Goal: Information Seeking & Learning: Learn about a topic

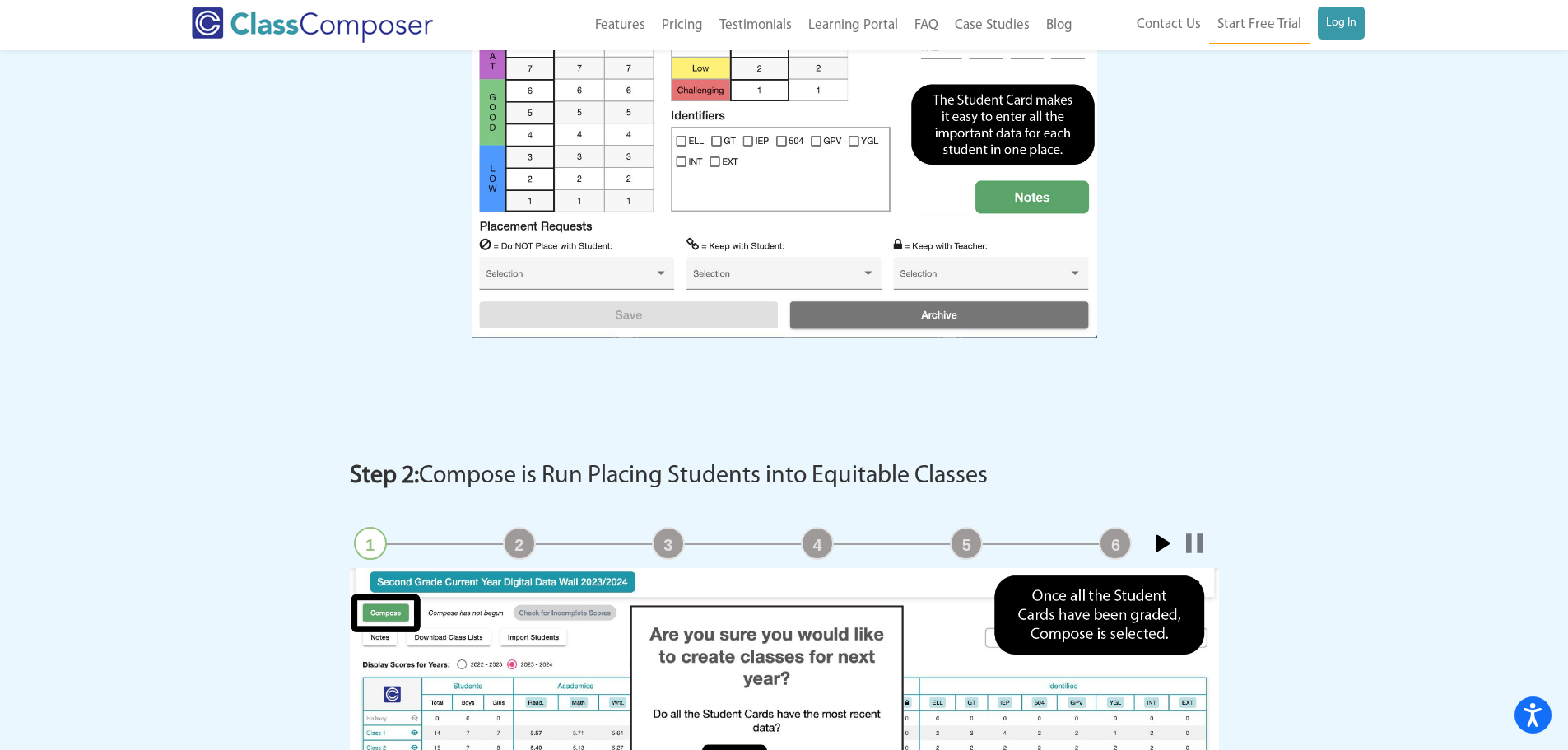
scroll to position [2059, 0]
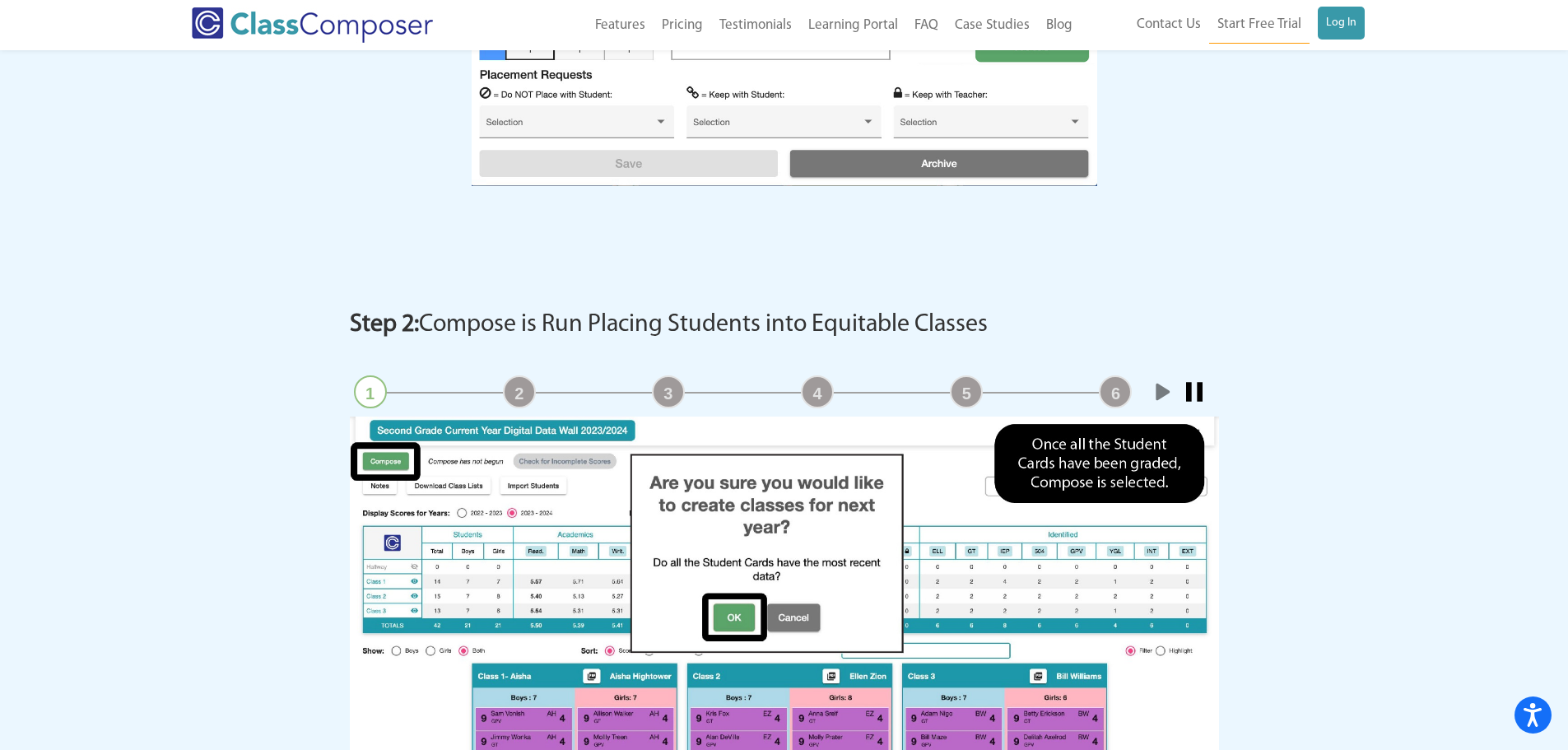
click at [1337, 43] on div "Menu Home Old Features Pricing Testimonials Learning Portal FAQ Case Studies Bl…" at bounding box center [784, 25] width 1185 height 51
click at [1344, 26] on link "Log In" at bounding box center [1342, 23] width 47 height 33
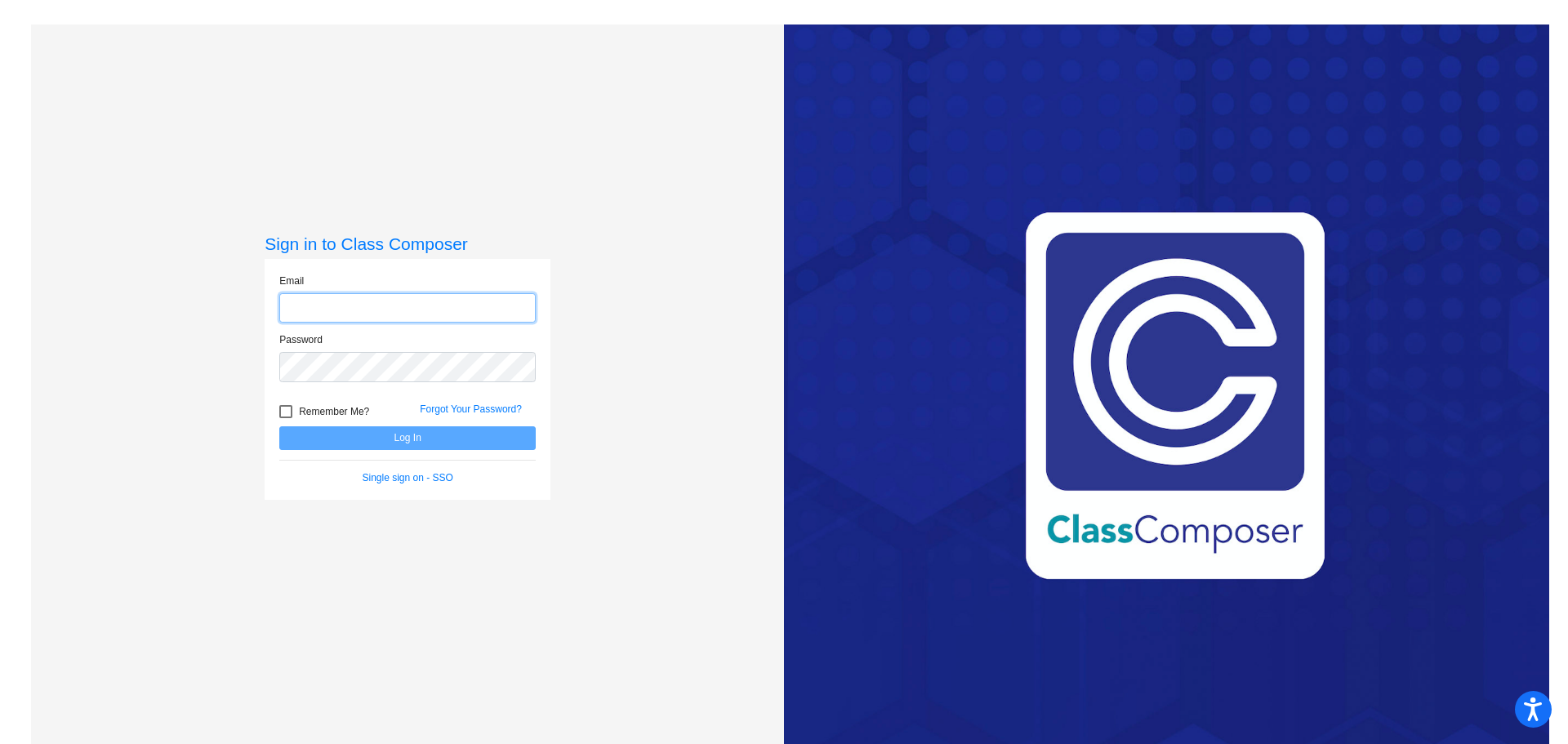
click at [375, 310] on input "email" at bounding box center [407, 309] width 257 height 31
type input "[EMAIL_ADDRESS][DOMAIN_NAME]"
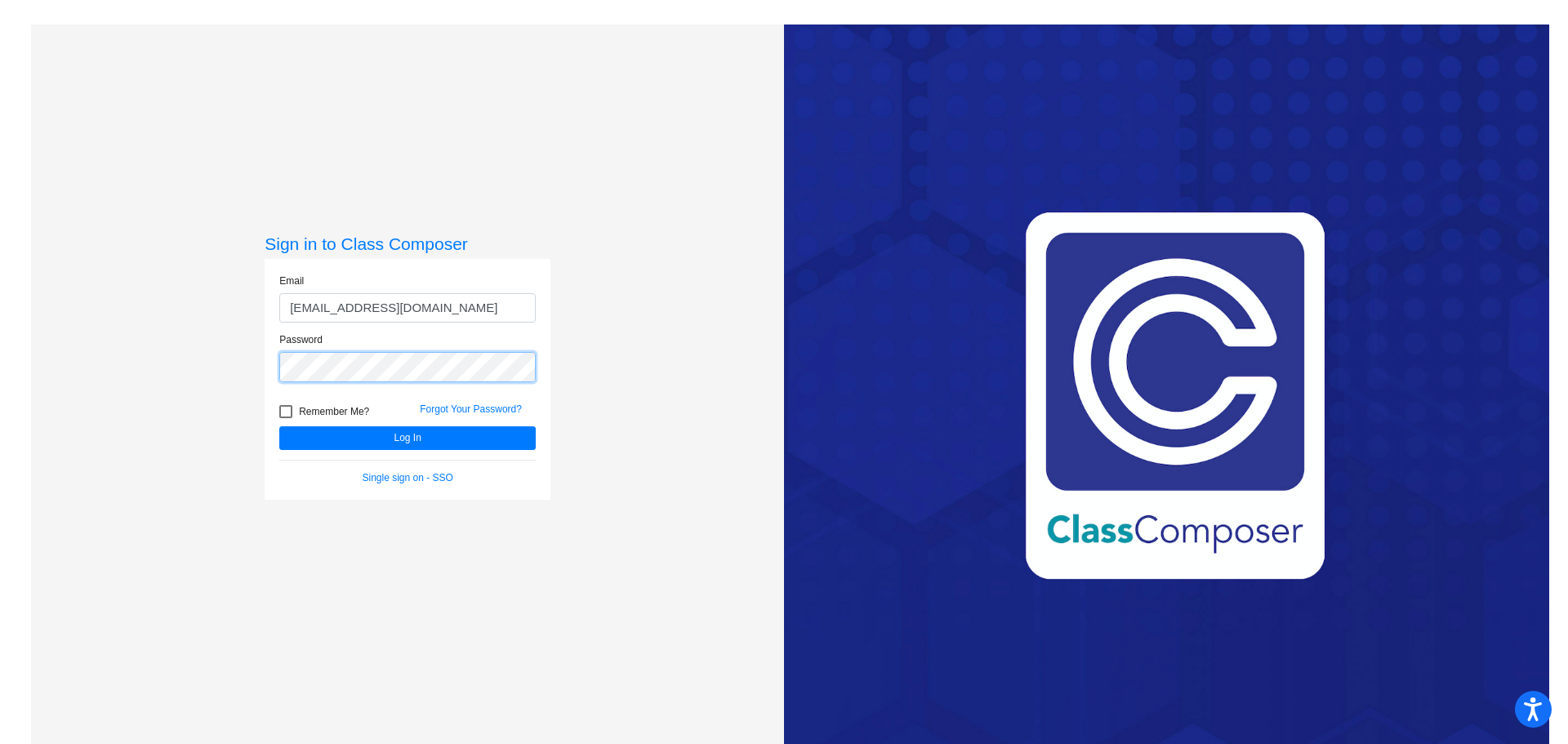
click at [279, 426] on button "Log In" at bounding box center [407, 438] width 257 height 23
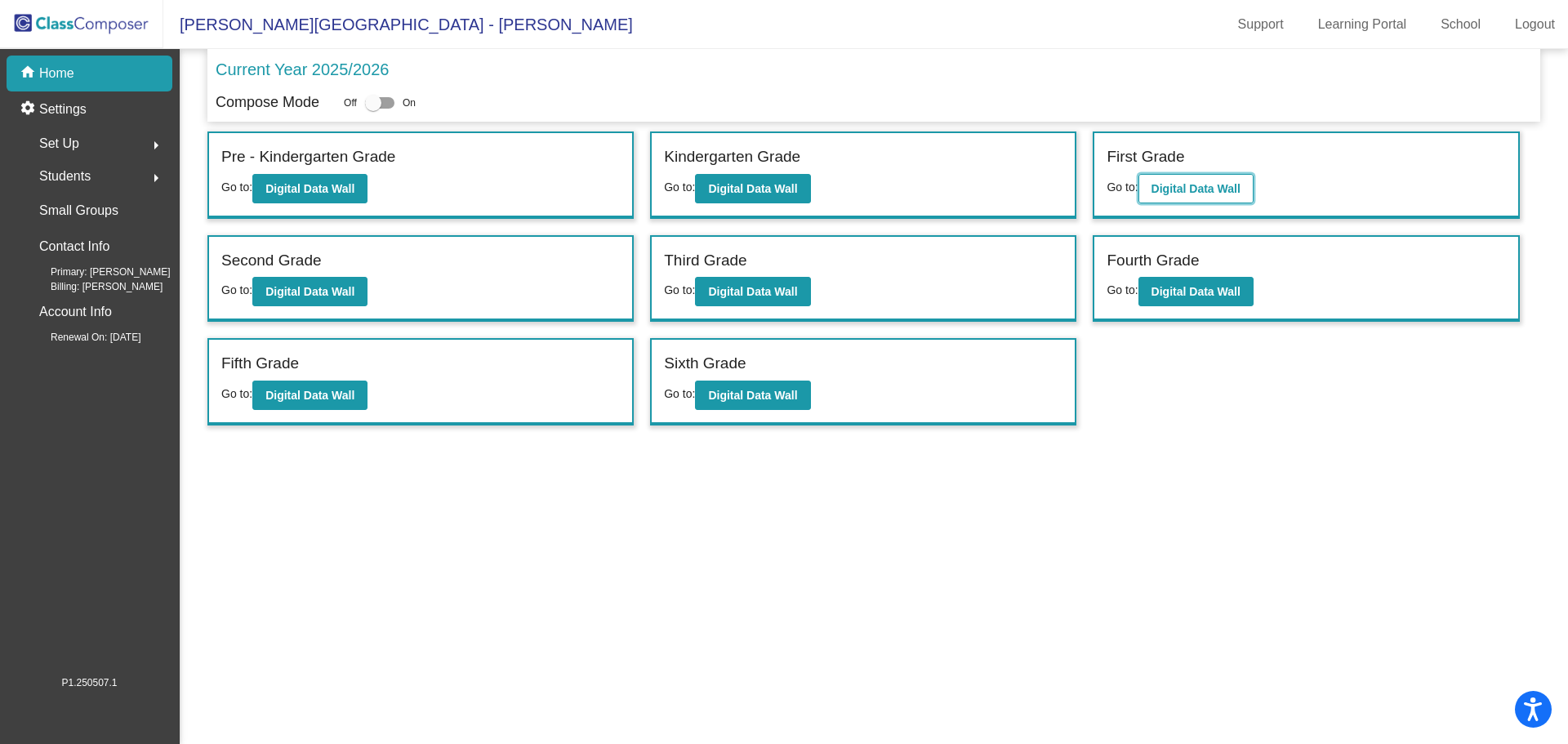
click at [1238, 179] on button "Digital Data Wall" at bounding box center [1196, 188] width 115 height 30
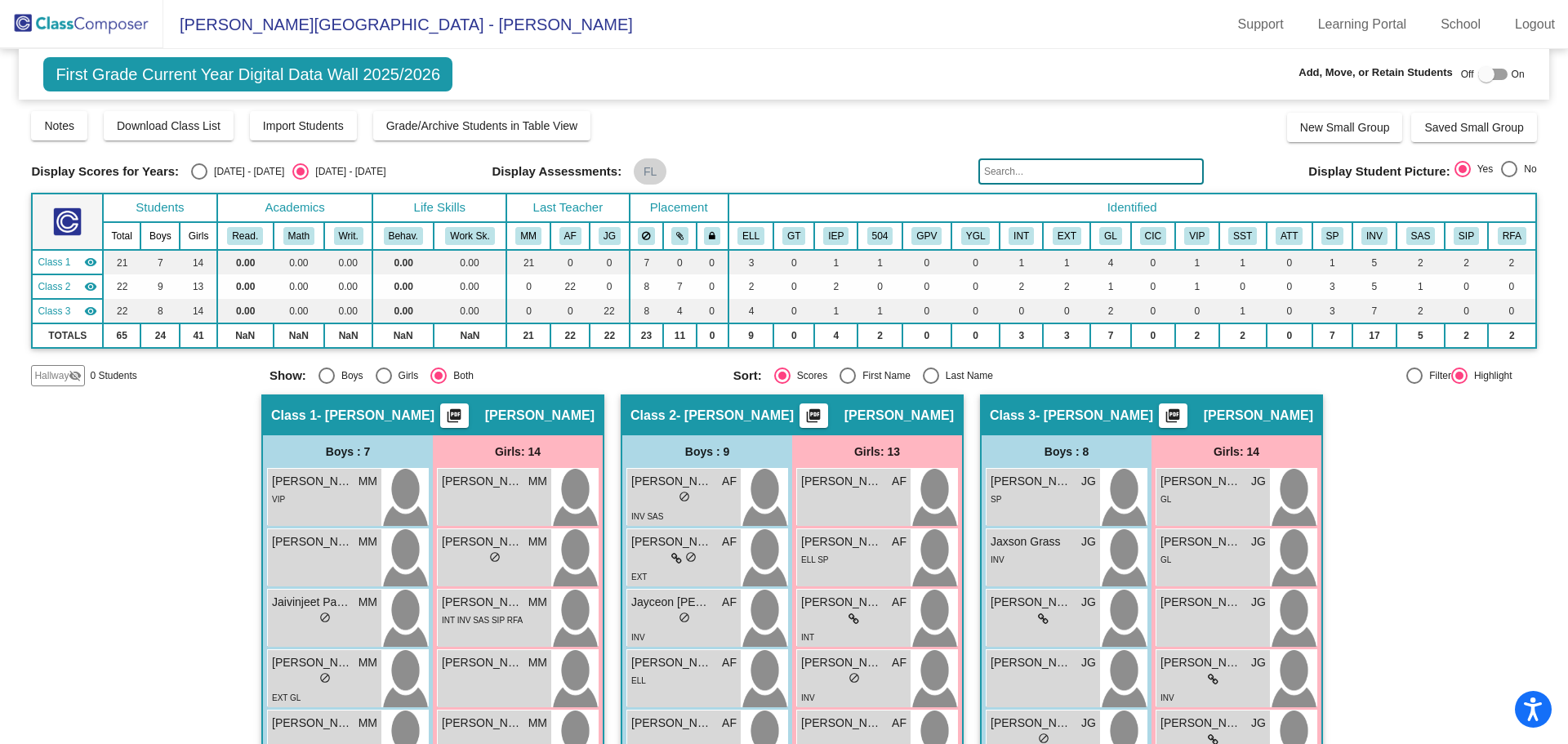
click at [1182, 411] on mat-icon "picture_as_pdf" at bounding box center [1172, 418] width 20 height 22
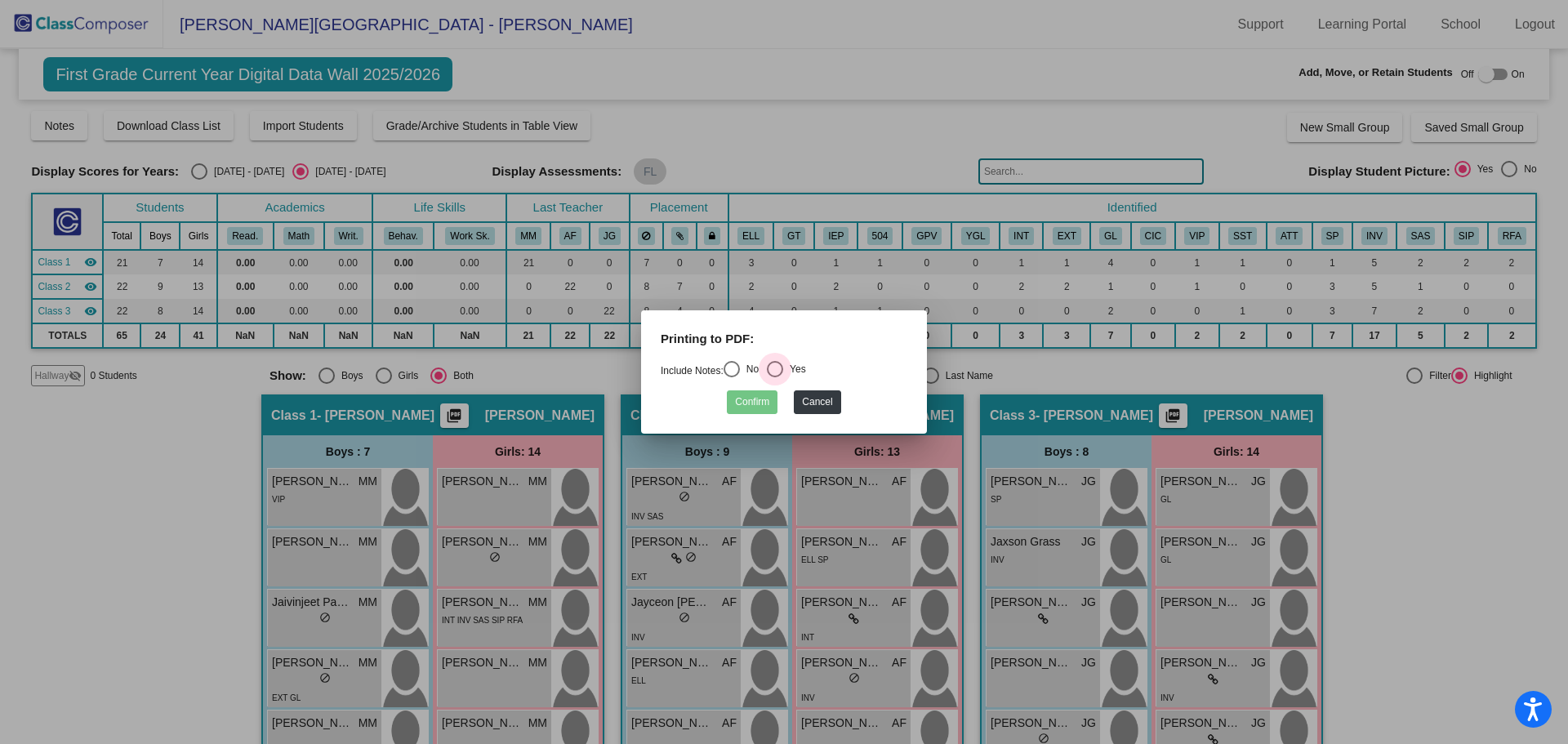
click at [783, 364] on div "Select an option" at bounding box center [775, 369] width 16 height 16
click at [775, 378] on input "Yes" at bounding box center [774, 378] width 1 height 1
radio input "true"
click at [757, 397] on button "Confirm" at bounding box center [752, 402] width 50 height 23
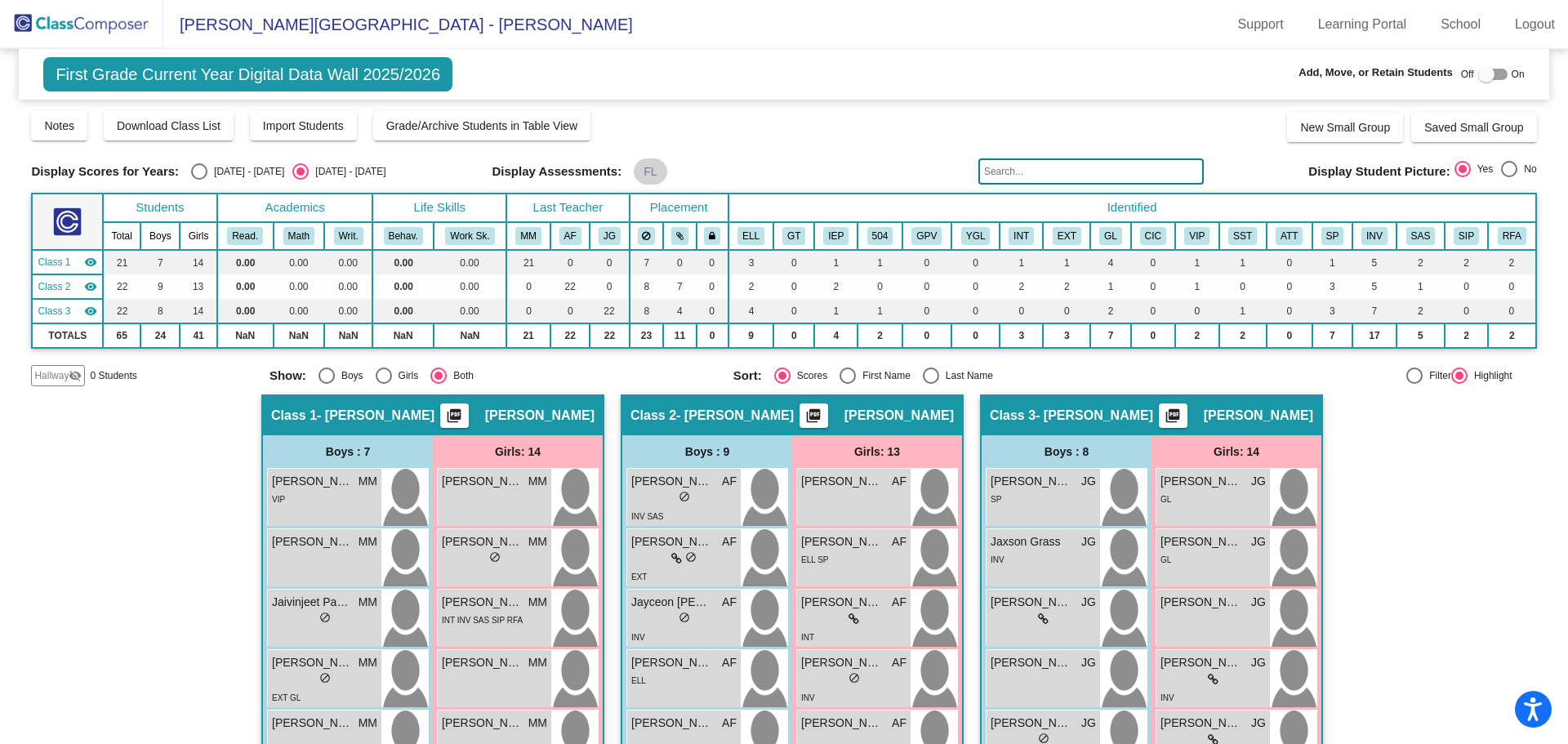
click at [105, 32] on img at bounding box center [82, 24] width 163 height 48
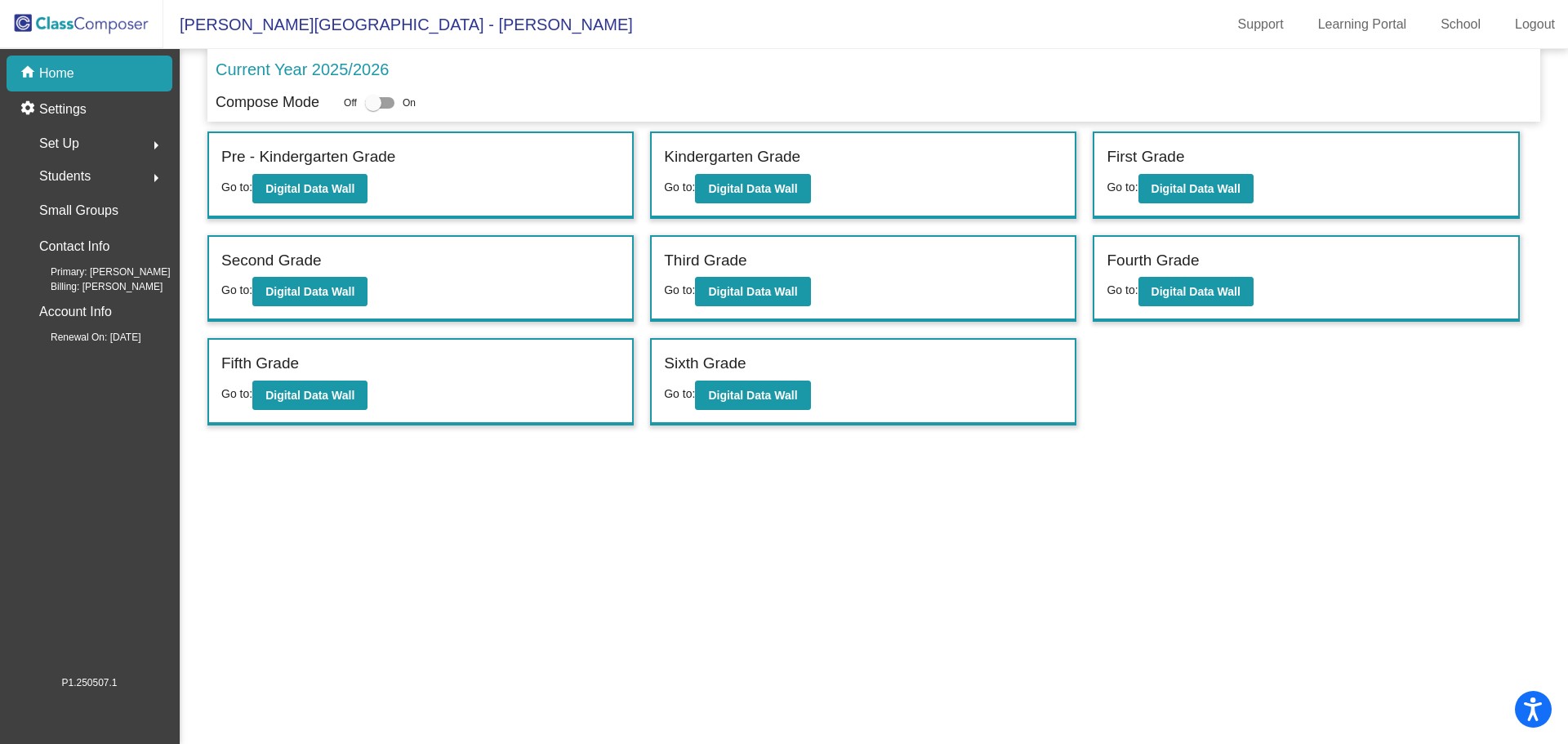
click at [86, 171] on span "Students" at bounding box center [65, 176] width 51 height 22
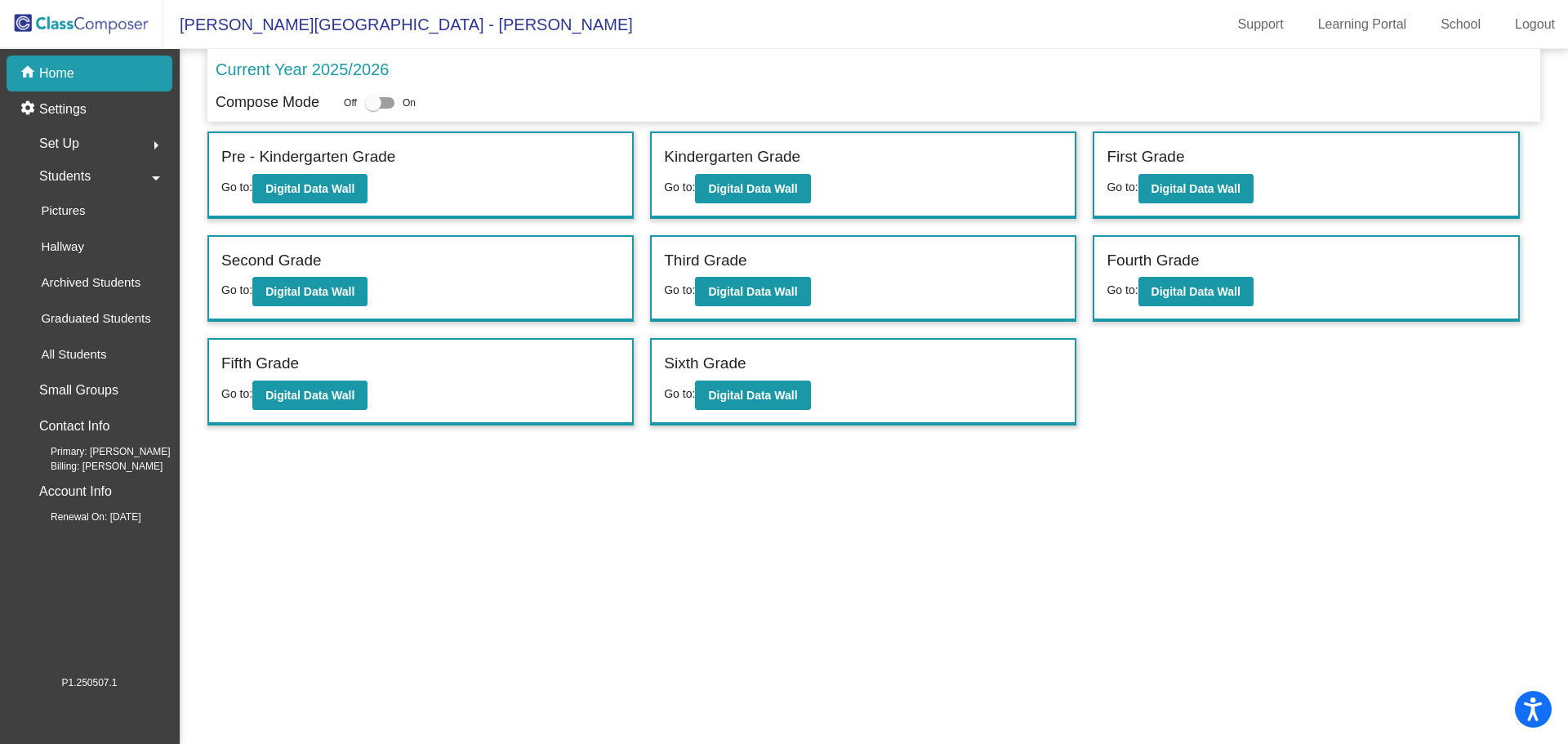
click at [79, 136] on div "Set Up arrow_right" at bounding box center [94, 144] width 156 height 32
click at [71, 107] on p "Settings" at bounding box center [63, 109] width 48 height 20
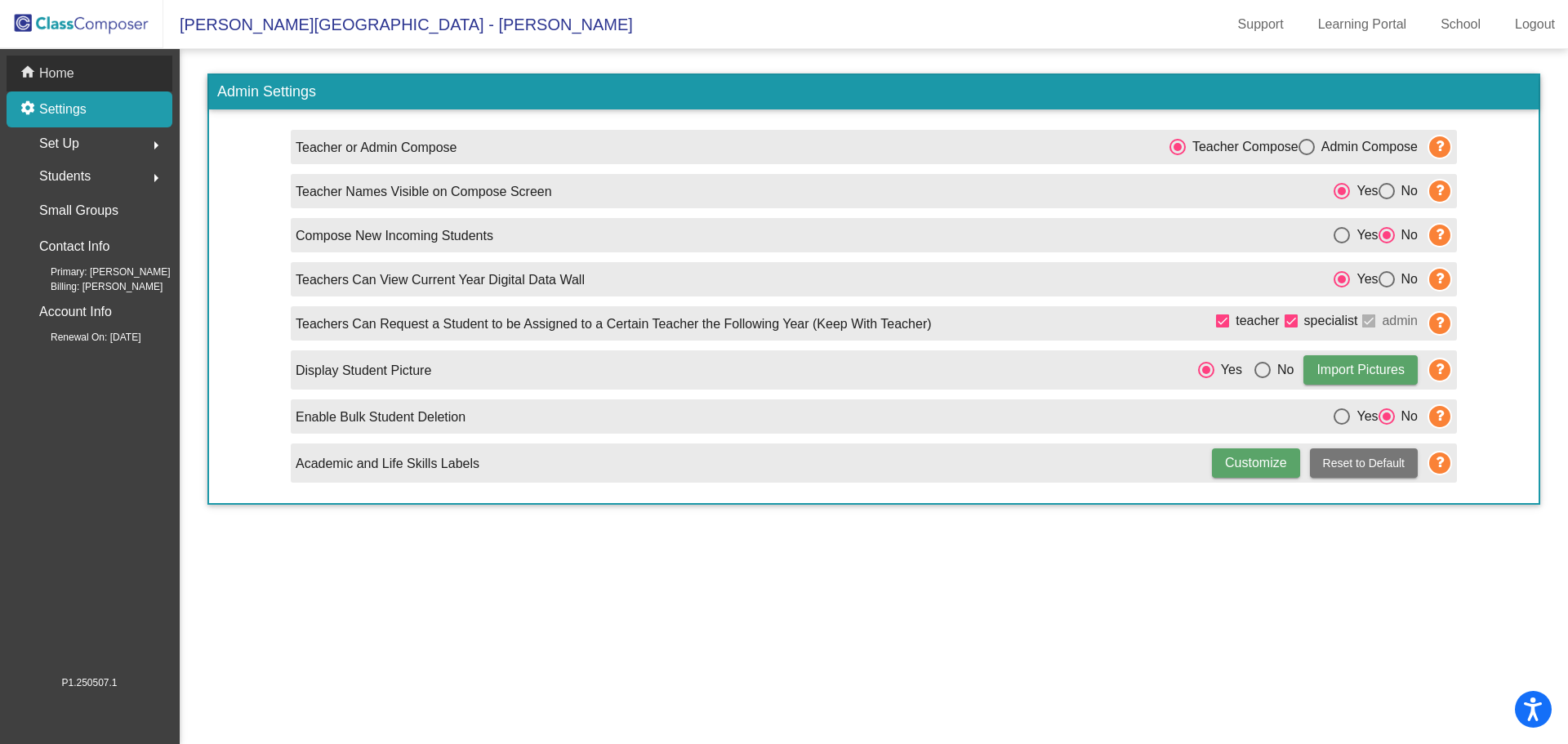
click at [77, 85] on div "home Home" at bounding box center [89, 74] width 166 height 36
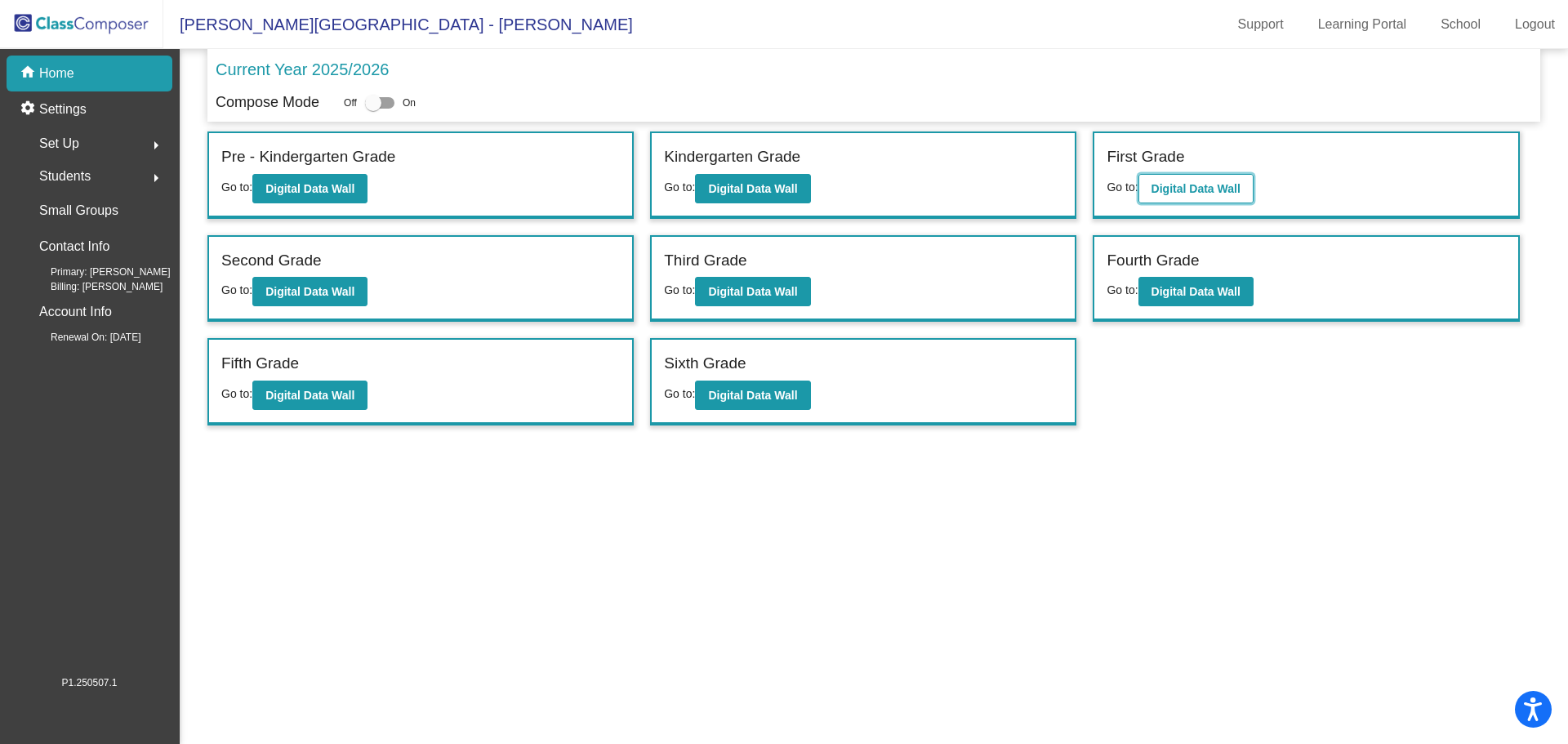
click at [1195, 179] on button "Digital Data Wall" at bounding box center [1196, 188] width 115 height 30
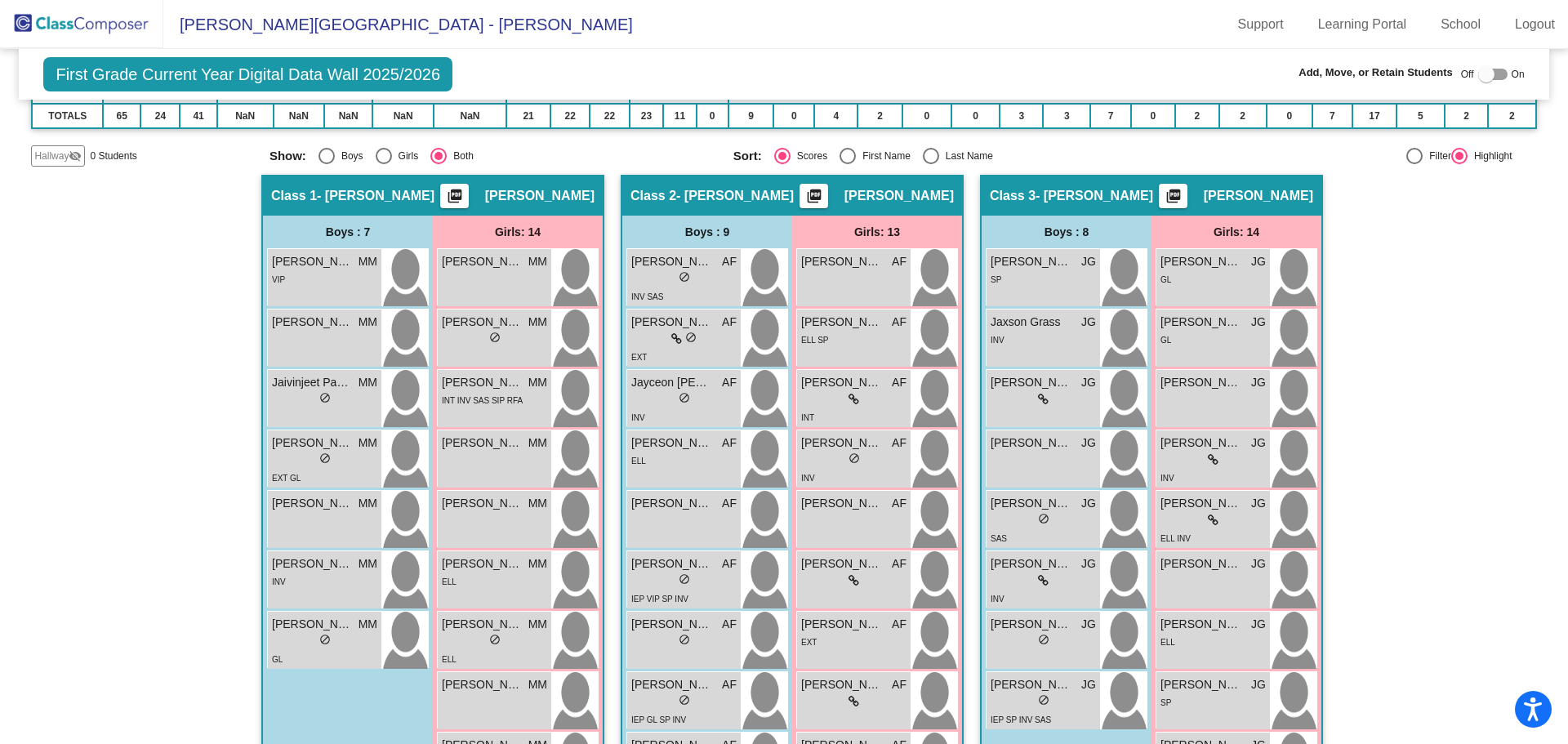
scroll to position [245, 0]
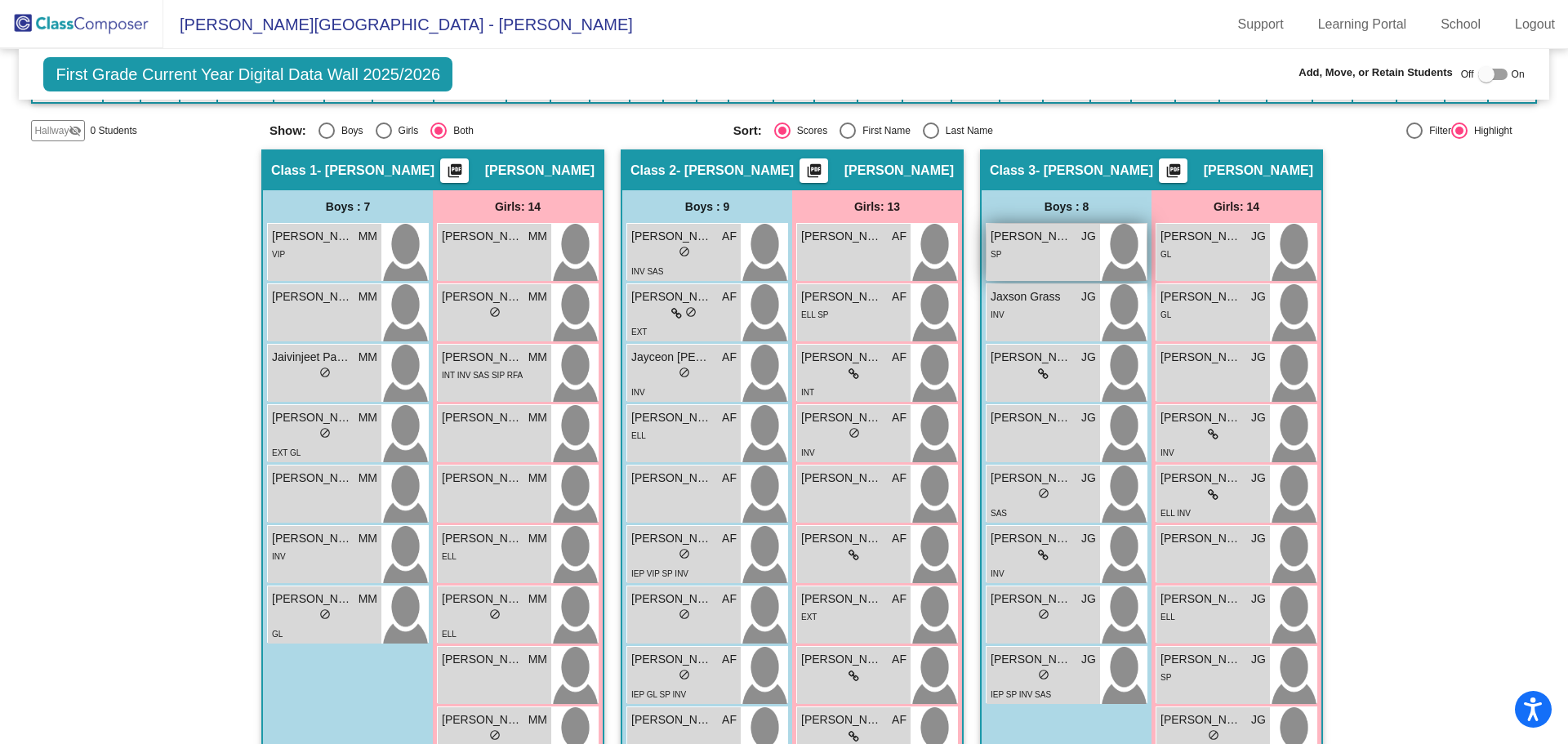
click at [1116, 247] on img at bounding box center [1123, 252] width 47 height 57
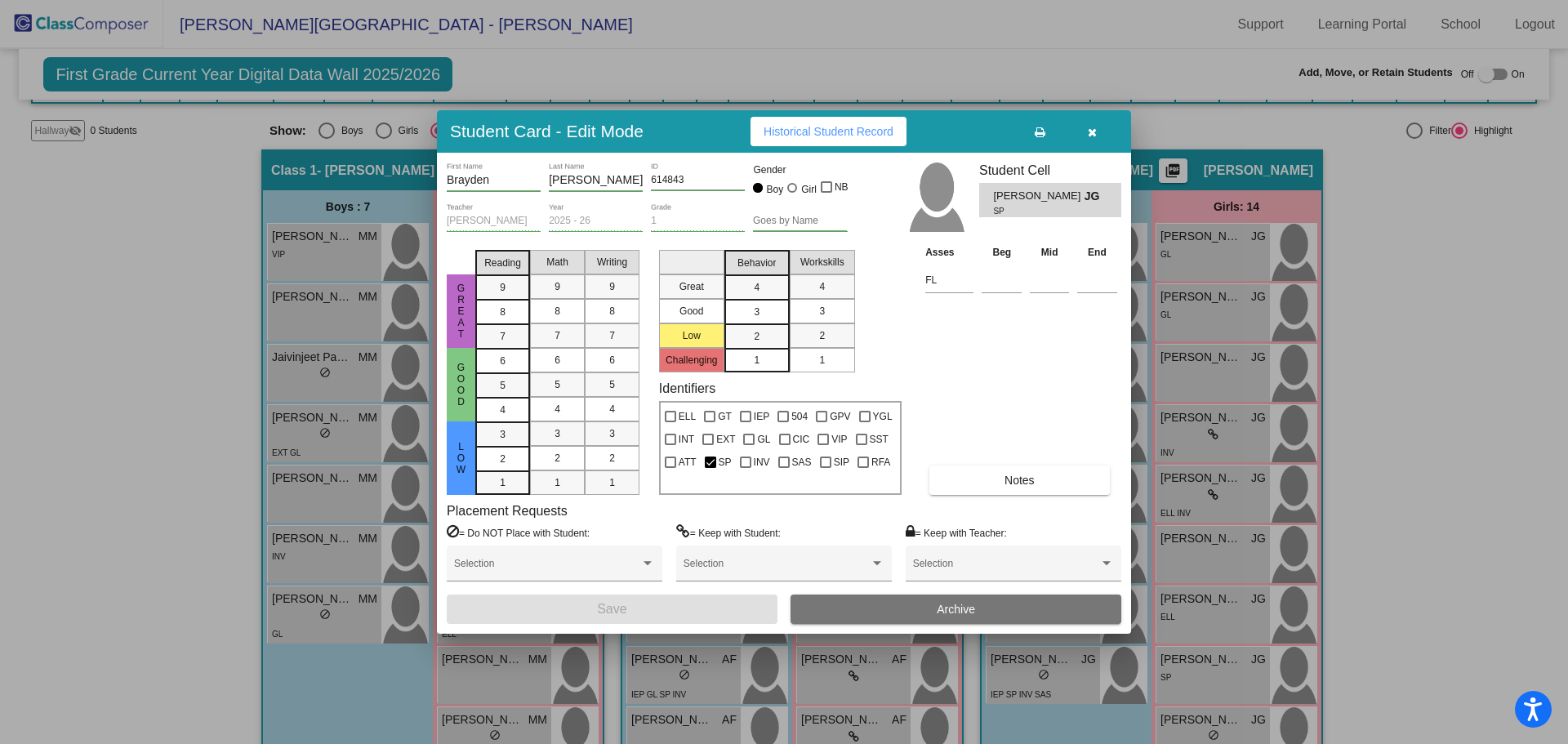
click at [838, 127] on span "Historical Student Record" at bounding box center [828, 131] width 130 height 13
click at [1098, 132] on button "button" at bounding box center [1092, 131] width 52 height 30
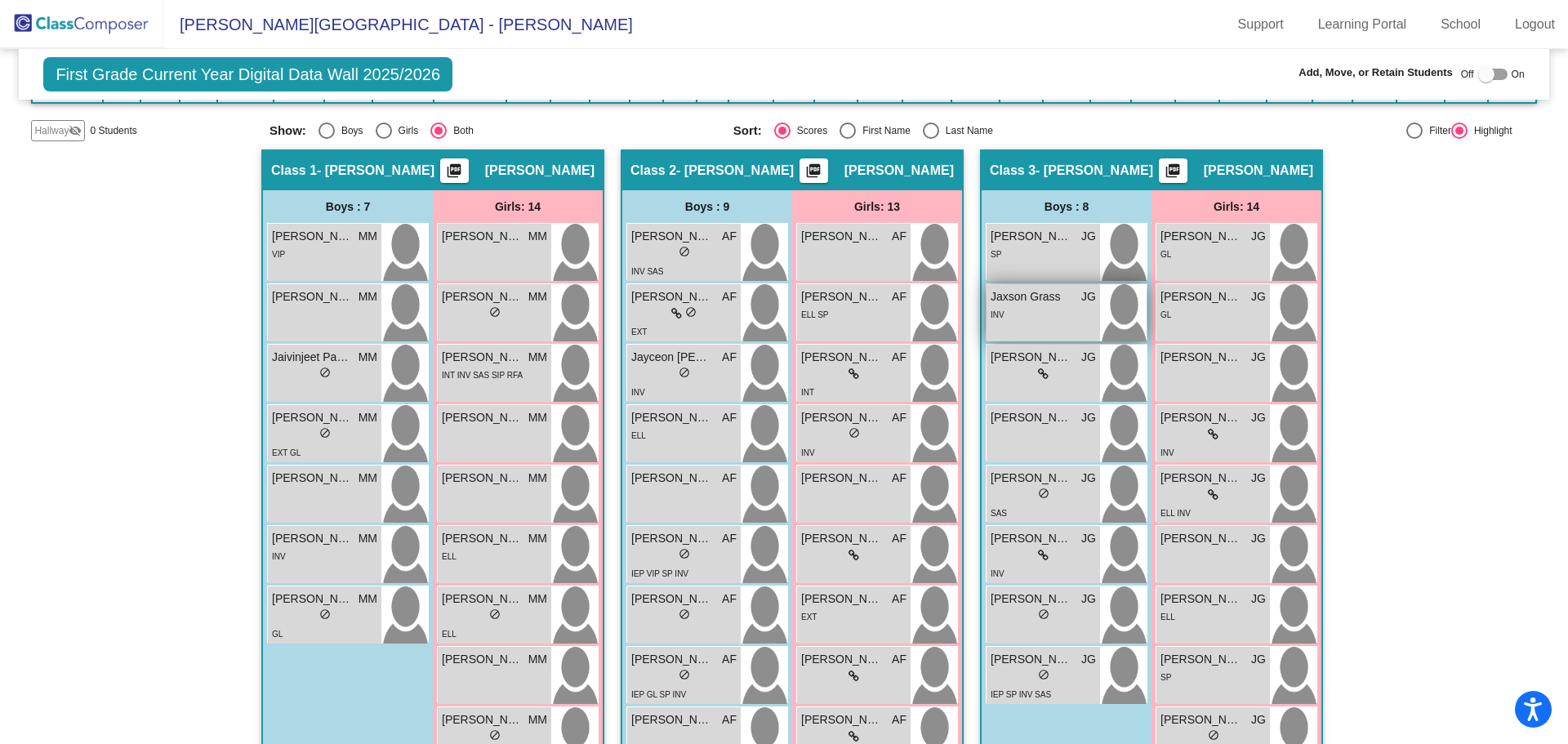
click at [1111, 317] on img at bounding box center [1123, 313] width 47 height 57
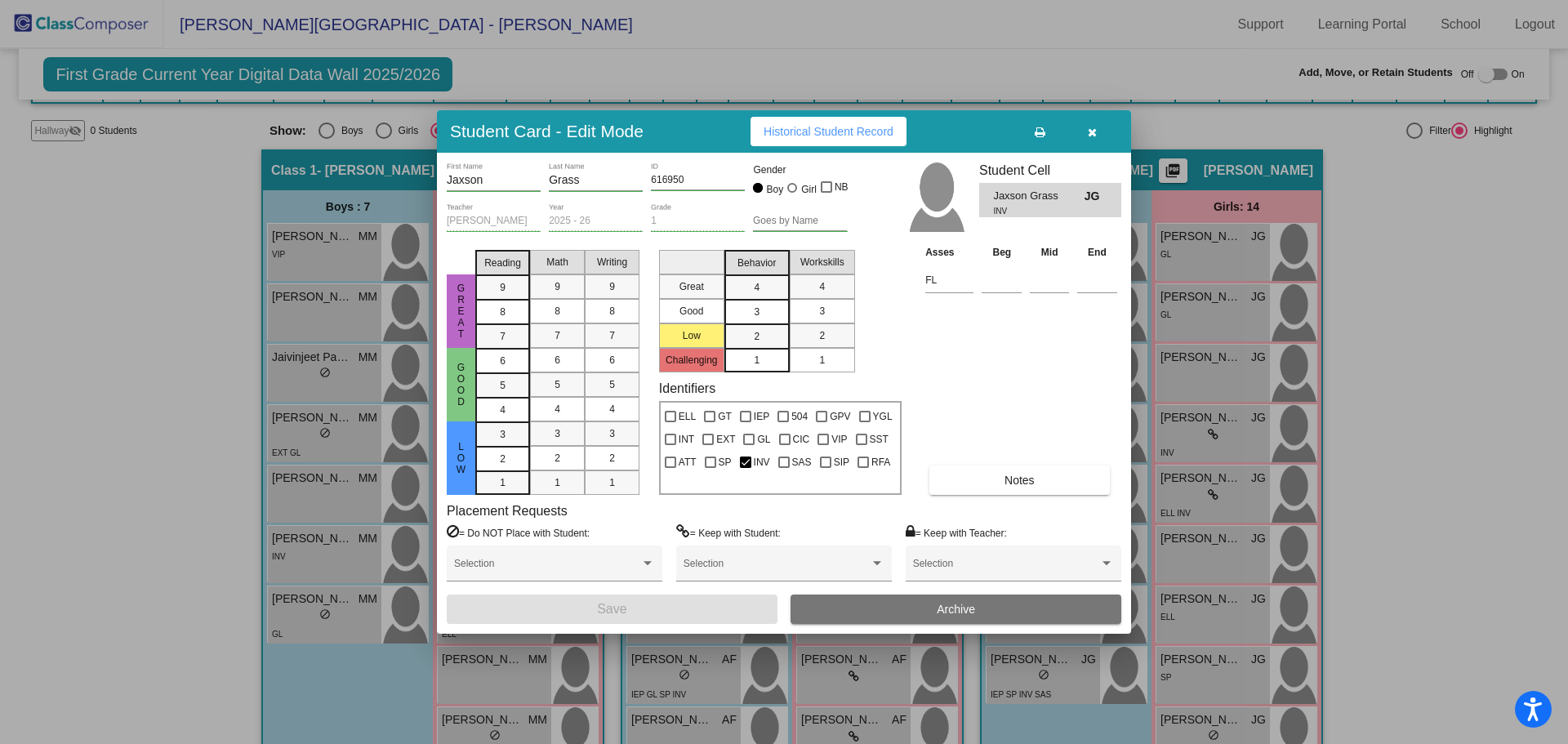
click at [846, 125] on span "Historical Student Record" at bounding box center [828, 131] width 130 height 13
drag, startPoint x: 1087, startPoint y: 119, endPoint x: 1090, endPoint y: 153, distance: 34.1
click at [1087, 123] on button "button" at bounding box center [1092, 131] width 52 height 30
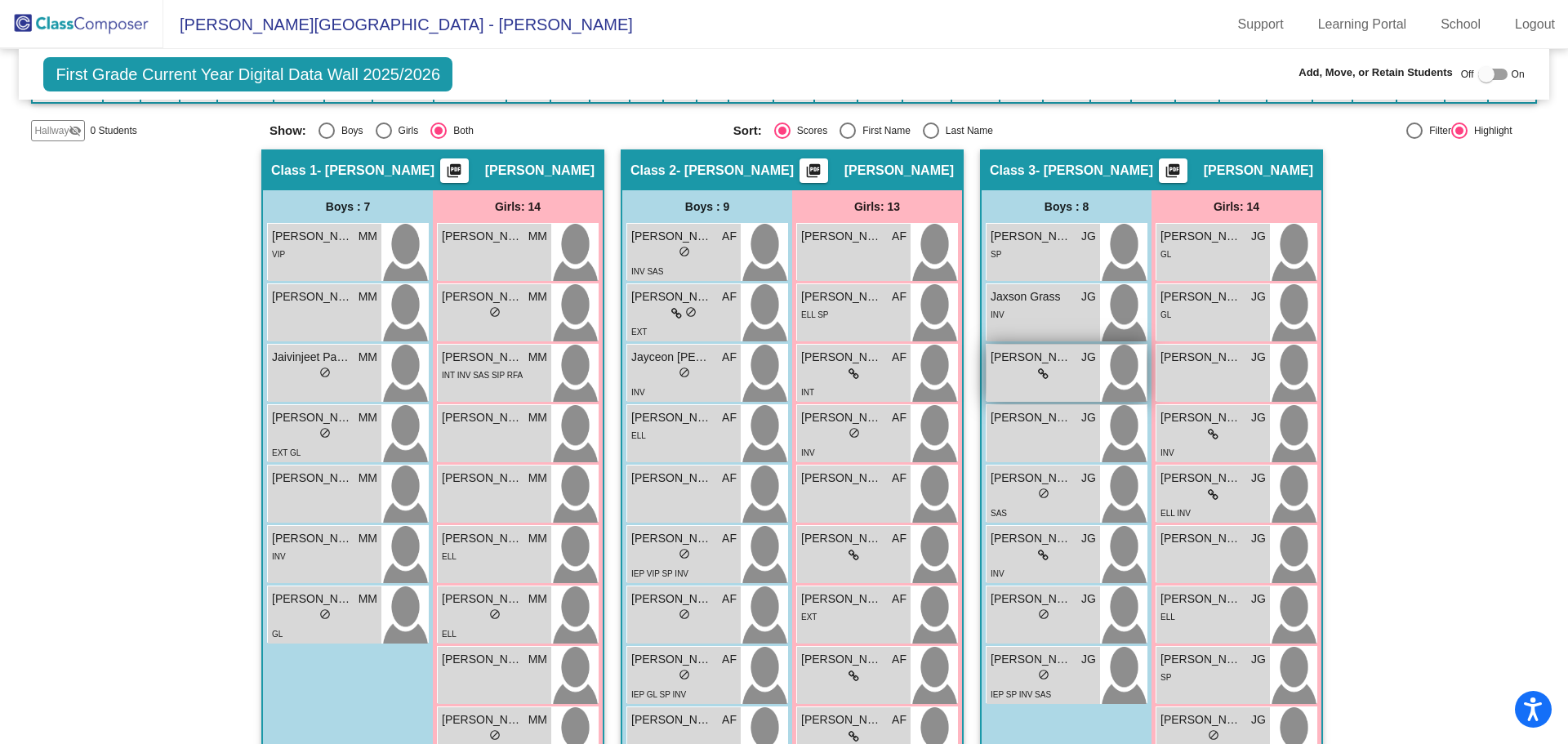
click at [1100, 362] on img at bounding box center [1123, 373] width 47 height 57
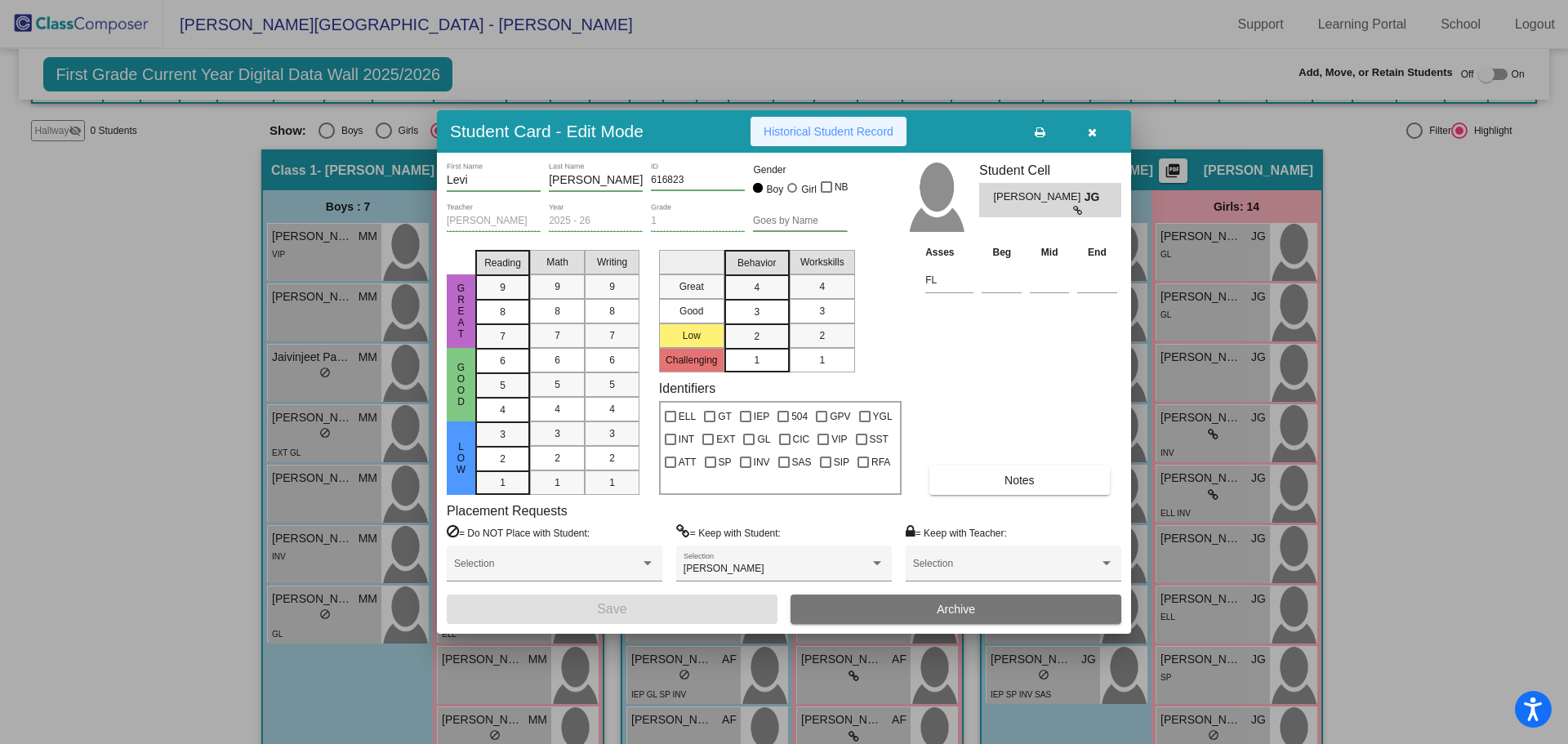
click at [807, 136] on span "Historical Student Record" at bounding box center [828, 131] width 130 height 13
click at [1088, 133] on icon "button" at bounding box center [1093, 132] width 9 height 12
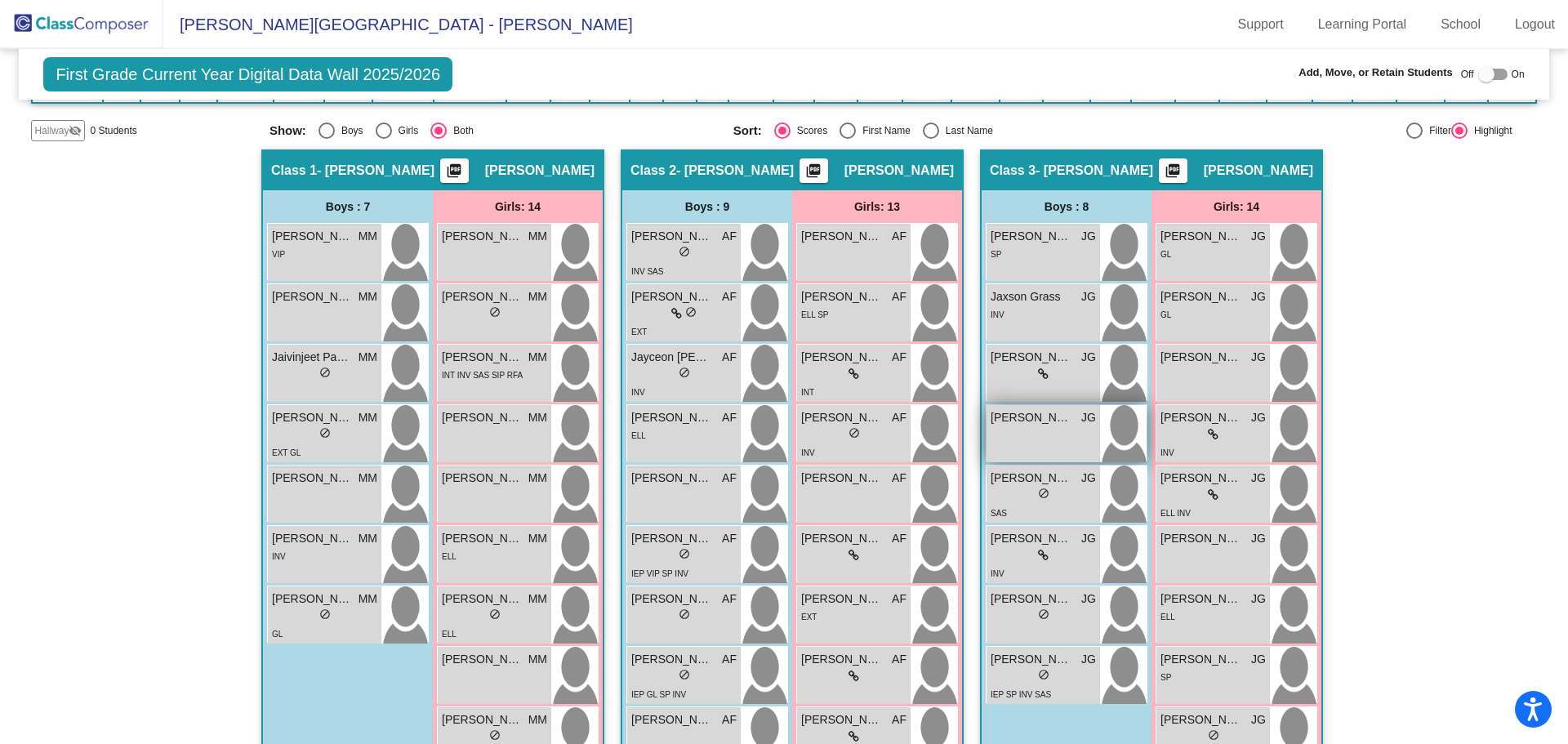
click at [1105, 429] on img at bounding box center [1123, 434] width 47 height 57
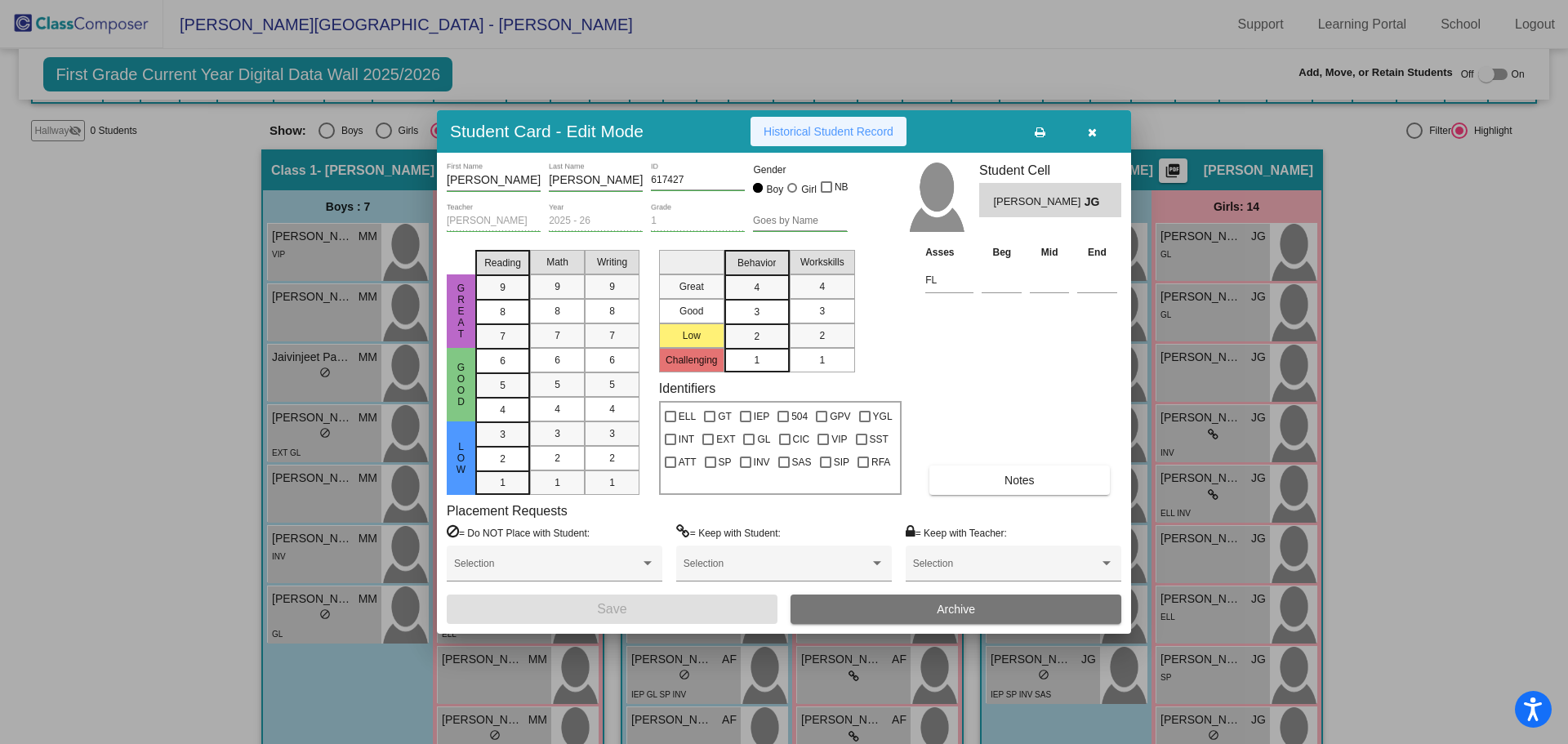
click at [856, 135] on span "Historical Student Record" at bounding box center [828, 131] width 130 height 13
click at [1093, 136] on icon "button" at bounding box center [1093, 132] width 9 height 12
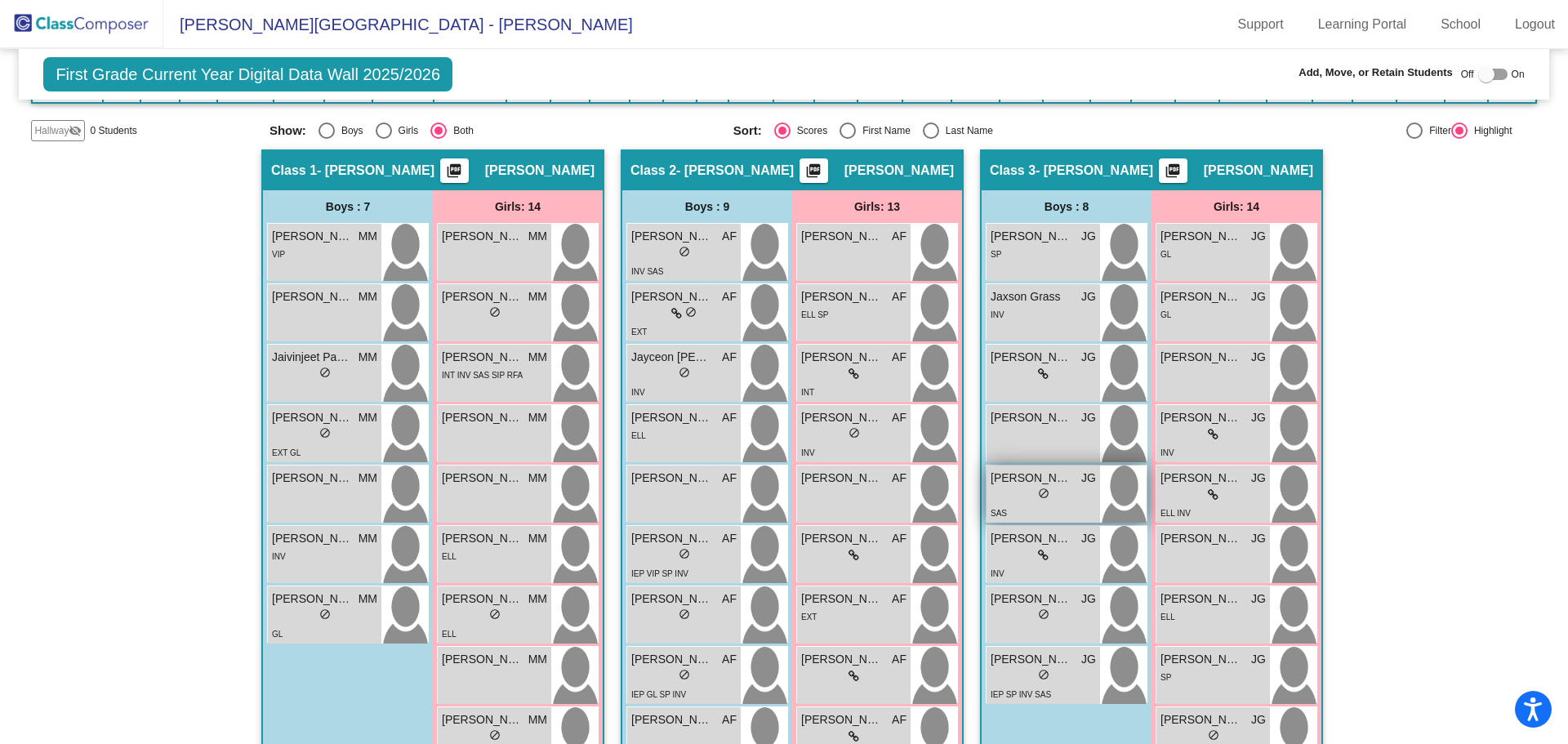
click at [1111, 493] on img at bounding box center [1123, 495] width 47 height 57
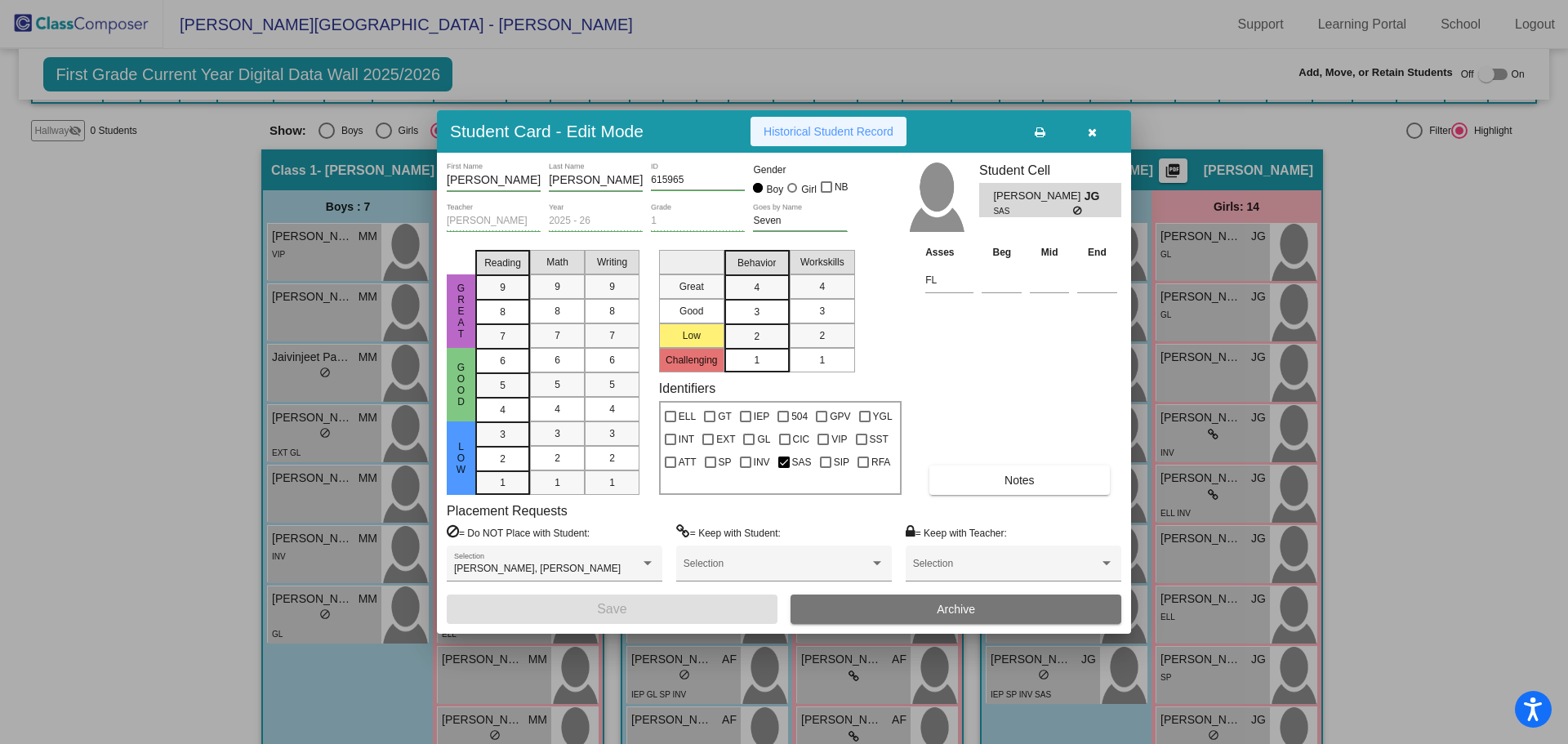
click at [826, 133] on span "Historical Student Record" at bounding box center [828, 131] width 130 height 13
click at [1091, 133] on icon "button" at bounding box center [1093, 132] width 9 height 12
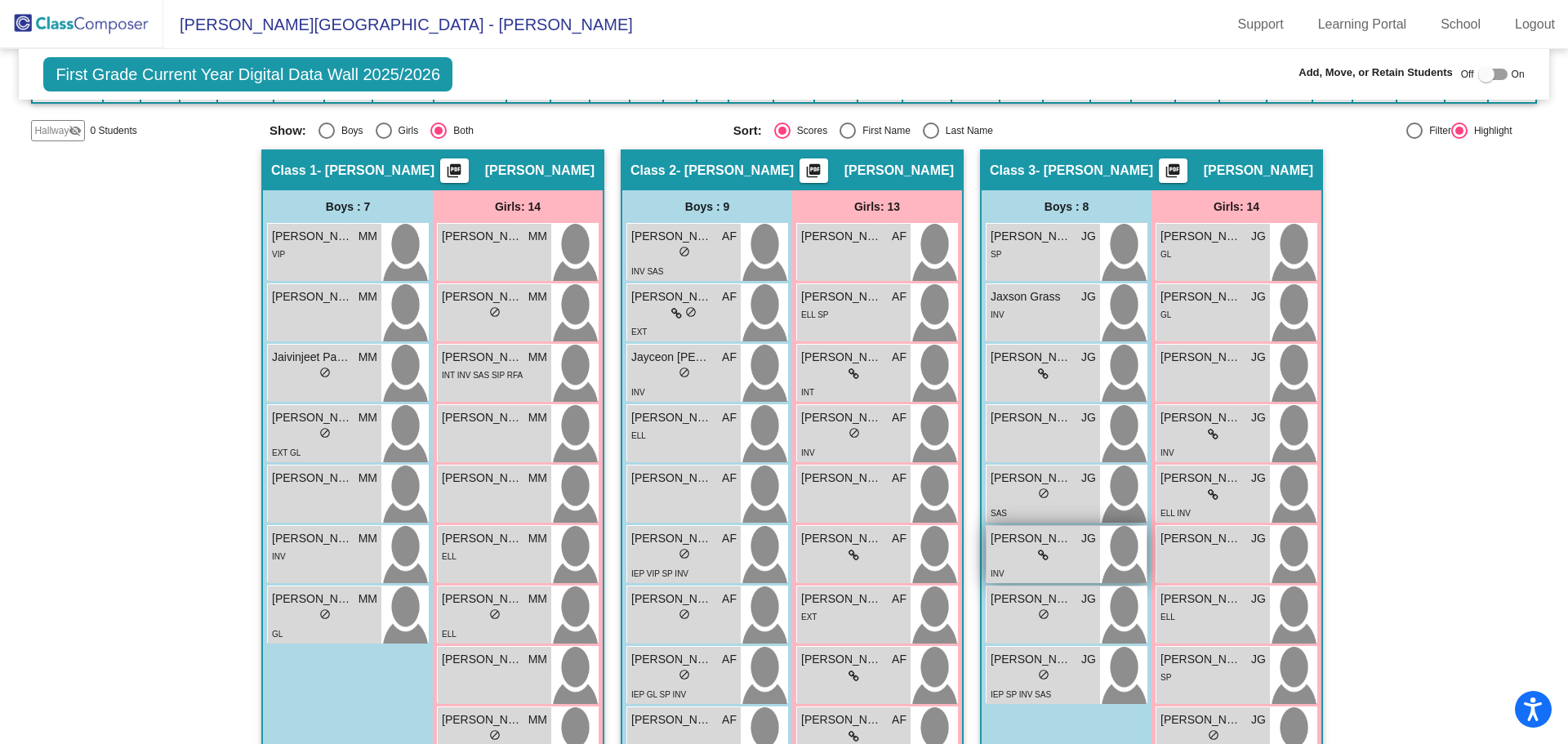
click at [1100, 544] on img at bounding box center [1123, 555] width 47 height 57
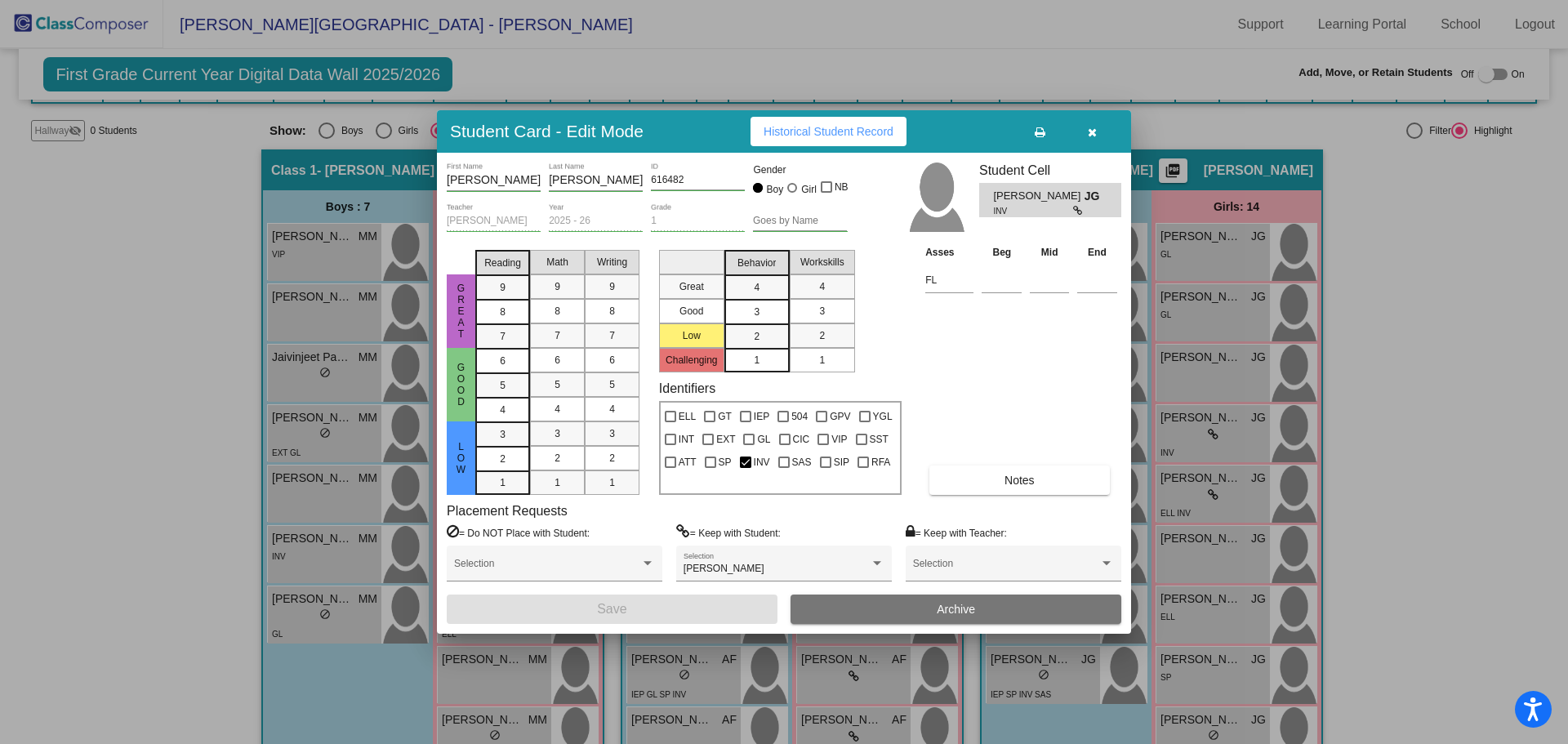
click at [842, 125] on span "Historical Student Record" at bounding box center [828, 131] width 130 height 13
click at [1093, 131] on icon "button" at bounding box center [1093, 132] width 9 height 12
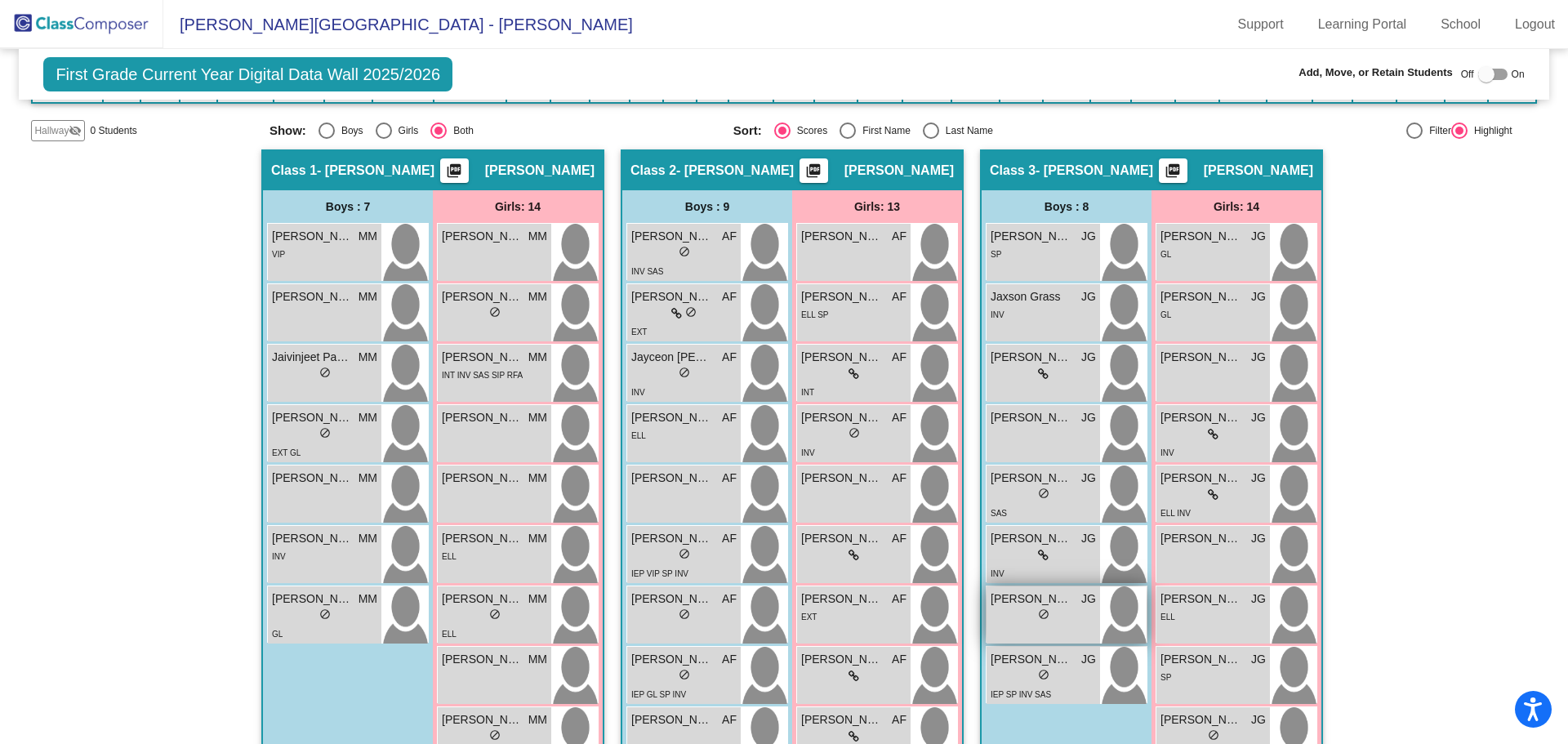
click at [1126, 612] on img at bounding box center [1123, 616] width 47 height 57
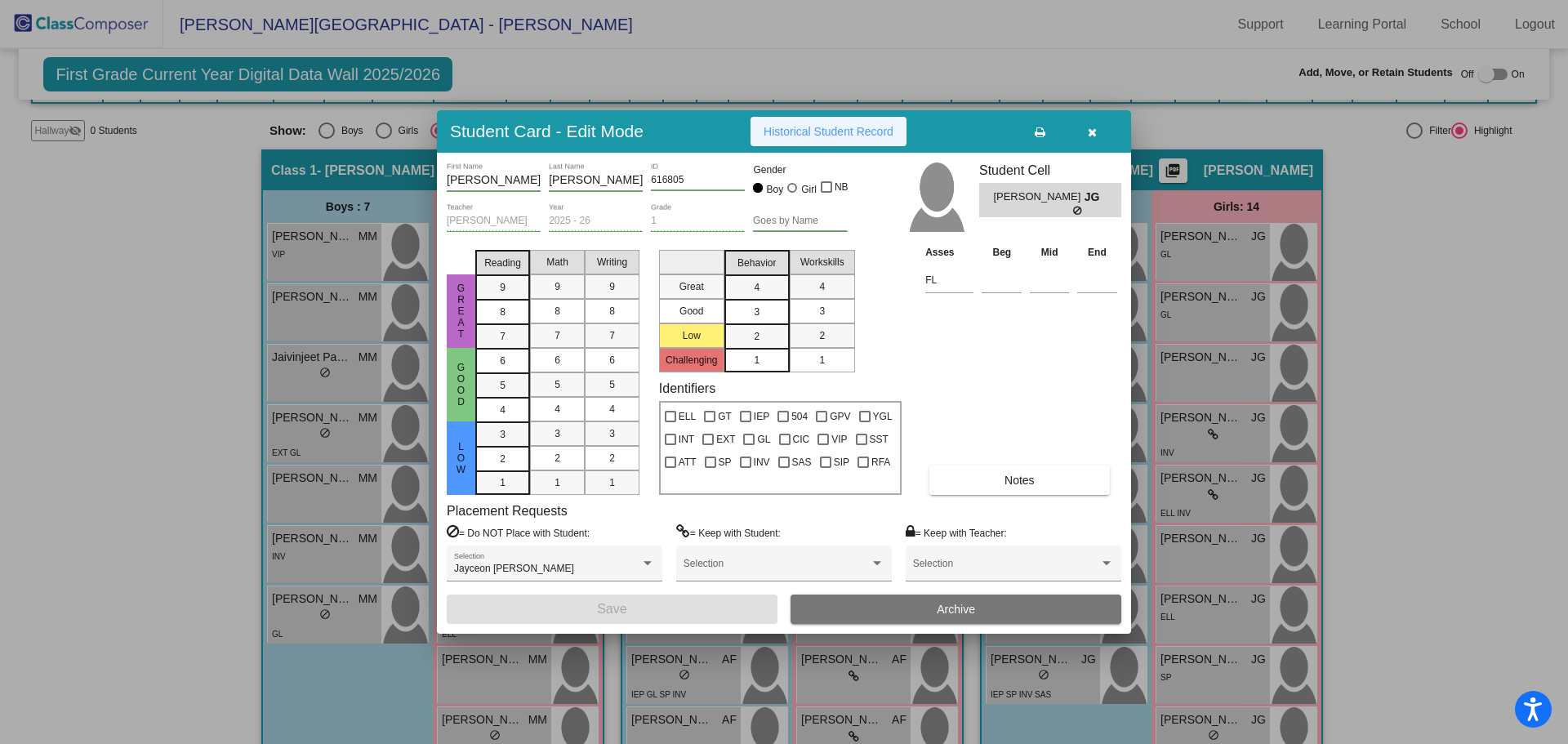
click at [833, 137] on span "Historical Student Record" at bounding box center [828, 131] width 130 height 13
drag, startPoint x: 1096, startPoint y: 132, endPoint x: 1126, endPoint y: 181, distance: 57.5
click at [1094, 132] on icon "button" at bounding box center [1093, 132] width 9 height 12
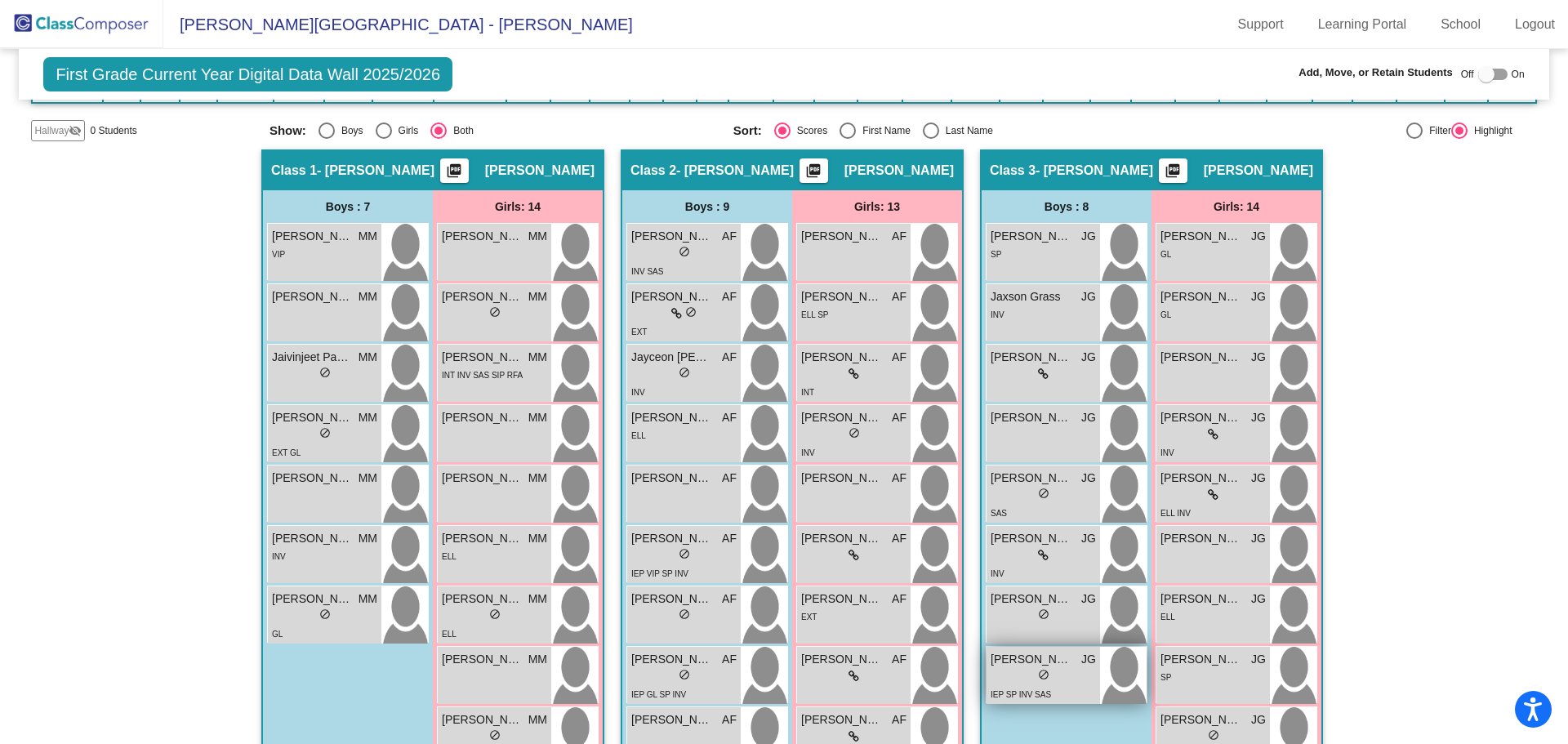
click at [1119, 652] on img at bounding box center [1123, 676] width 47 height 57
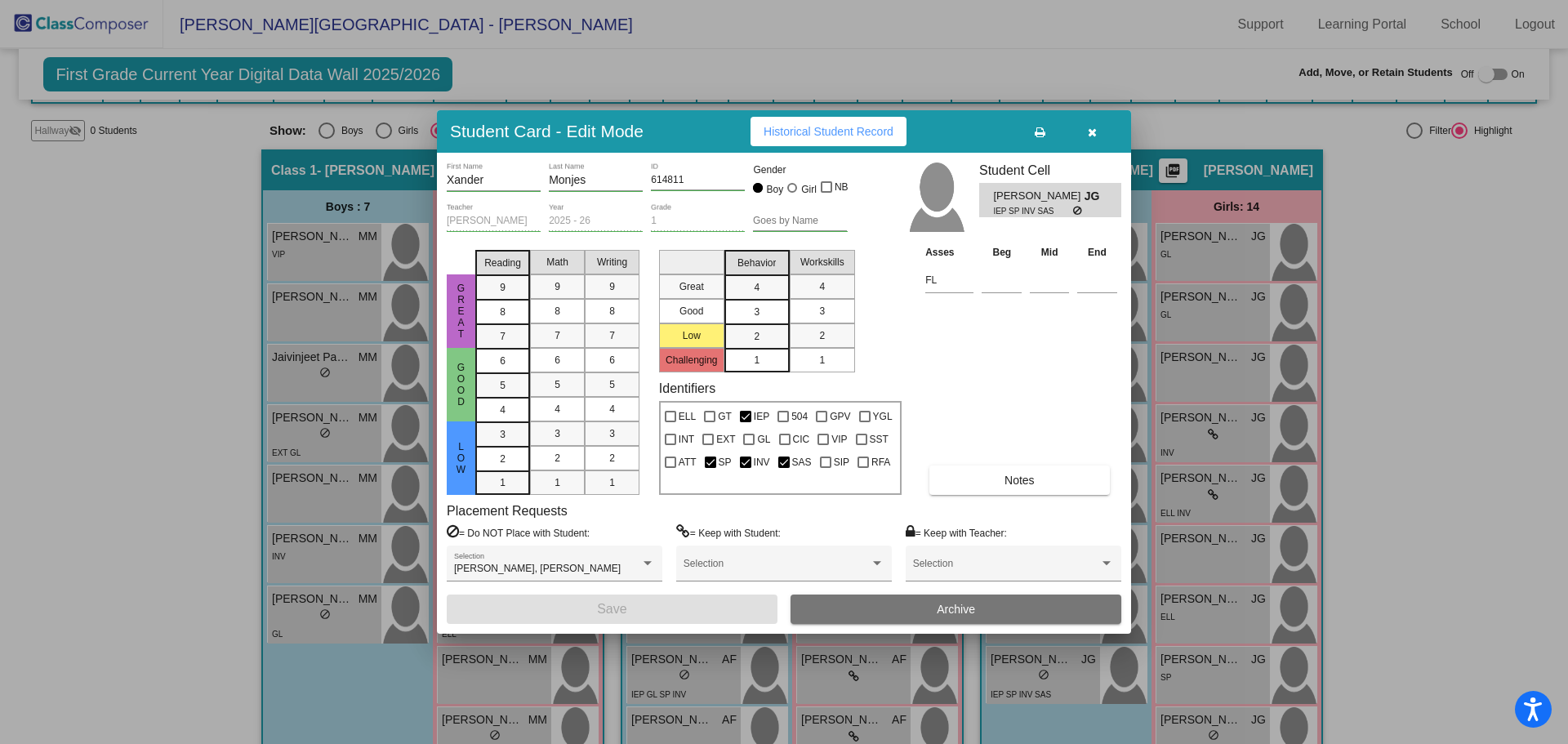
click at [859, 132] on span "Historical Student Record" at bounding box center [828, 131] width 130 height 13
click at [1098, 133] on button "button" at bounding box center [1092, 131] width 52 height 30
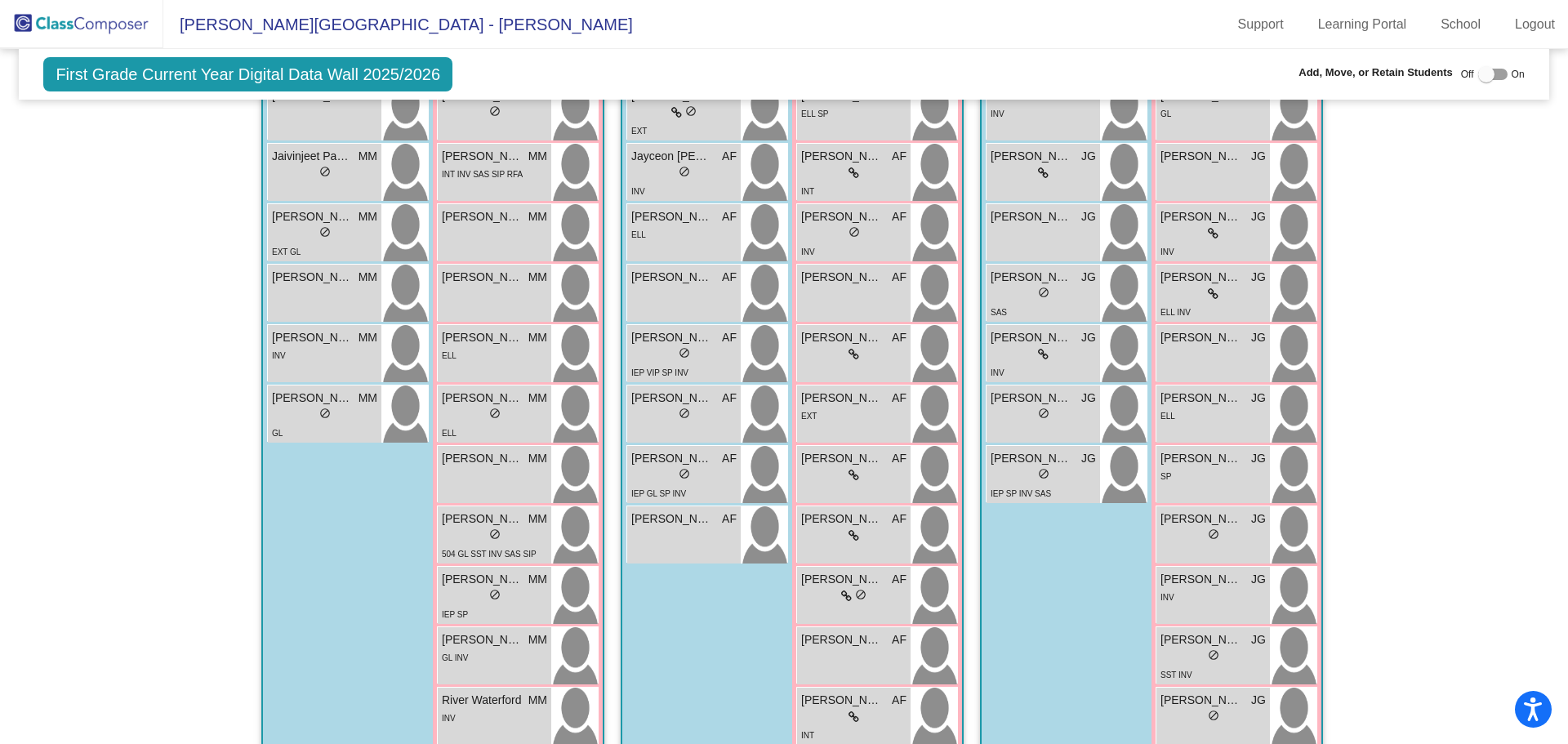
scroll to position [188, 0]
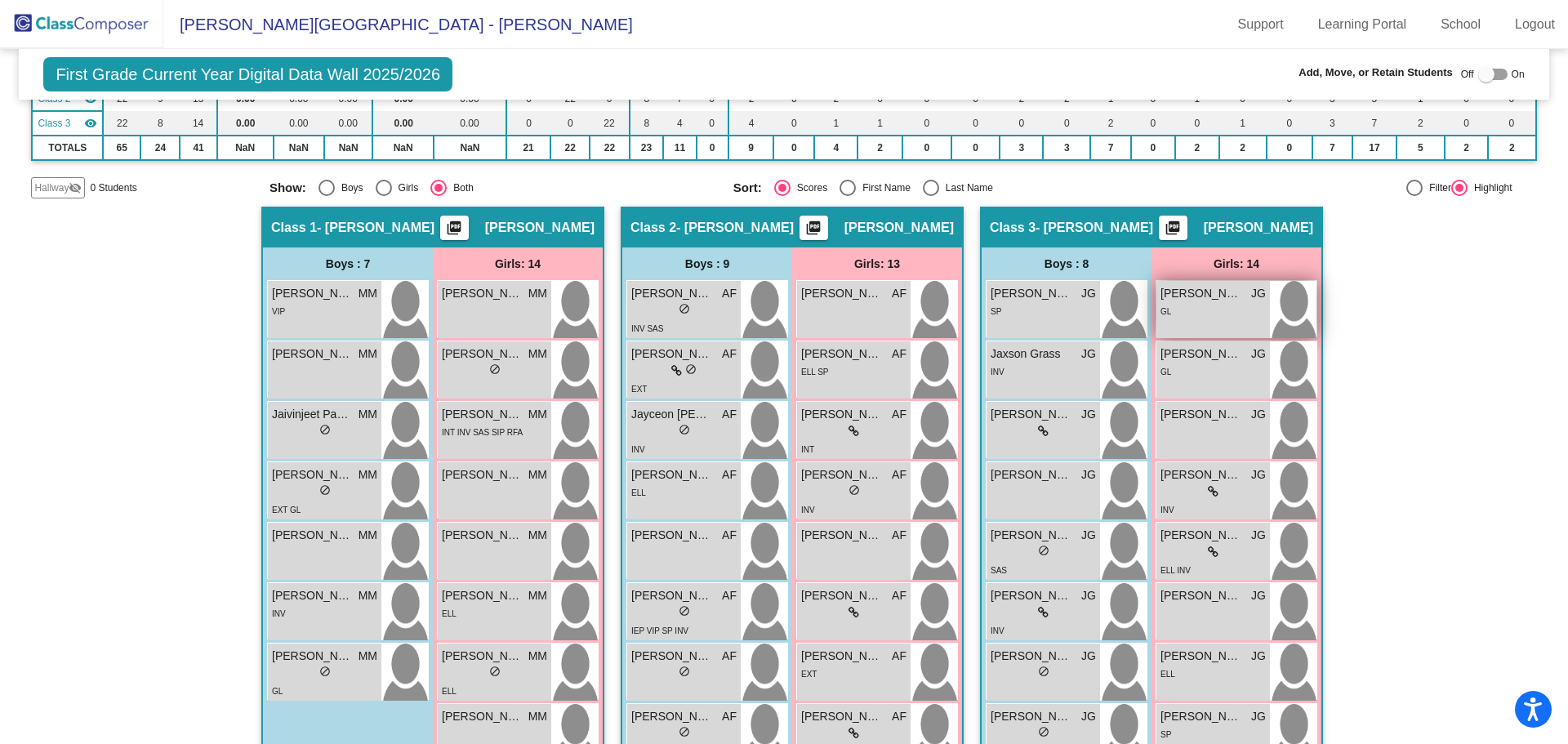
click at [1296, 315] on img at bounding box center [1294, 310] width 47 height 57
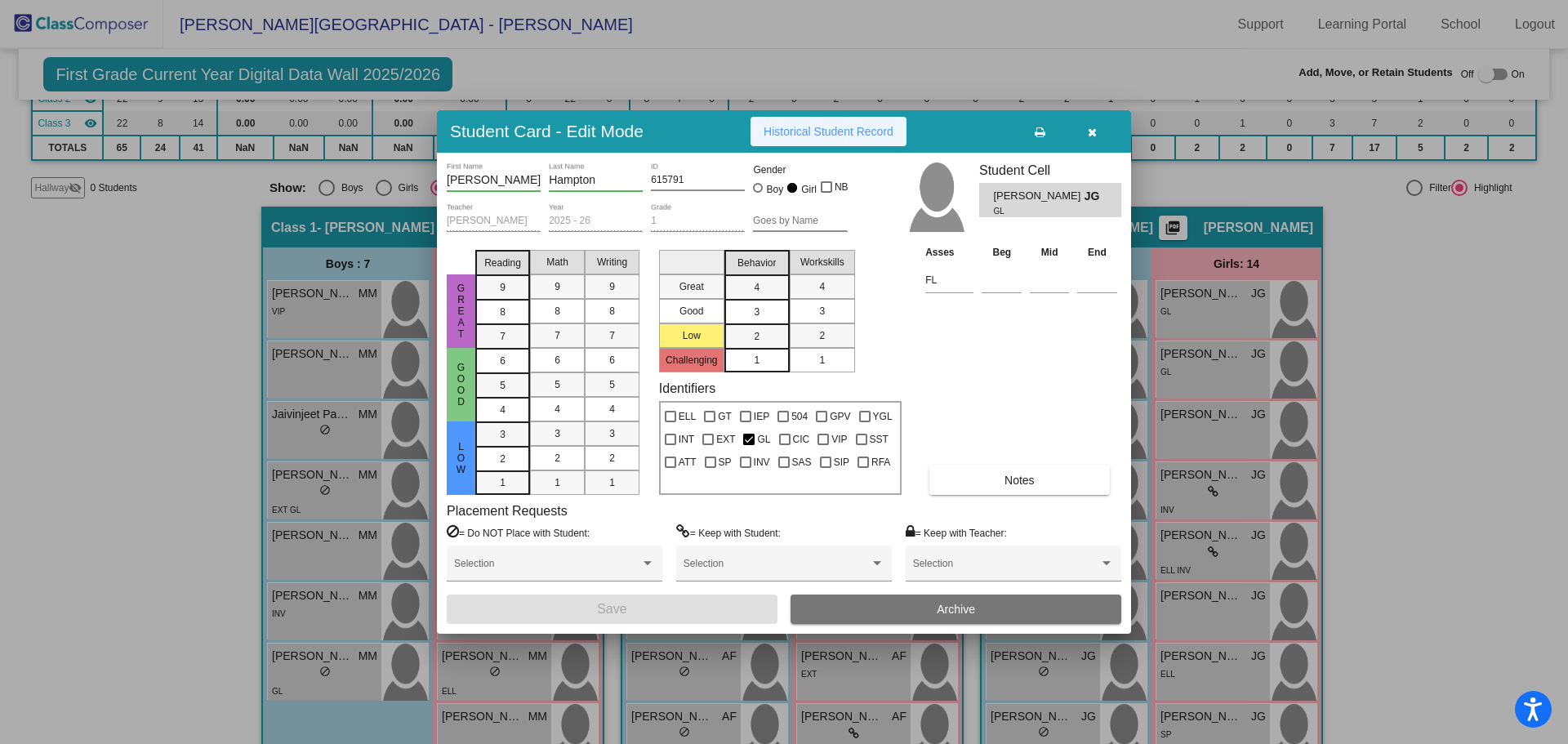
click at [839, 134] on span "Historical Student Record" at bounding box center [828, 131] width 130 height 13
click at [1090, 132] on icon "button" at bounding box center [1093, 132] width 9 height 12
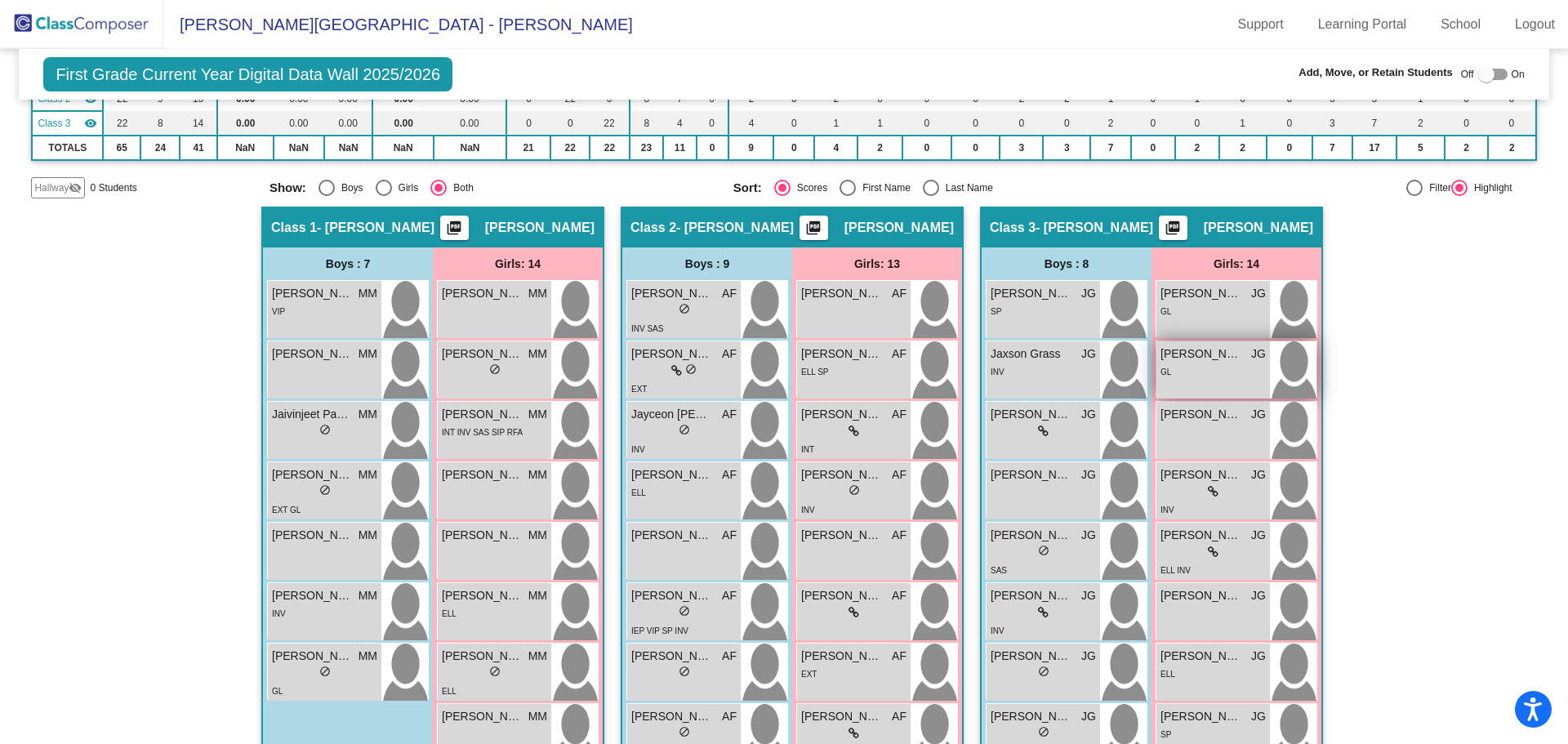
click at [1279, 359] on img at bounding box center [1294, 371] width 47 height 57
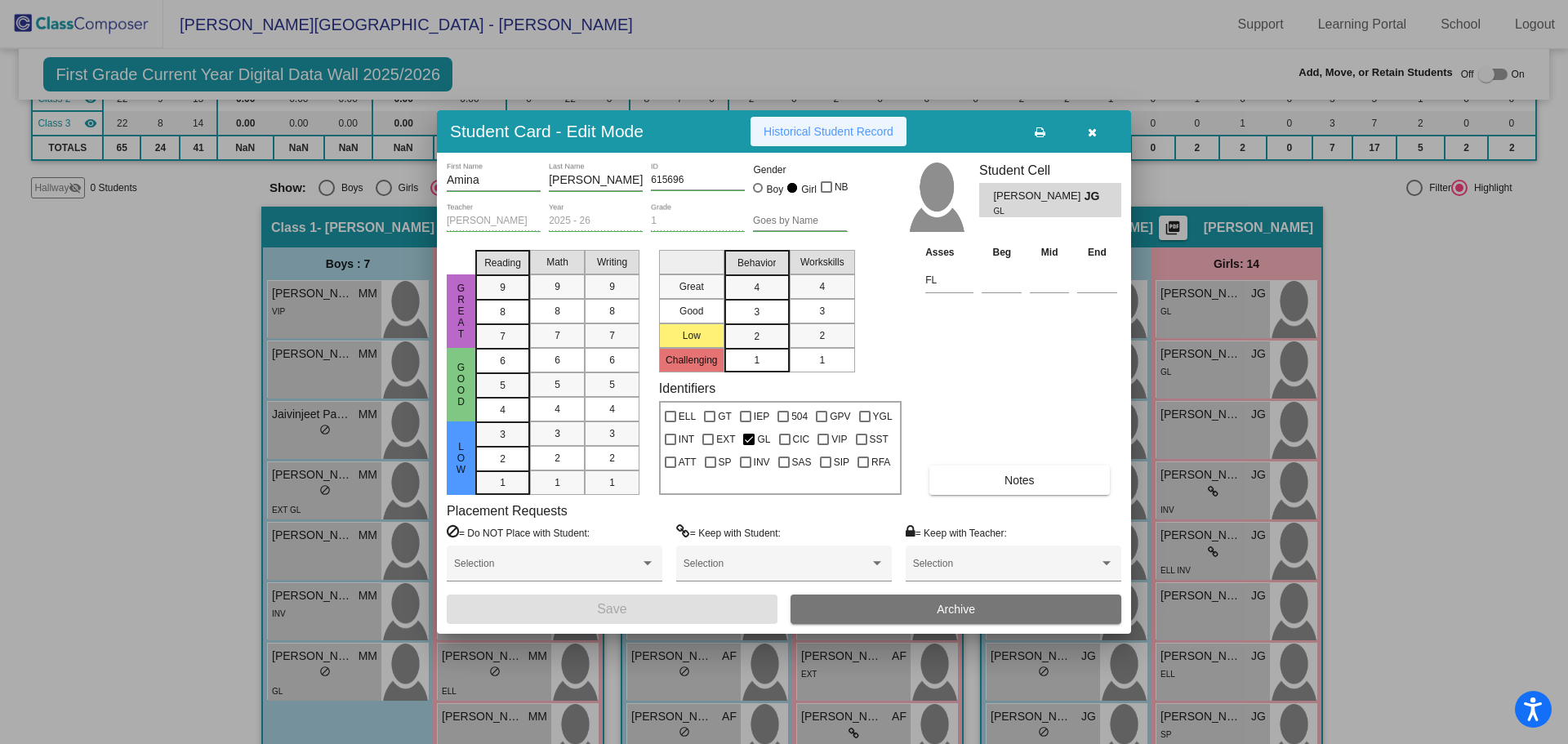
click at [837, 130] on span "Historical Student Record" at bounding box center [828, 131] width 130 height 13
click at [1088, 129] on icon "button" at bounding box center [1093, 132] width 9 height 12
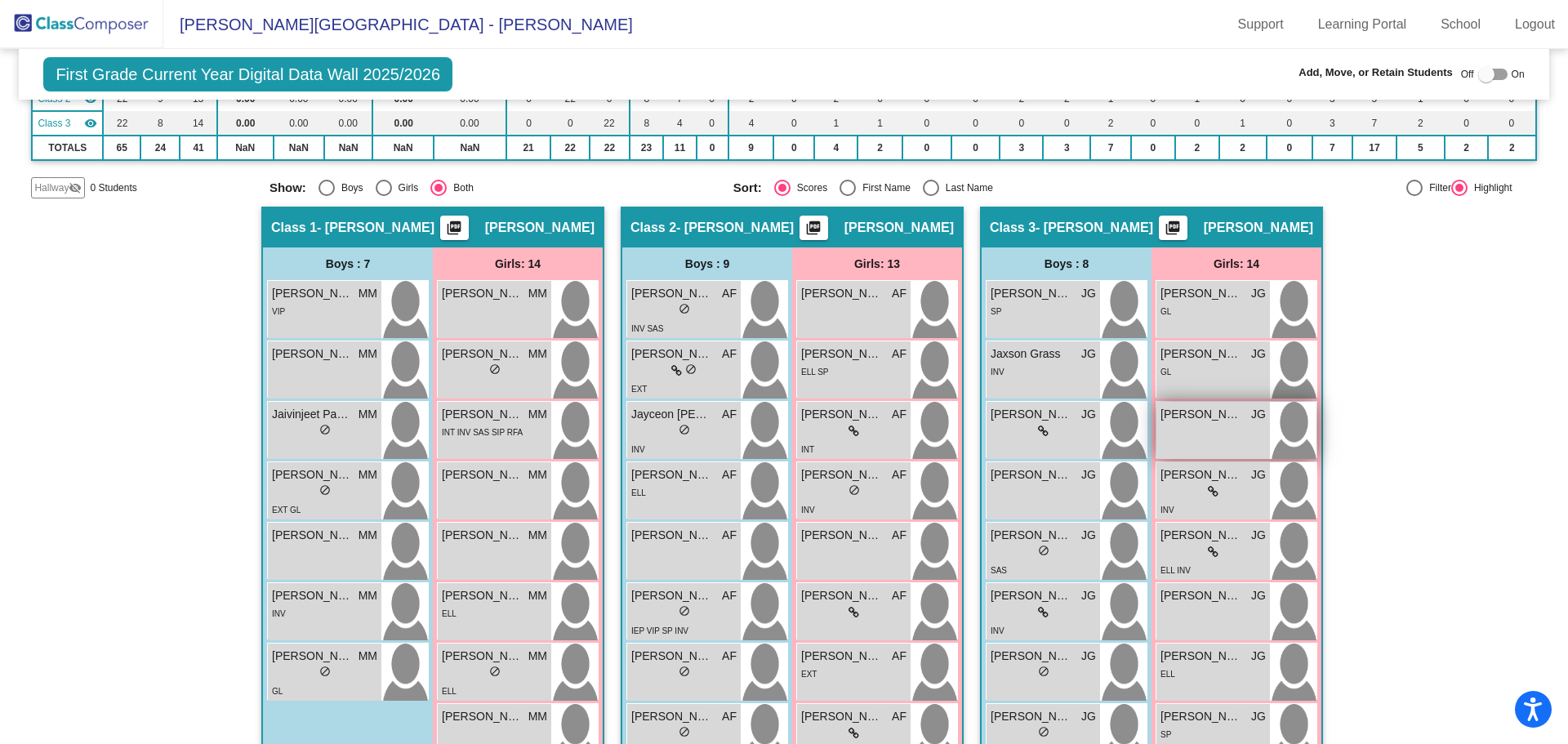
click at [1290, 423] on img at bounding box center [1294, 431] width 47 height 57
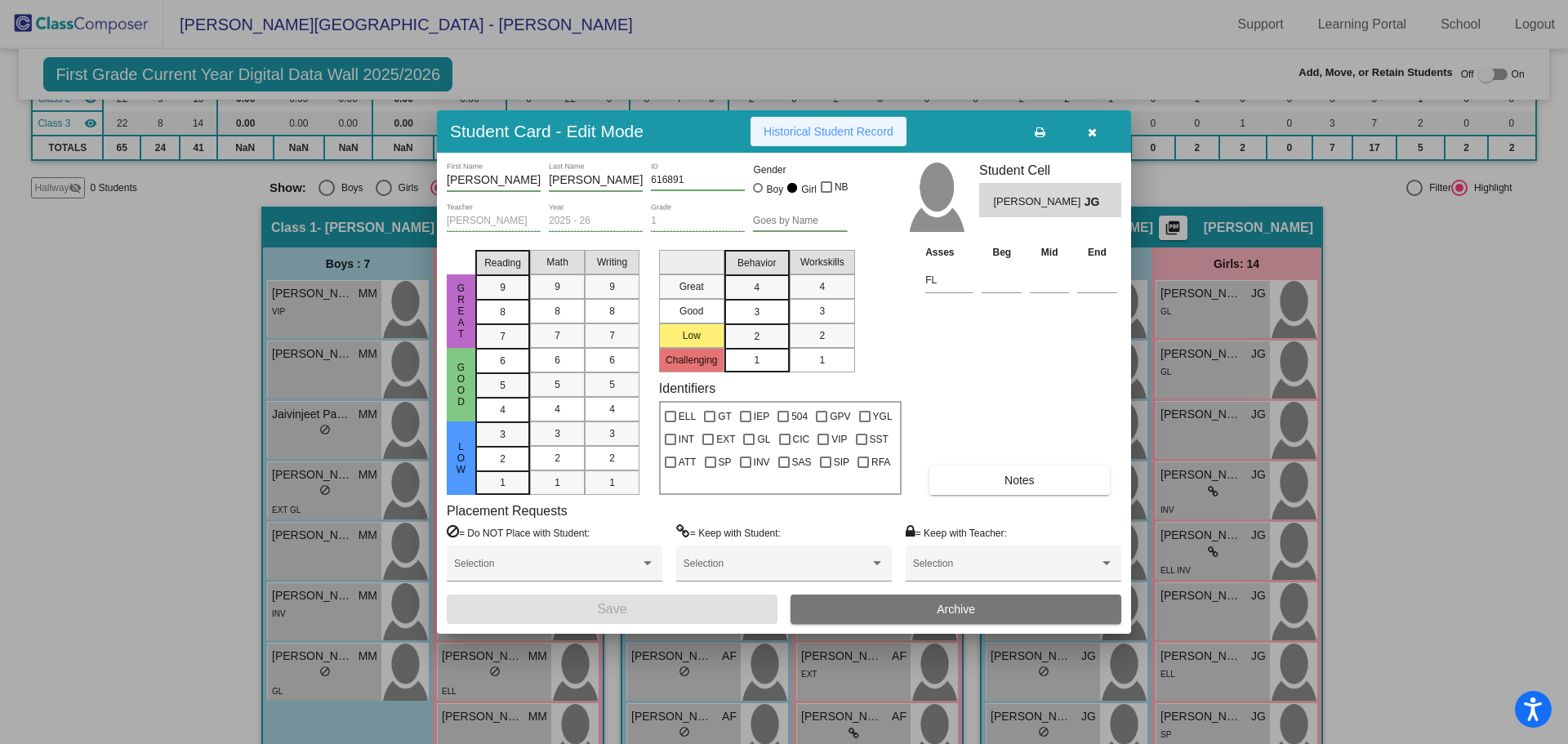
click at [849, 138] on button "Historical Student Record" at bounding box center [829, 131] width 156 height 30
click at [1092, 128] on icon "button" at bounding box center [1093, 132] width 9 height 12
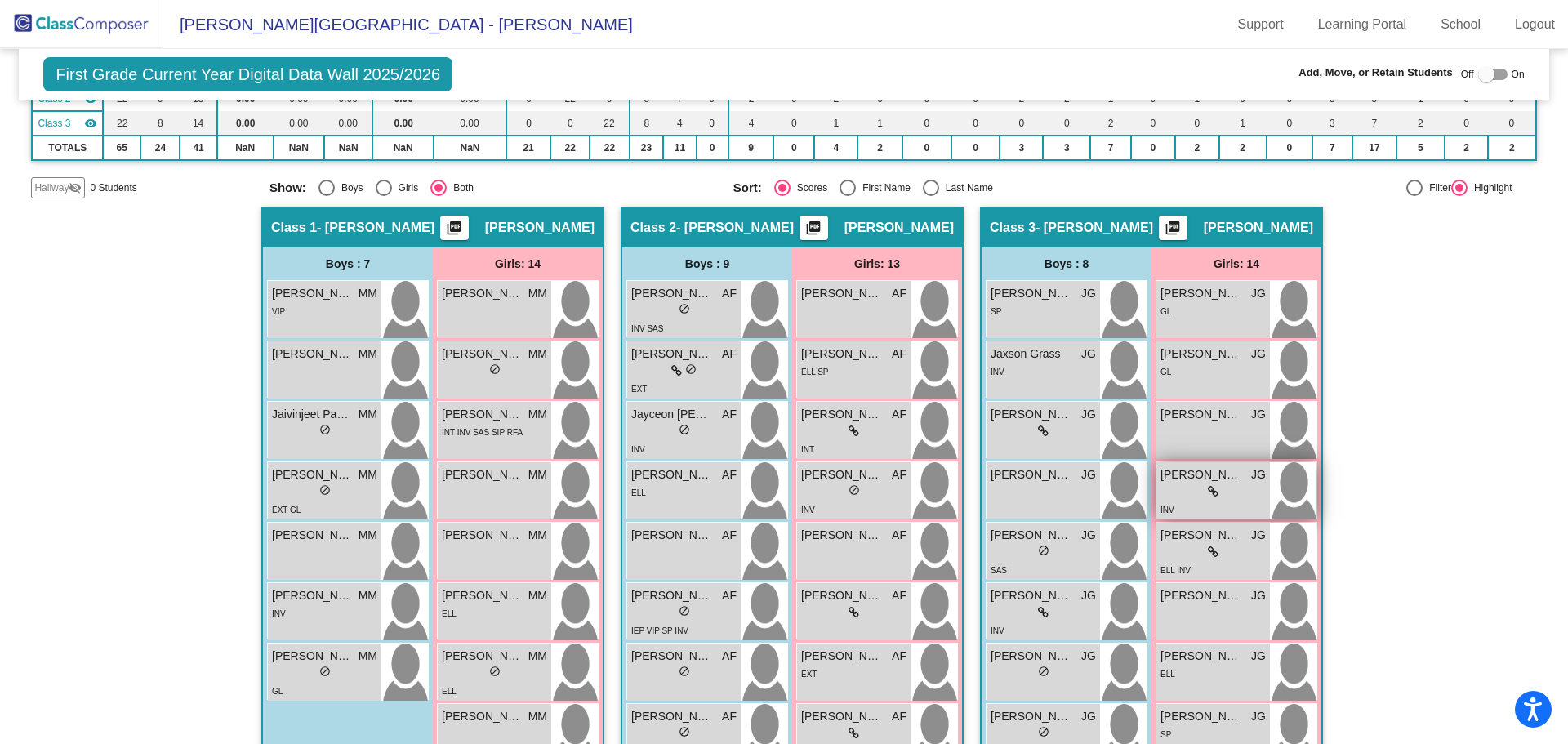
click at [1298, 483] on img at bounding box center [1294, 491] width 47 height 57
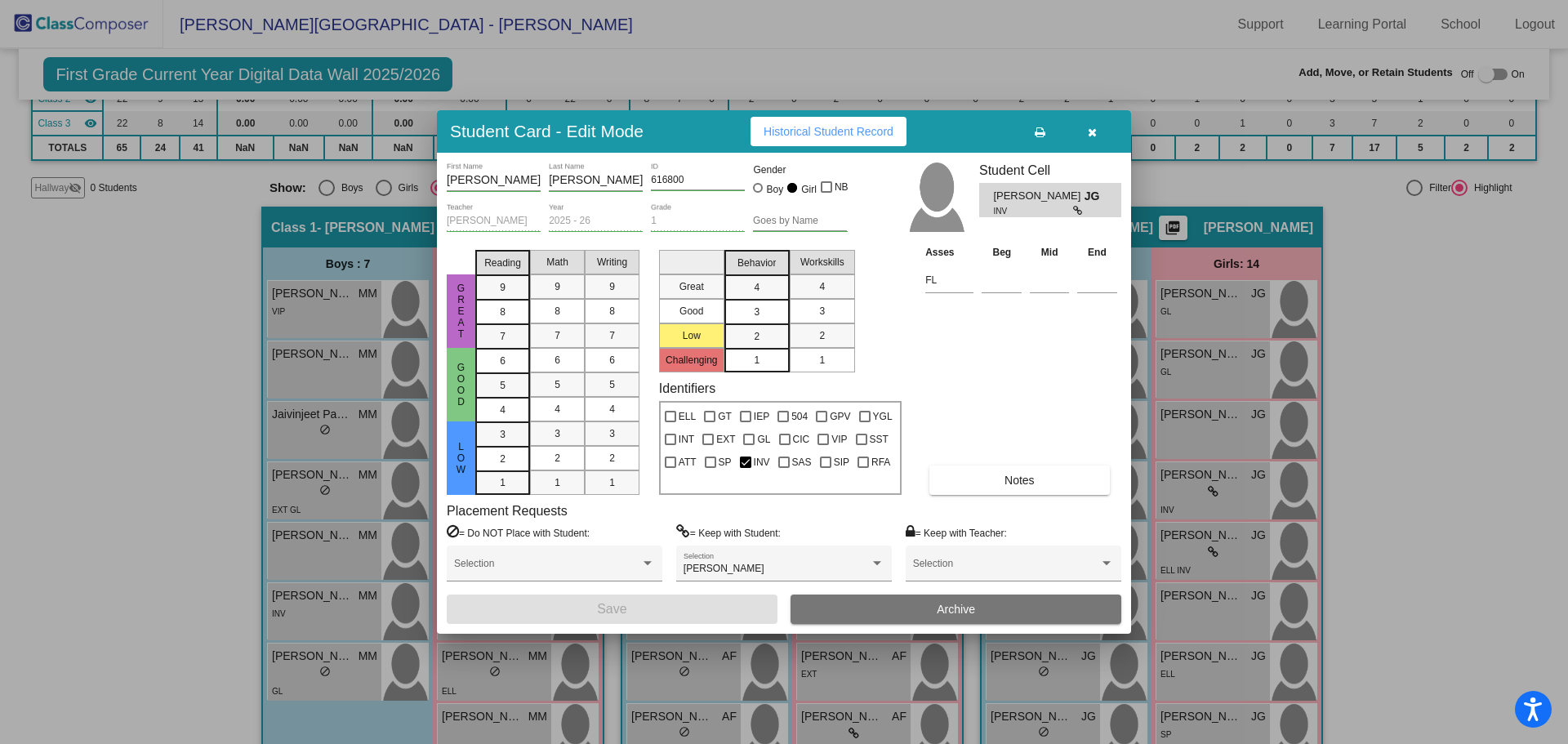
click at [848, 132] on span "Historical Student Record" at bounding box center [828, 131] width 130 height 13
click at [1095, 126] on span "button" at bounding box center [1093, 131] width 9 height 13
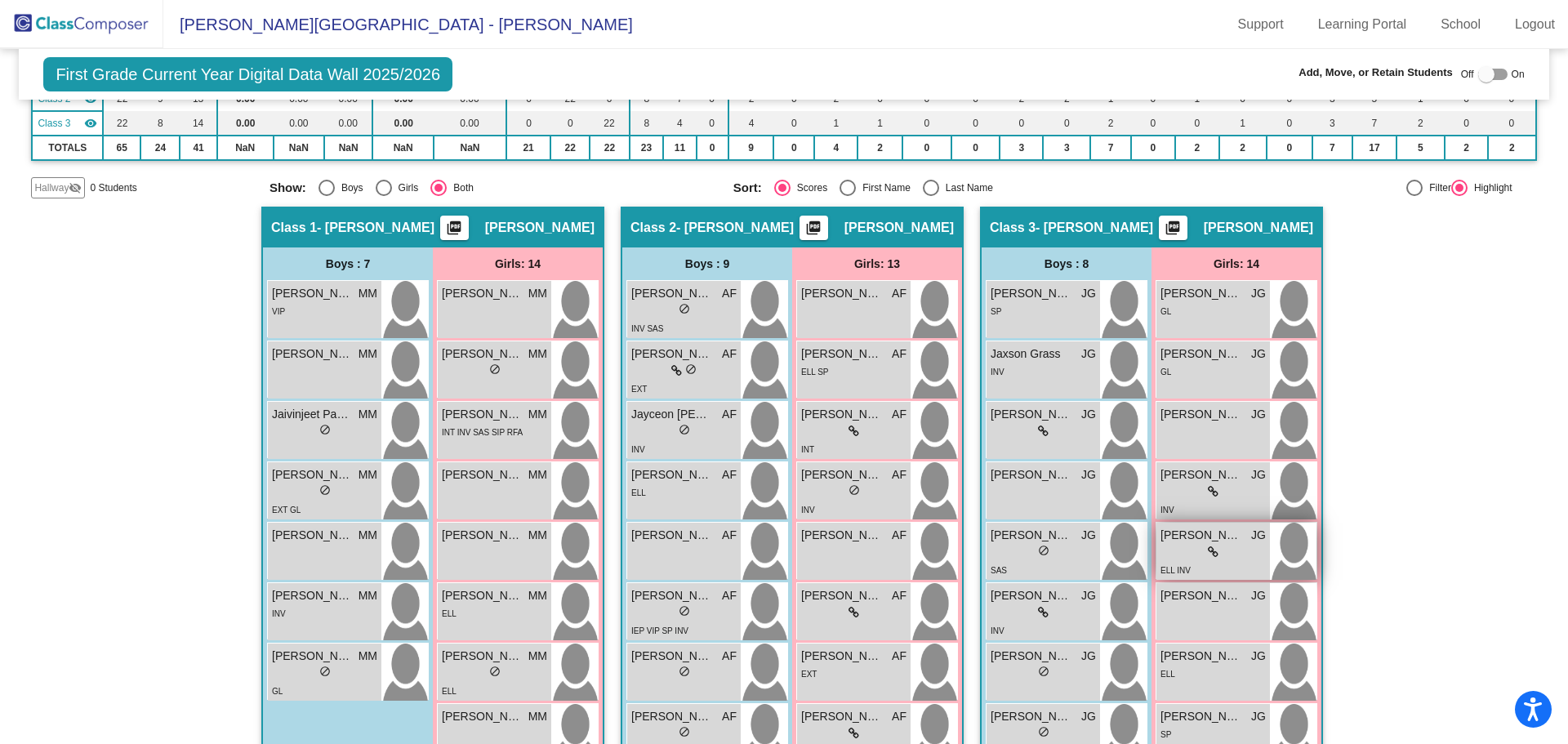
click at [1273, 537] on img at bounding box center [1294, 552] width 47 height 57
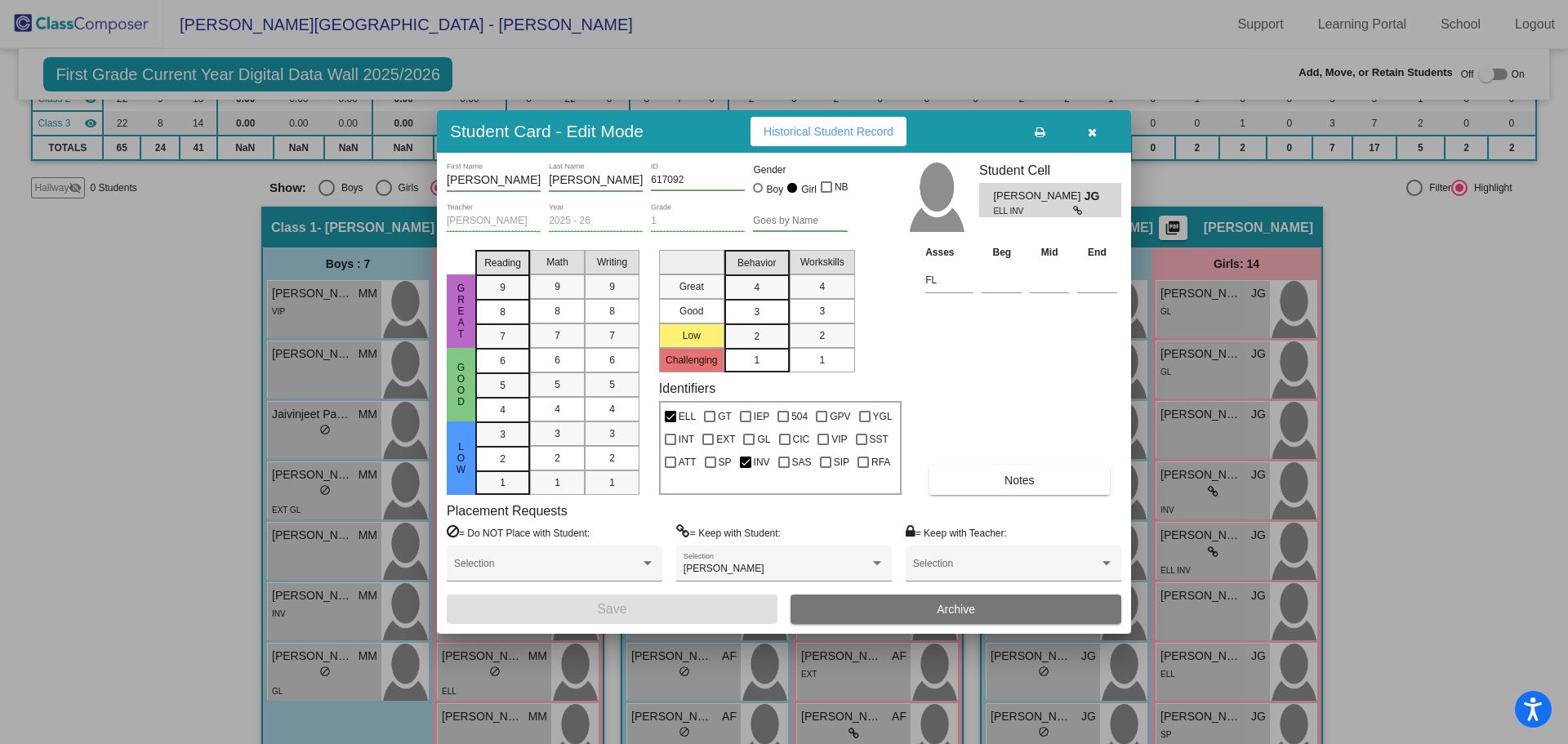
click at [816, 134] on span "Historical Student Record" at bounding box center [828, 131] width 130 height 13
click at [1091, 130] on icon "button" at bounding box center [1093, 132] width 9 height 12
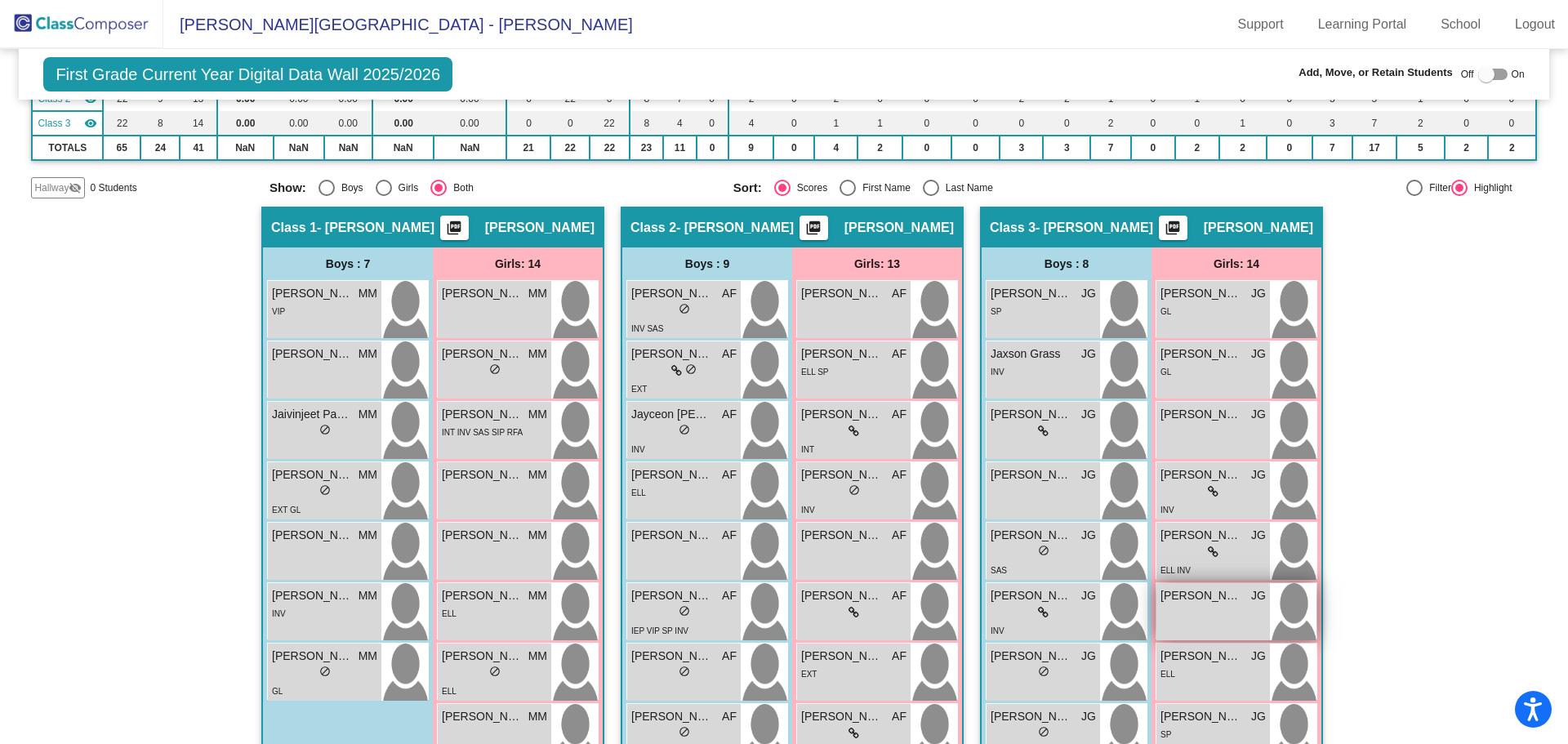
click at [1272, 612] on img at bounding box center [1294, 612] width 47 height 57
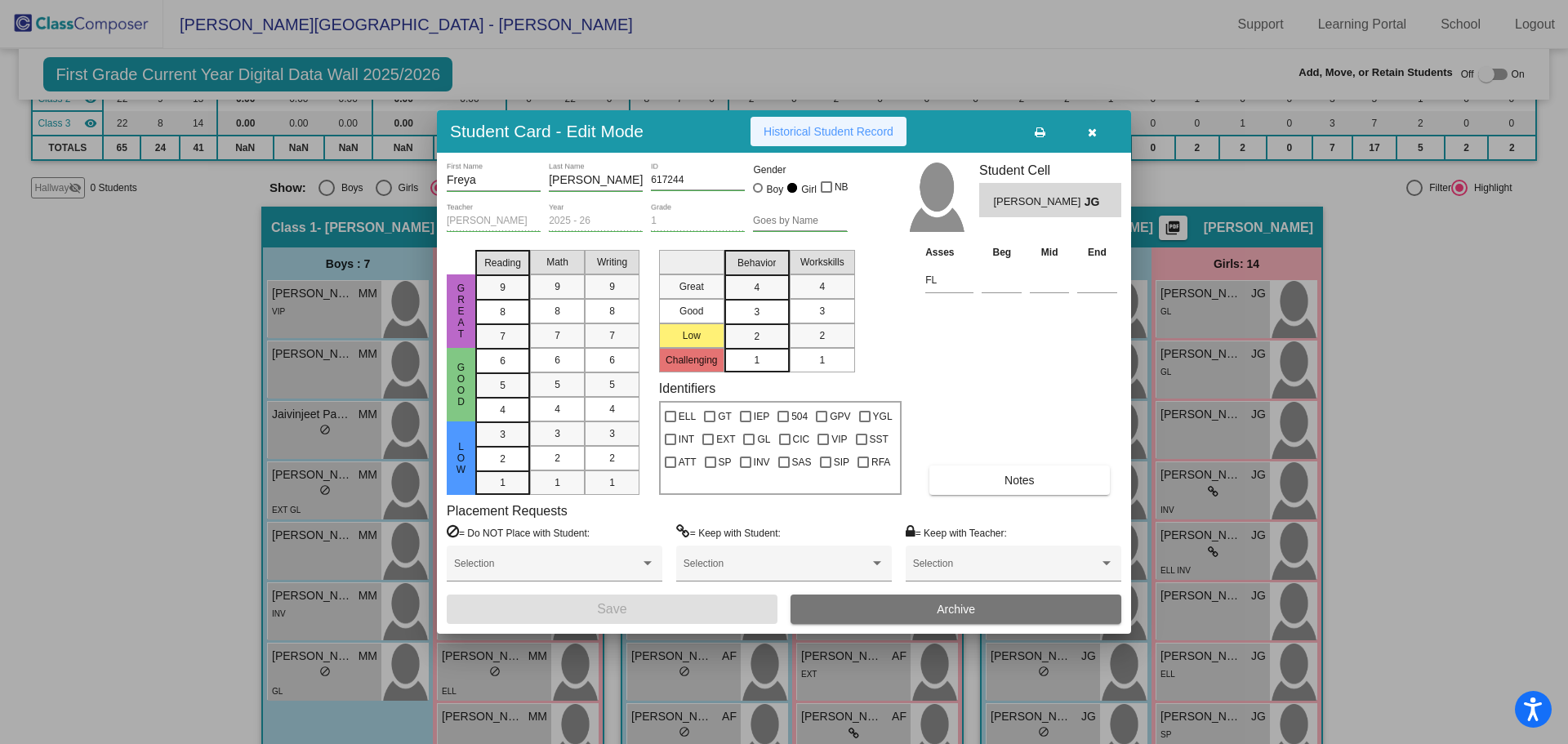
click at [867, 127] on span "Historical Student Record" at bounding box center [828, 131] width 130 height 13
click at [1090, 128] on icon "button" at bounding box center [1093, 132] width 9 height 12
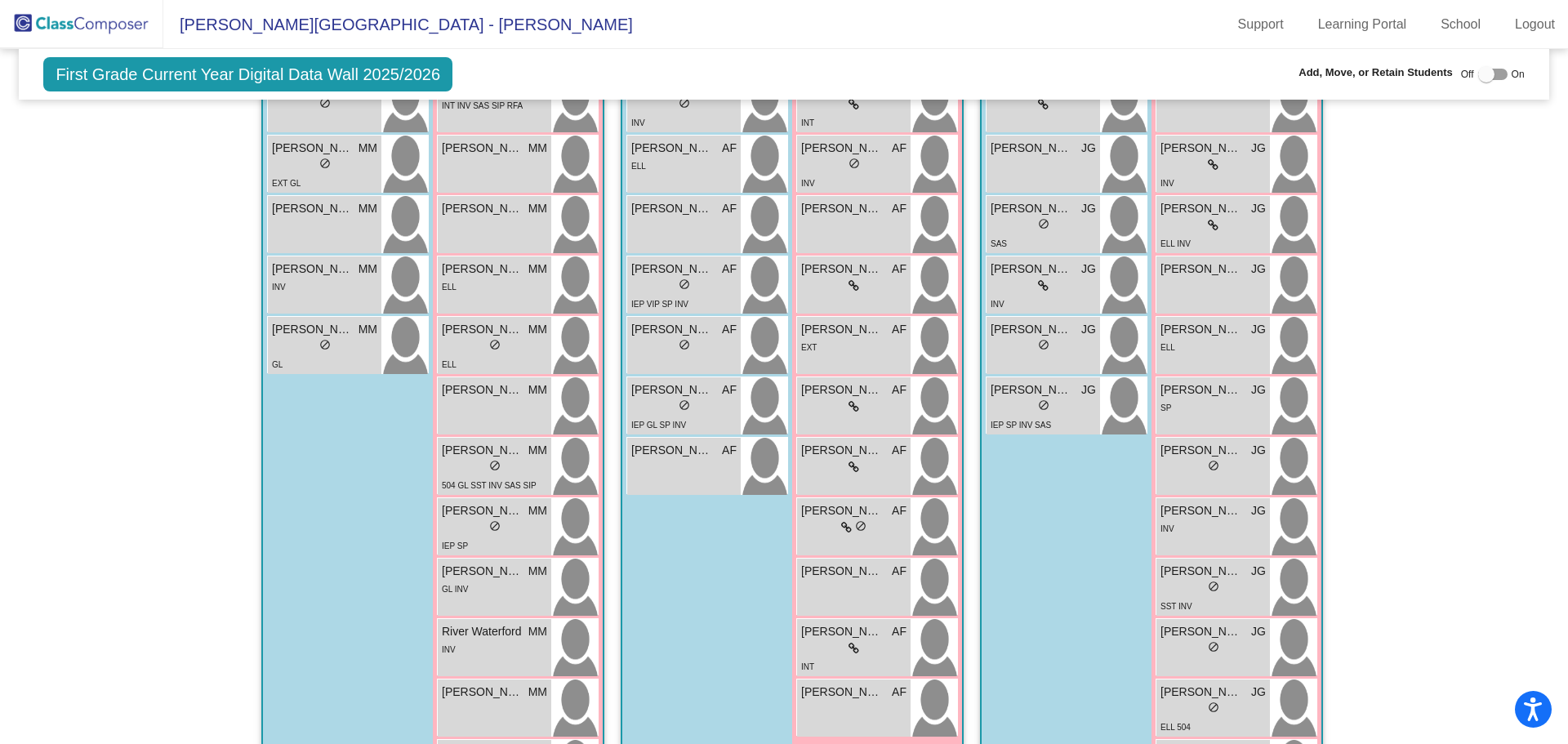
scroll to position [597, 0]
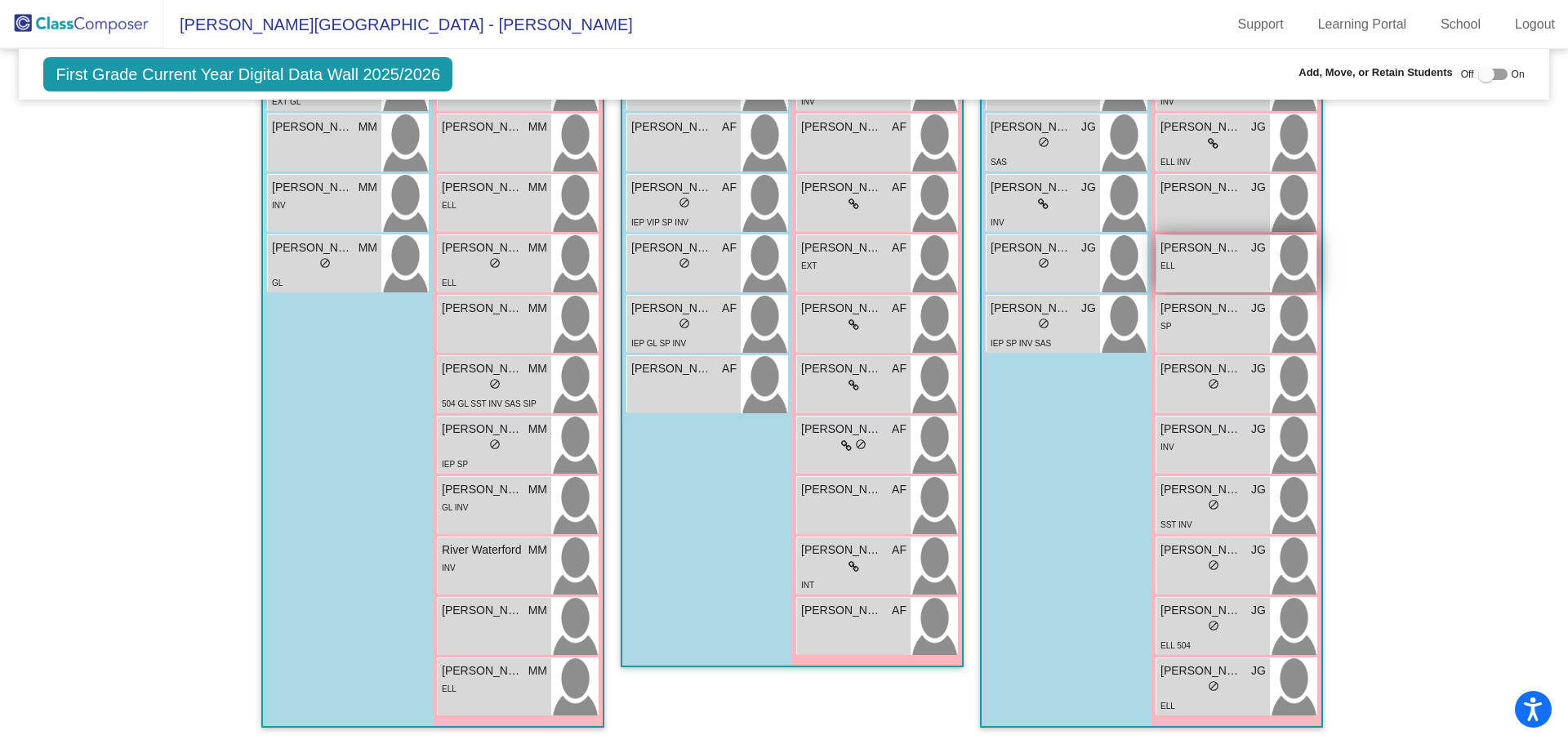
click at [1293, 256] on img at bounding box center [1294, 264] width 47 height 57
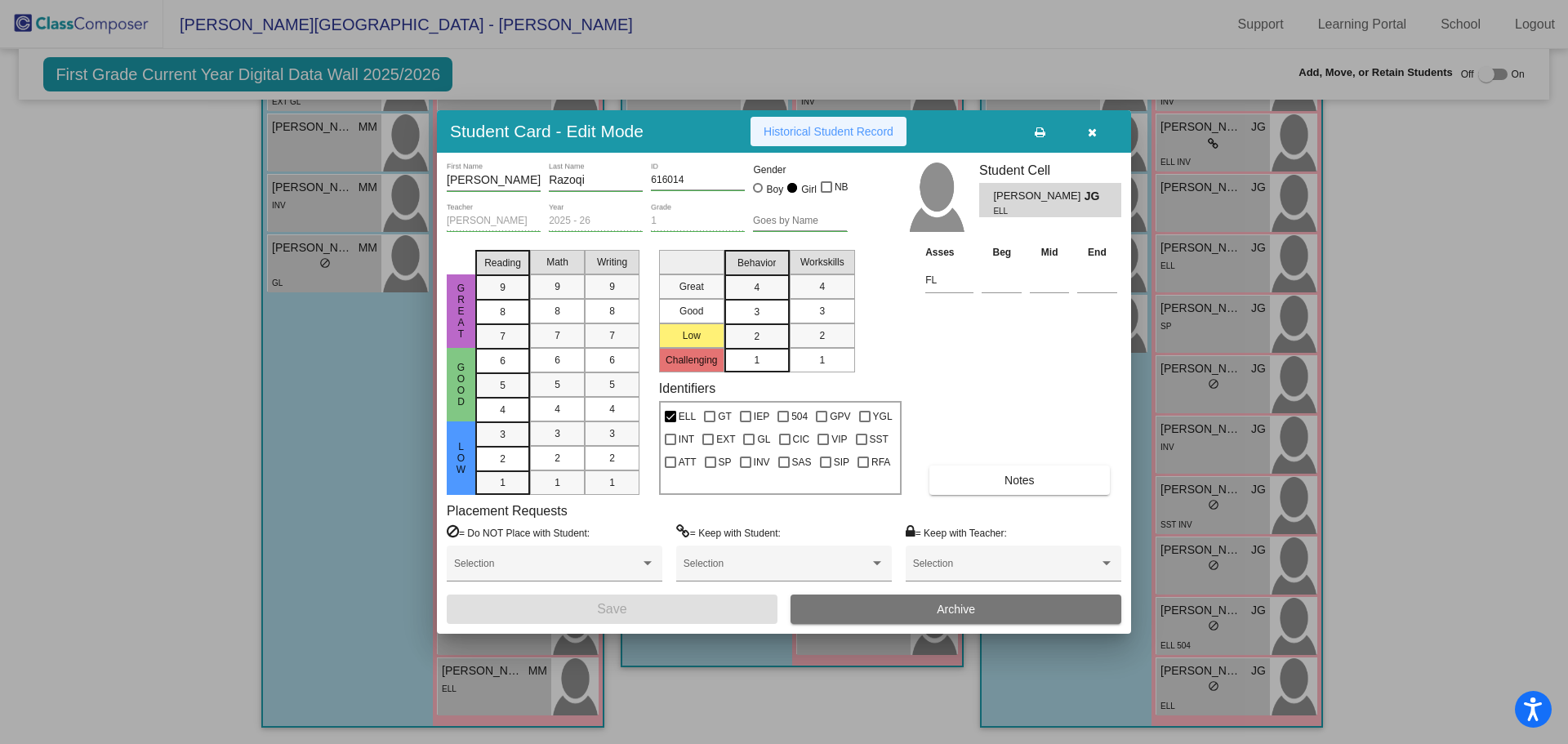
click at [847, 140] on button "Historical Student Record" at bounding box center [829, 131] width 156 height 30
click at [1096, 135] on icon "button" at bounding box center [1093, 132] width 9 height 12
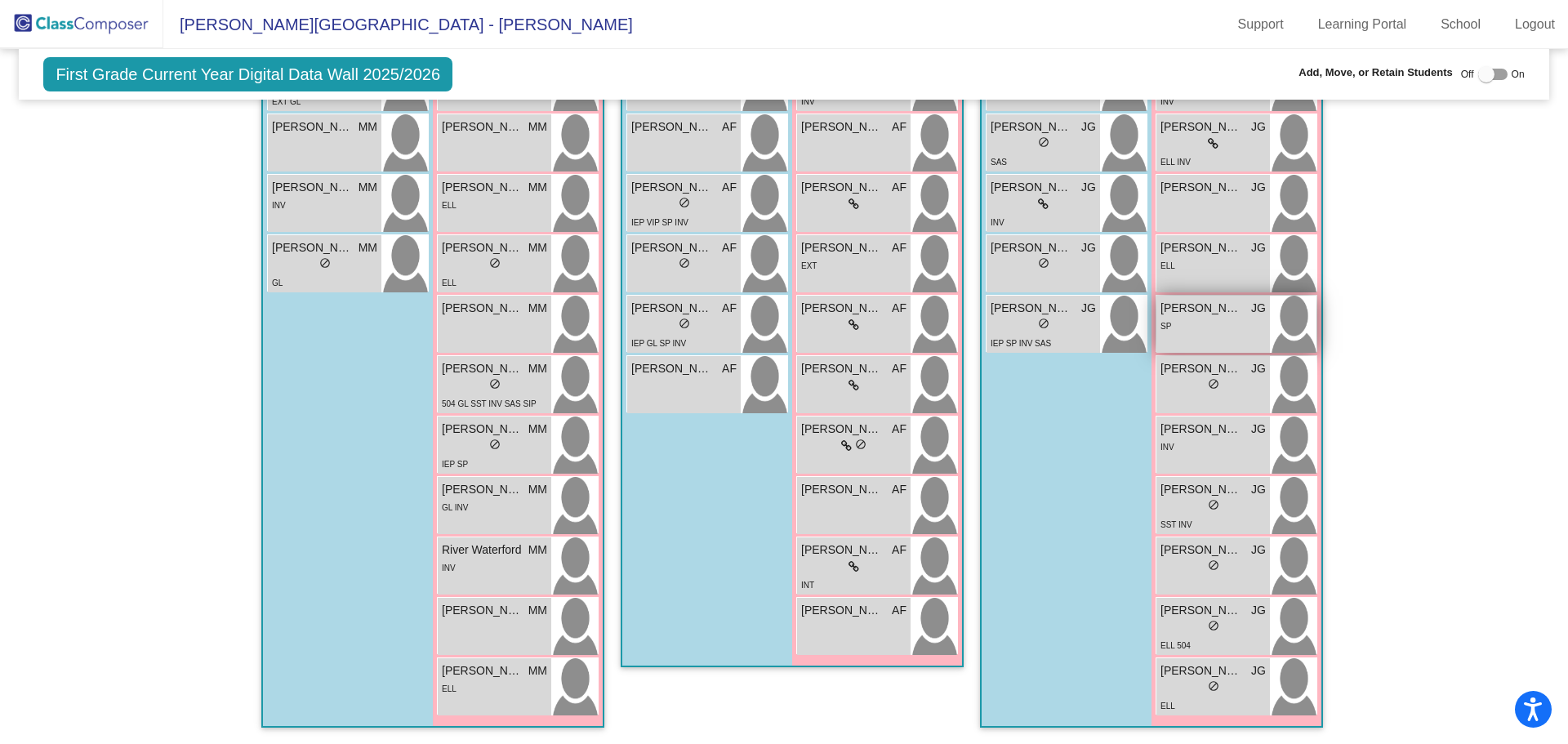
click at [1290, 329] on img at bounding box center [1294, 325] width 47 height 57
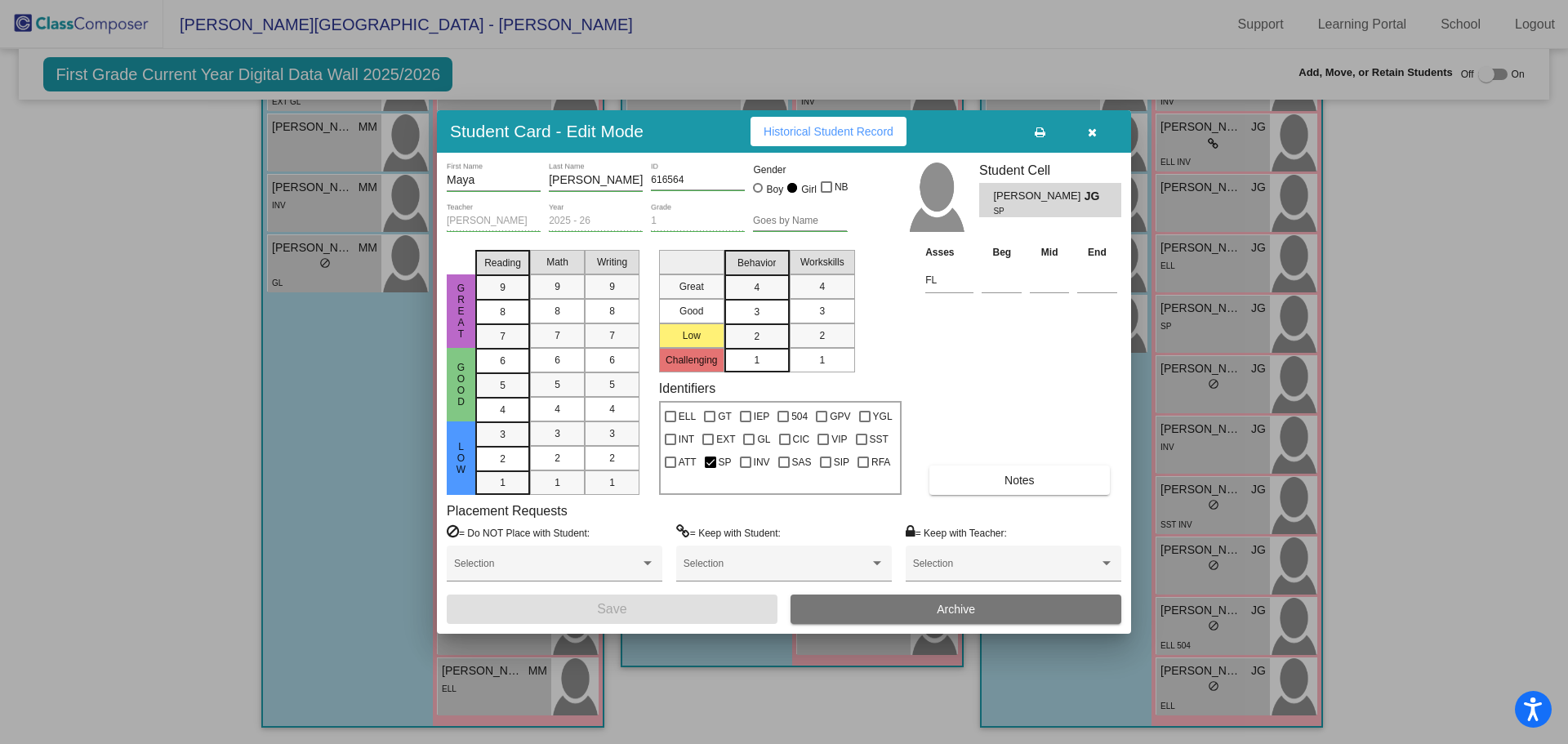
click at [826, 142] on button "Historical Student Record" at bounding box center [829, 131] width 156 height 30
click at [1096, 128] on icon "button" at bounding box center [1093, 132] width 9 height 12
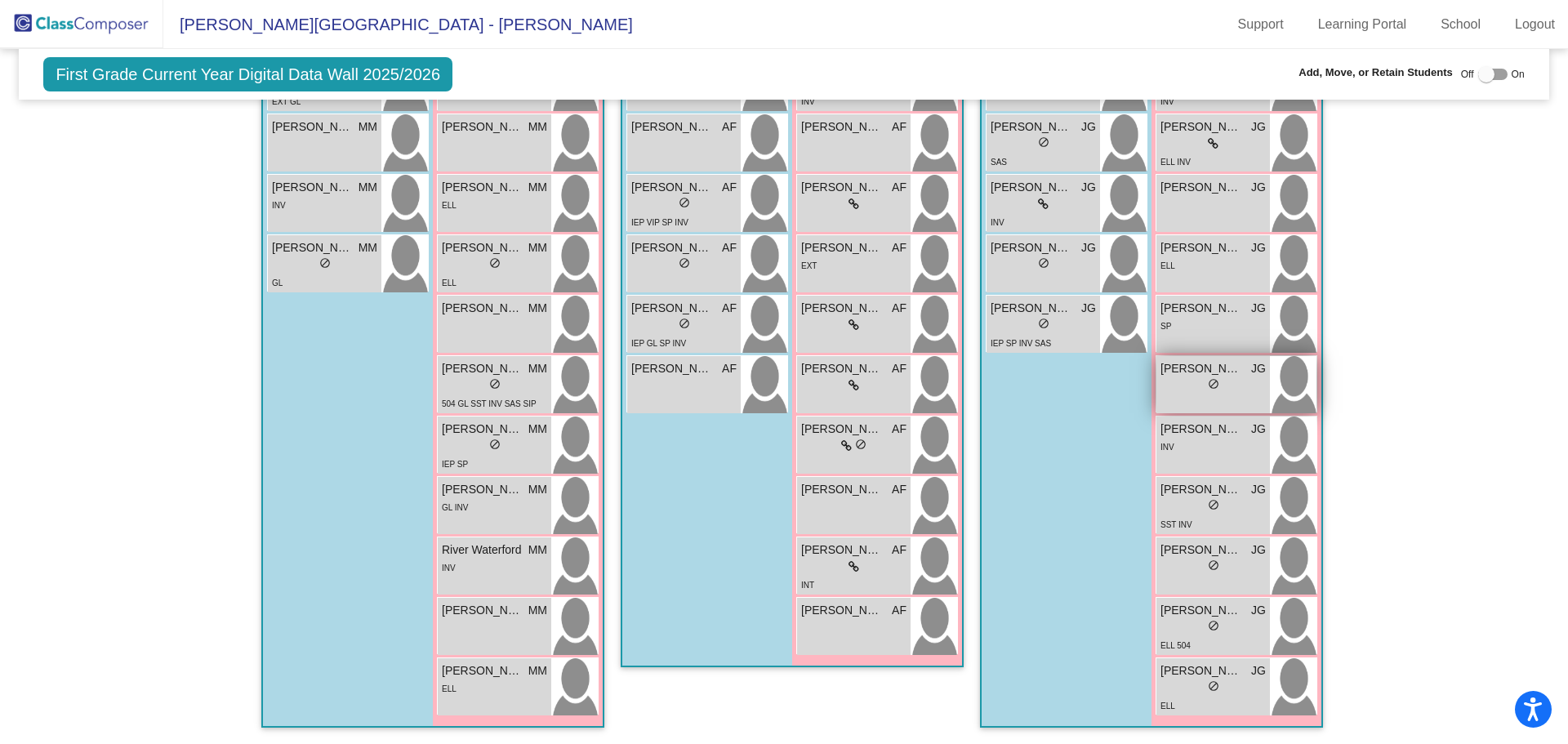
click at [1298, 389] on img at bounding box center [1294, 385] width 47 height 57
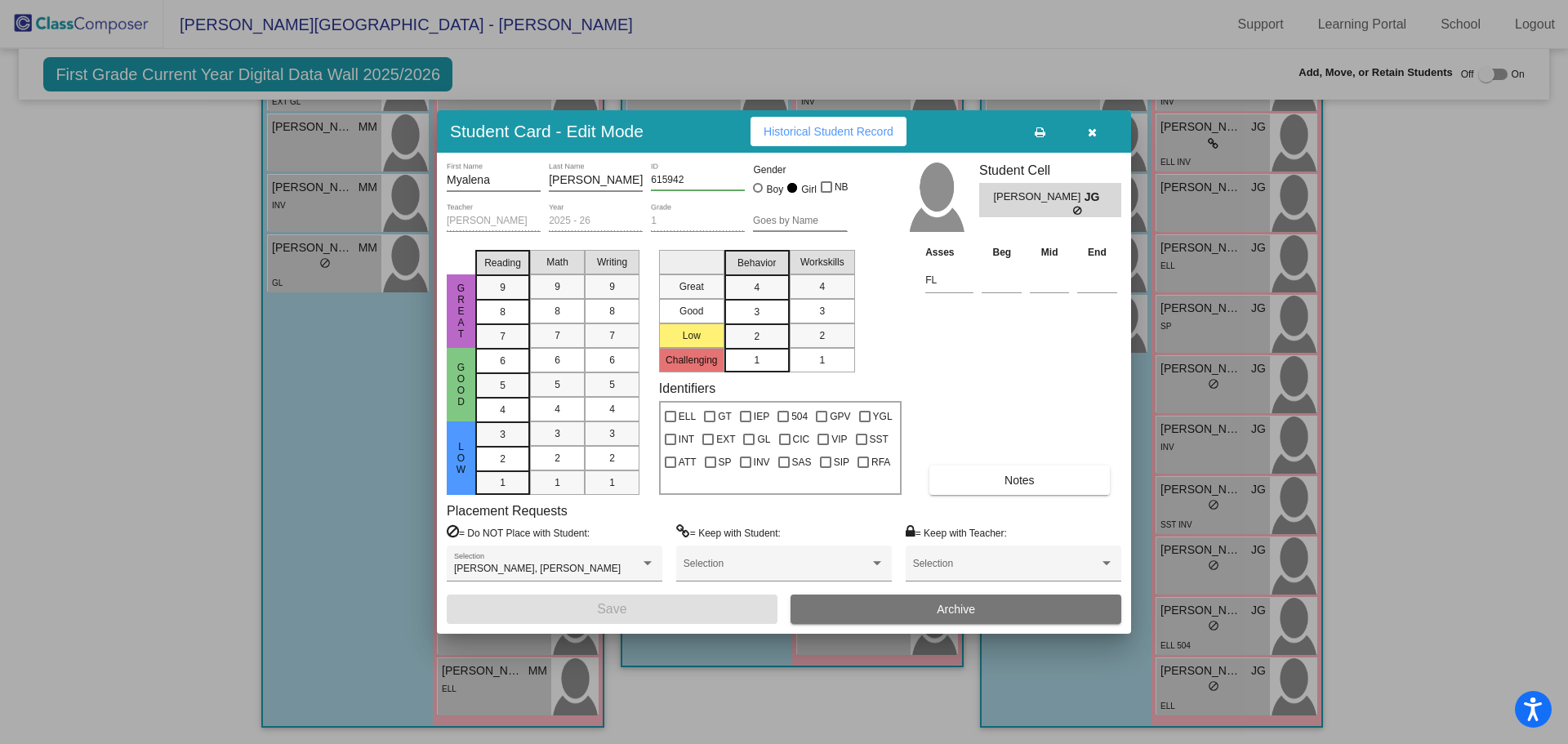
click at [843, 135] on span "Historical Student Record" at bounding box center [828, 131] width 130 height 13
click at [1094, 128] on icon "button" at bounding box center [1093, 132] width 9 height 12
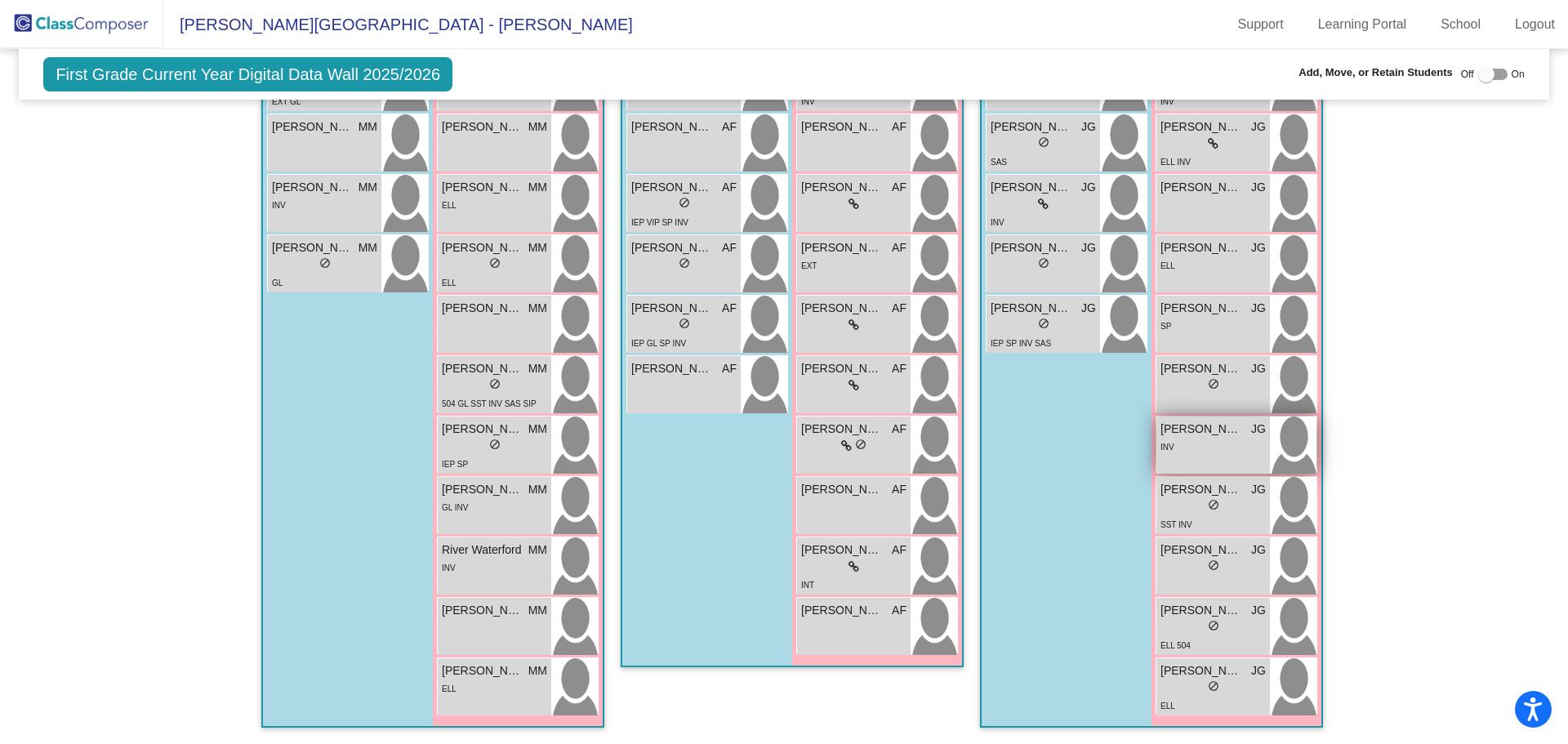
click at [1300, 449] on img at bounding box center [1294, 445] width 47 height 57
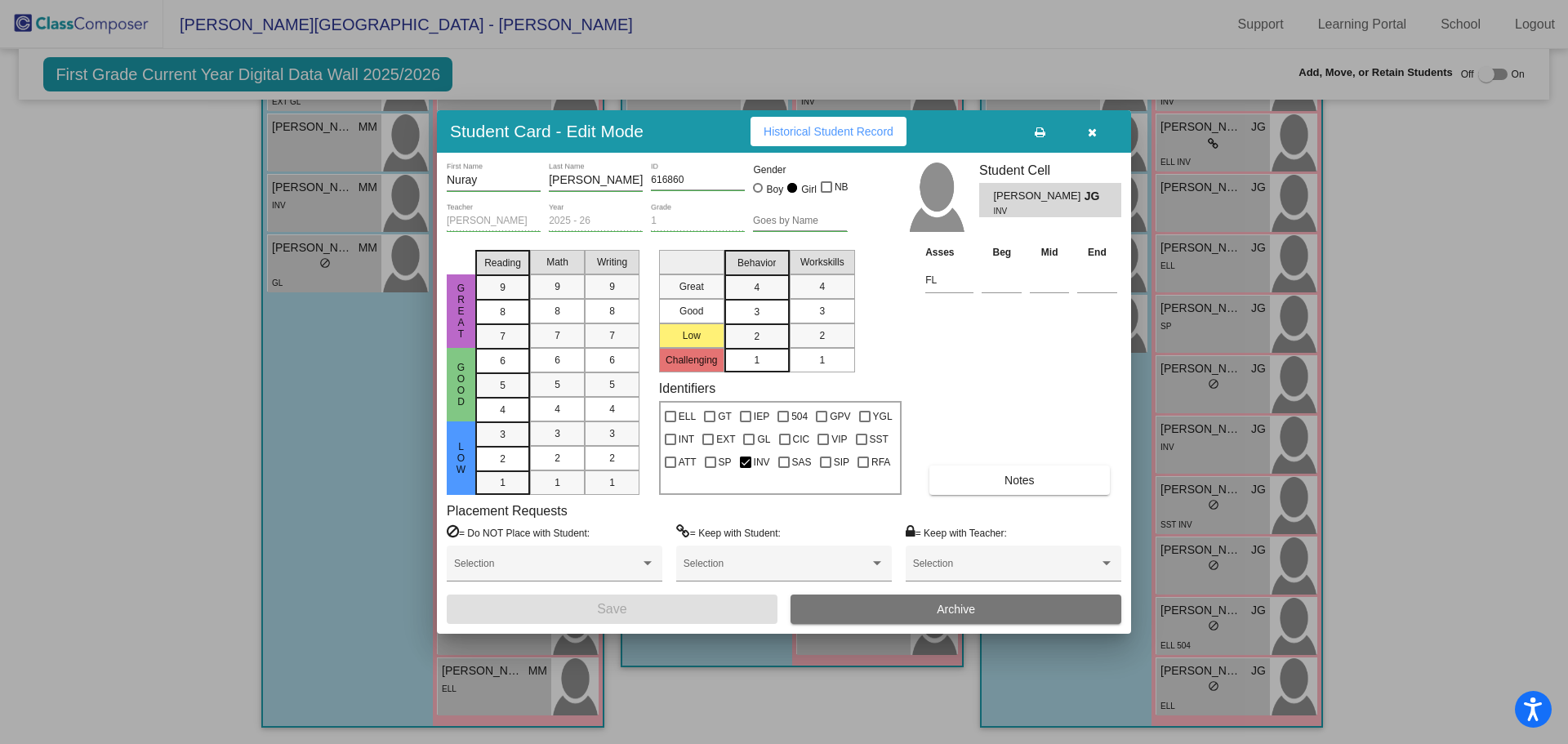
click at [823, 133] on span "Historical Student Record" at bounding box center [828, 131] width 130 height 13
click at [1096, 134] on icon "button" at bounding box center [1093, 132] width 9 height 12
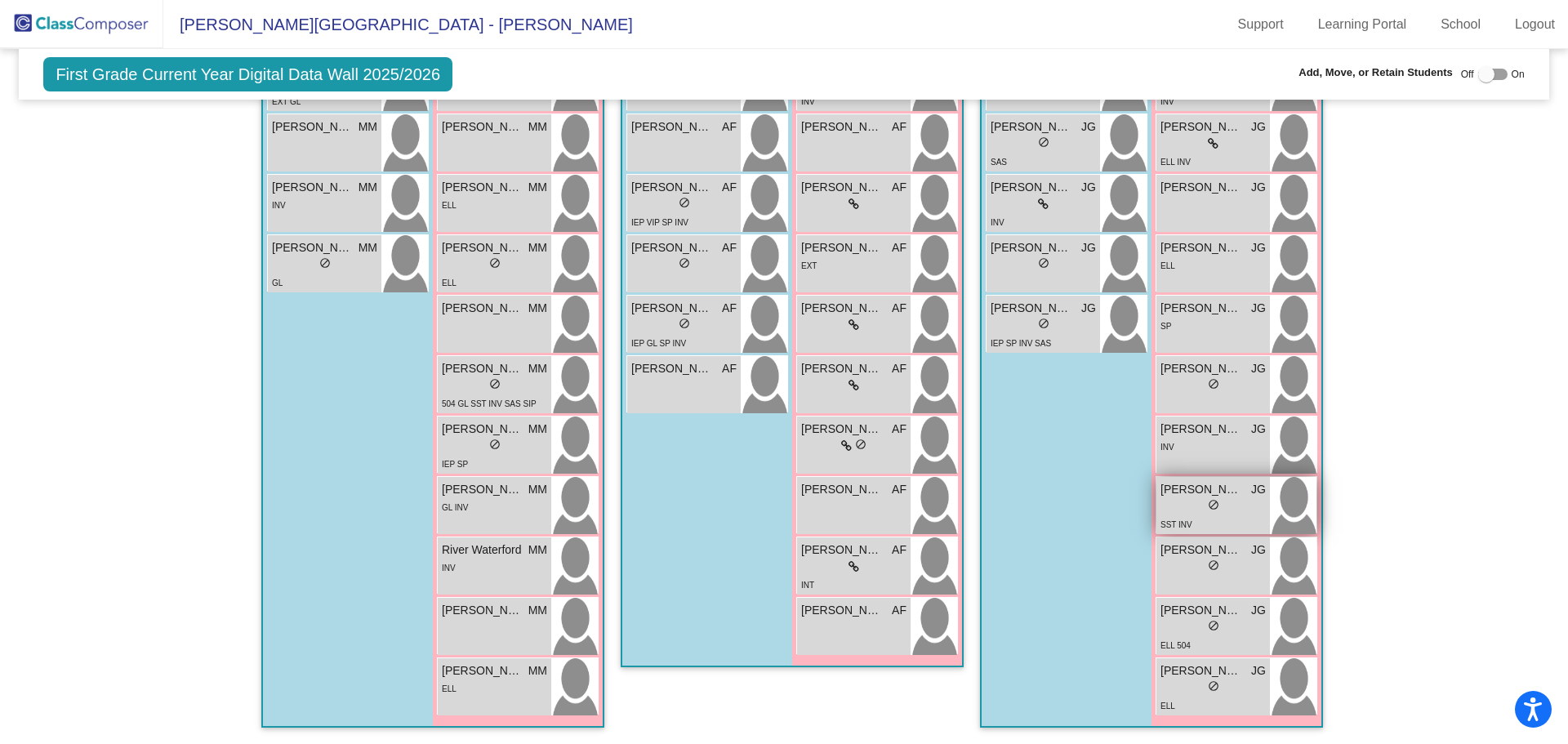
click at [1284, 501] on img at bounding box center [1294, 506] width 47 height 57
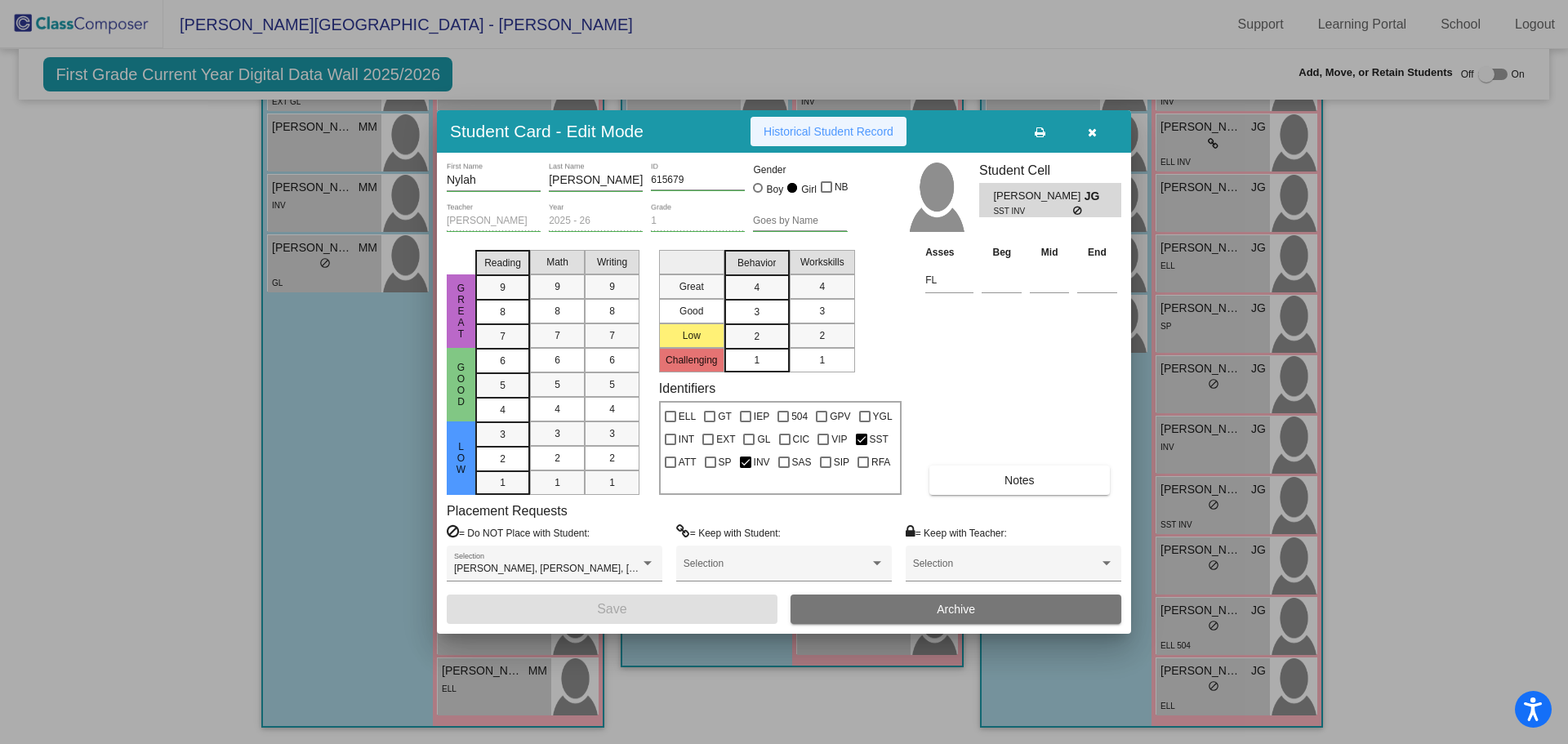
click at [835, 127] on span "Historical Student Record" at bounding box center [828, 131] width 130 height 13
click at [1093, 132] on icon "button" at bounding box center [1093, 132] width 9 height 12
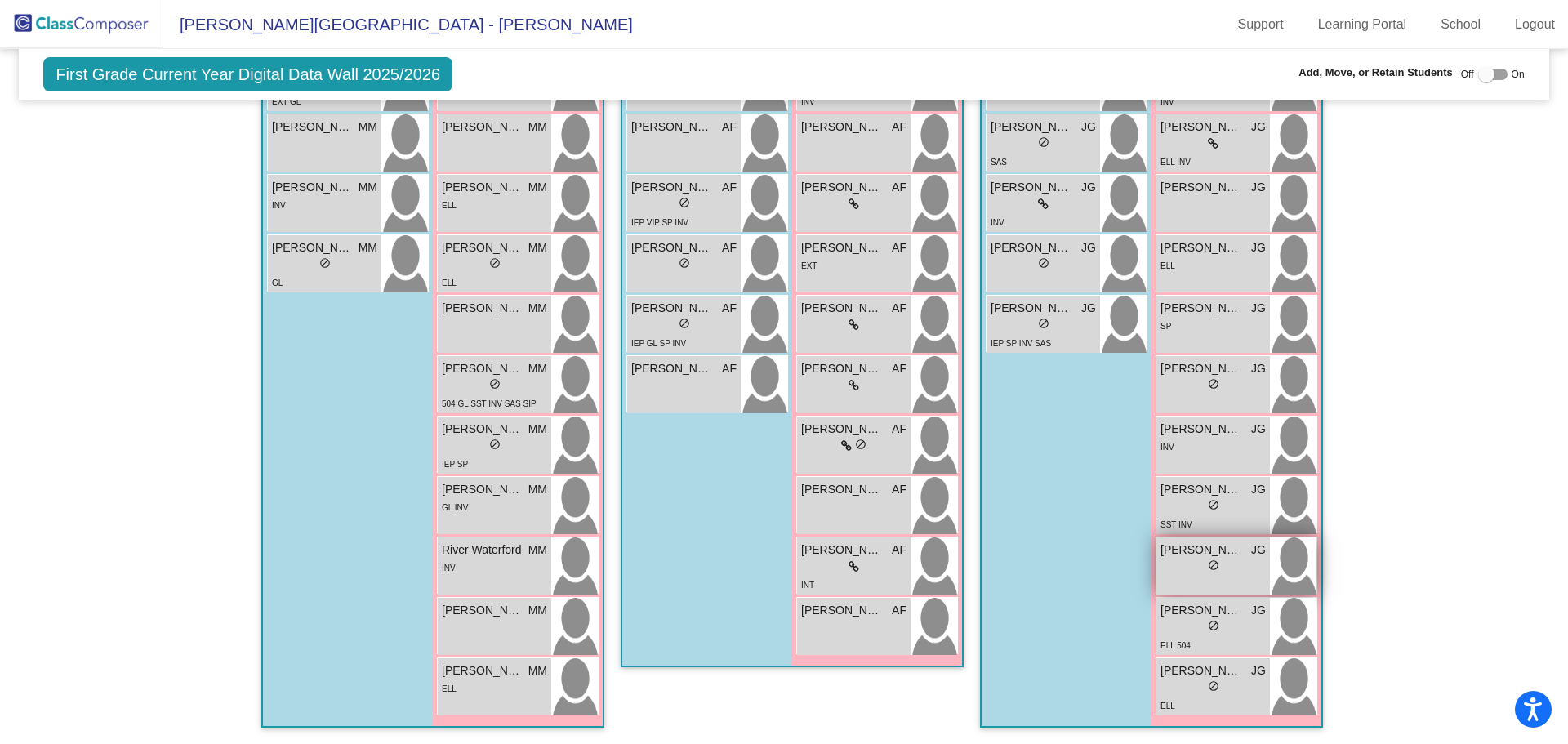
click at [1290, 556] on img at bounding box center [1294, 566] width 47 height 57
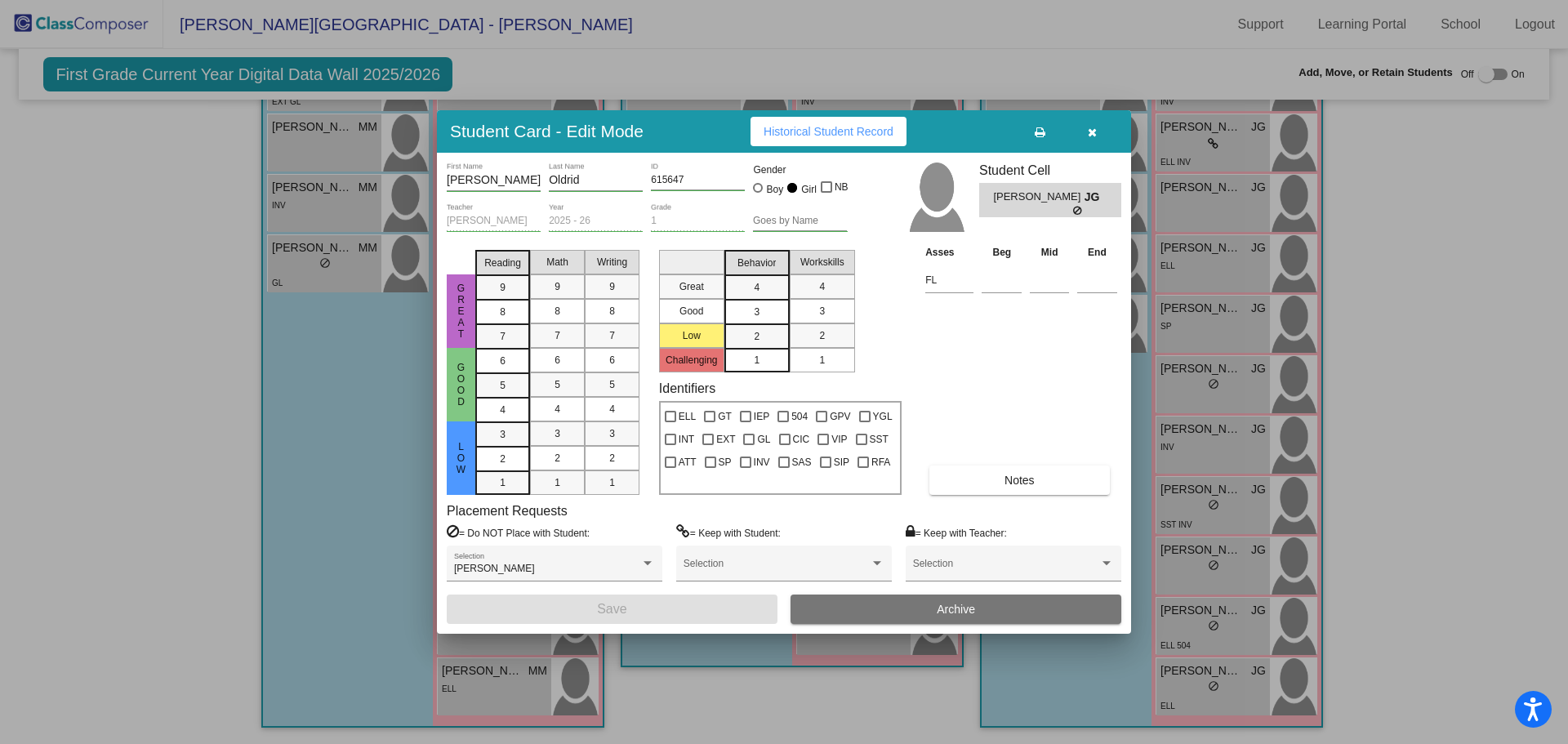
click at [838, 139] on button "Historical Student Record" at bounding box center [829, 131] width 156 height 30
click at [1093, 136] on icon "button" at bounding box center [1093, 132] width 9 height 12
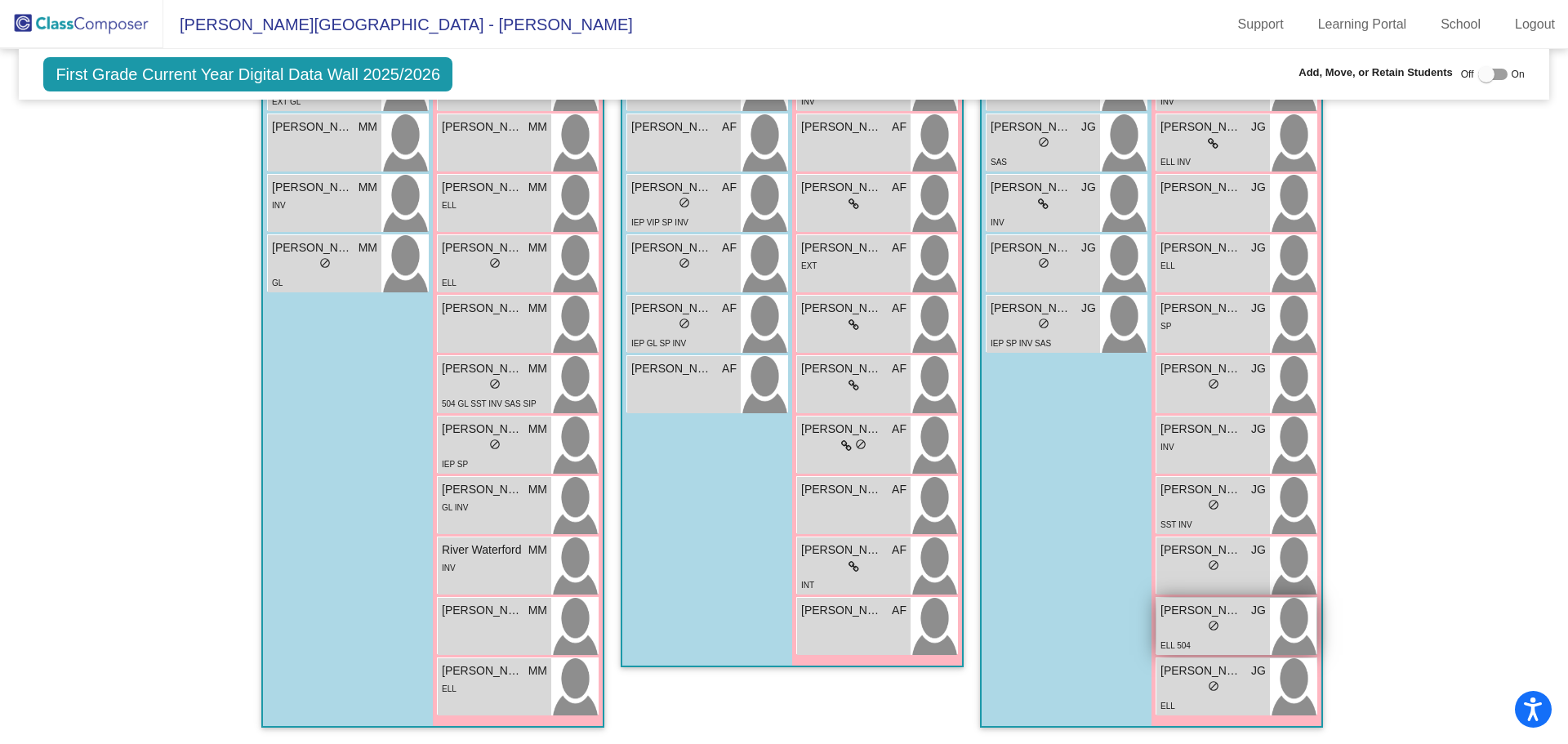
click at [1298, 626] on img at bounding box center [1294, 626] width 47 height 57
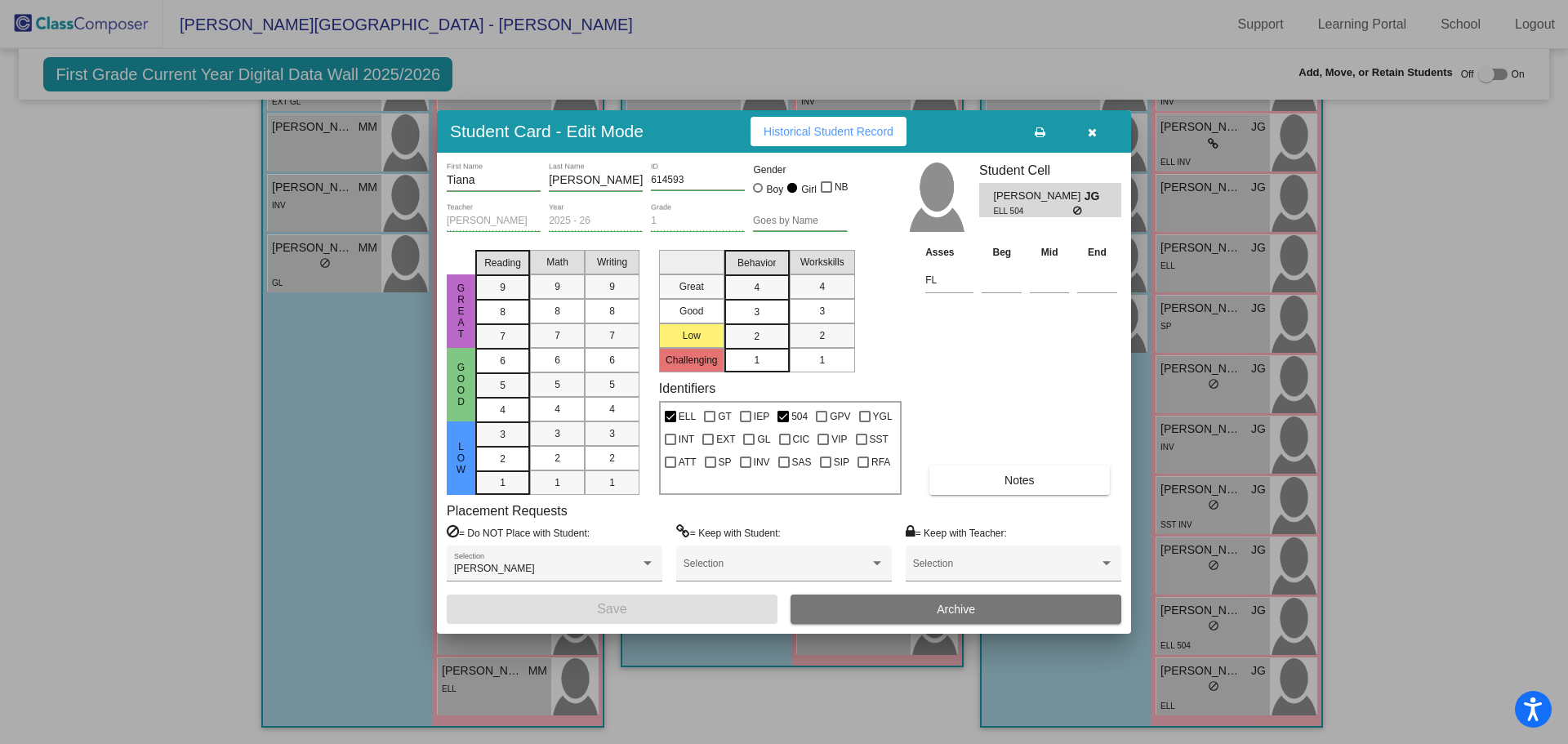
click at [823, 135] on span "Historical Student Record" at bounding box center [828, 131] width 130 height 13
click at [1090, 134] on icon "button" at bounding box center [1093, 132] width 9 height 12
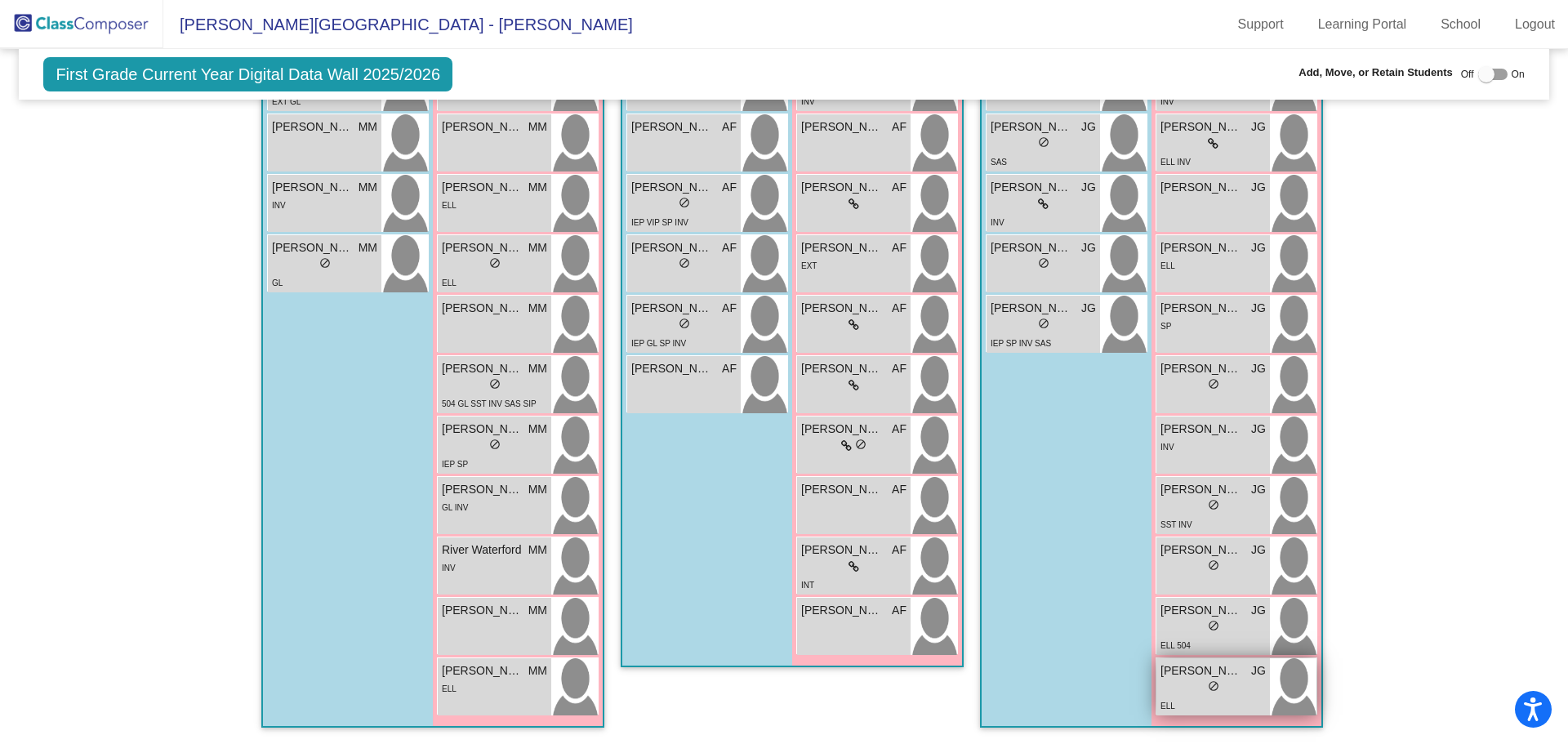
click at [1271, 681] on img at bounding box center [1294, 687] width 47 height 57
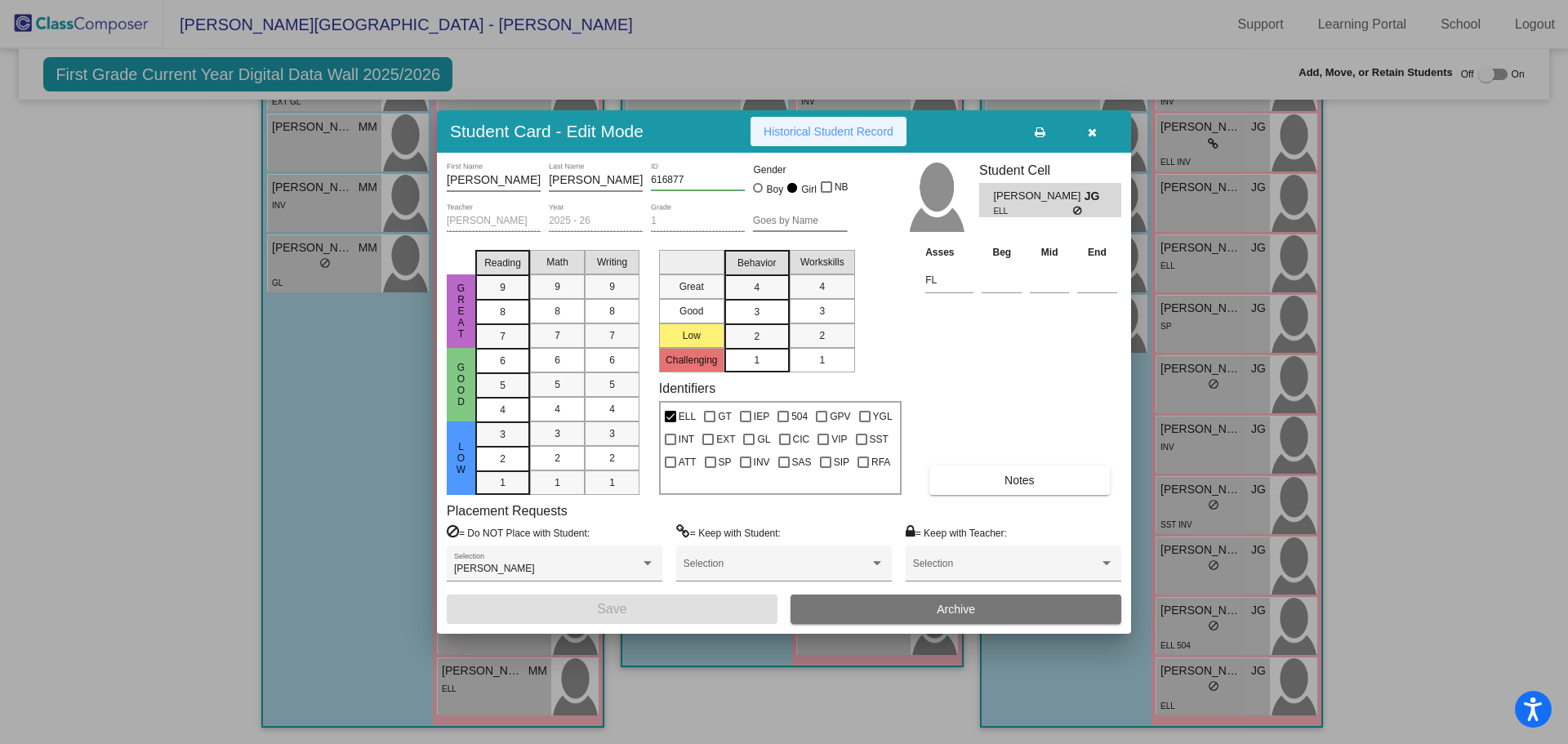
click at [843, 127] on span "Historical Student Record" at bounding box center [828, 131] width 130 height 13
drag, startPoint x: 1094, startPoint y: 131, endPoint x: 1152, endPoint y: 151, distance: 61.4
click at [1096, 134] on icon "button" at bounding box center [1093, 132] width 9 height 12
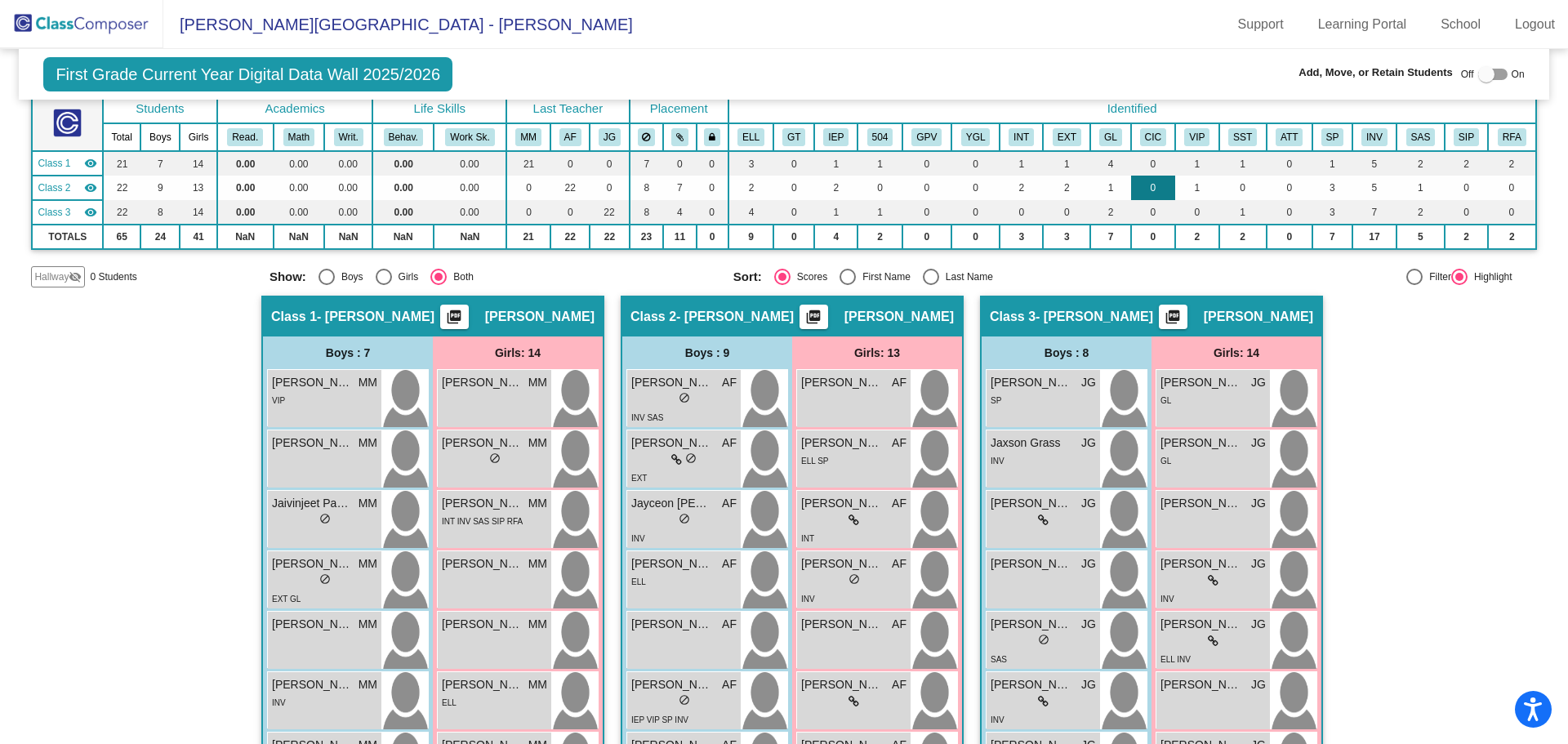
scroll to position [0, 0]
